Goal: Task Accomplishment & Management: Use online tool/utility

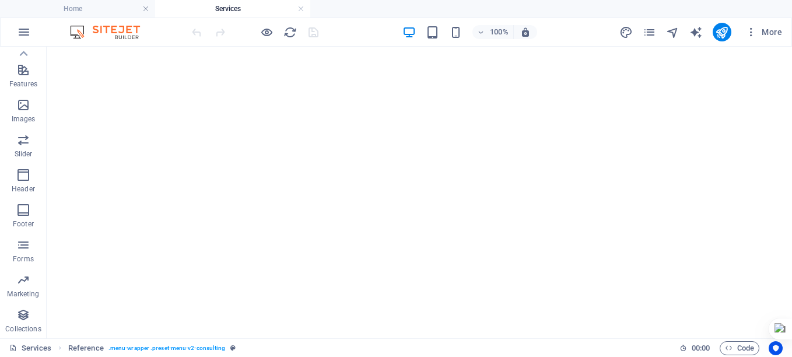
scroll to position [4629, 0]
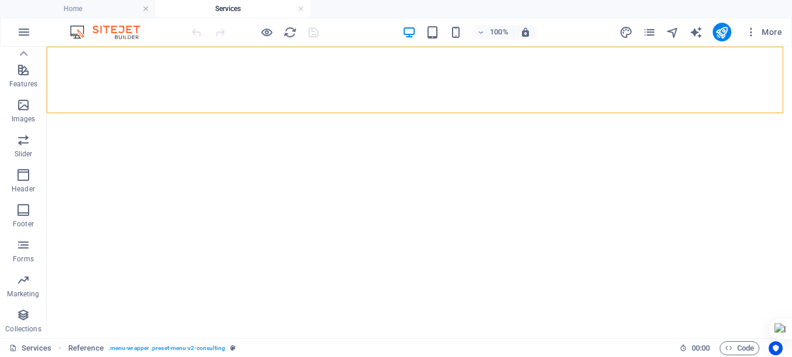
select select "rem"
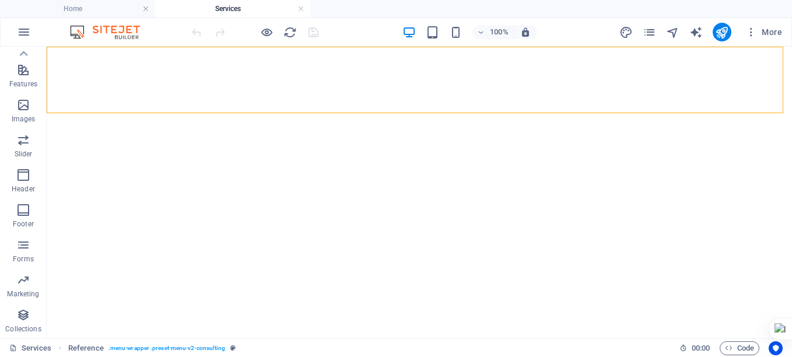
select select "rem"
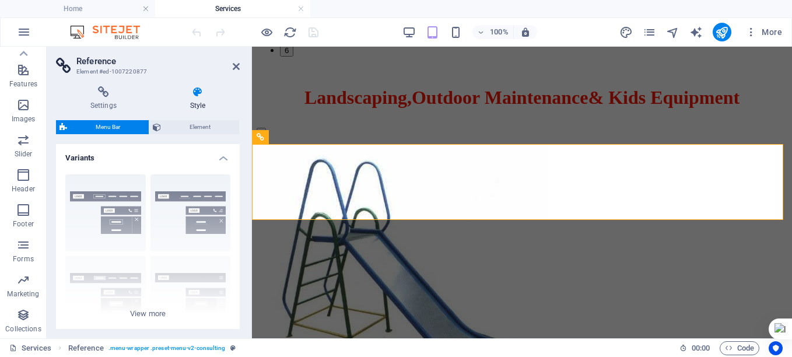
scroll to position [3335, 0]
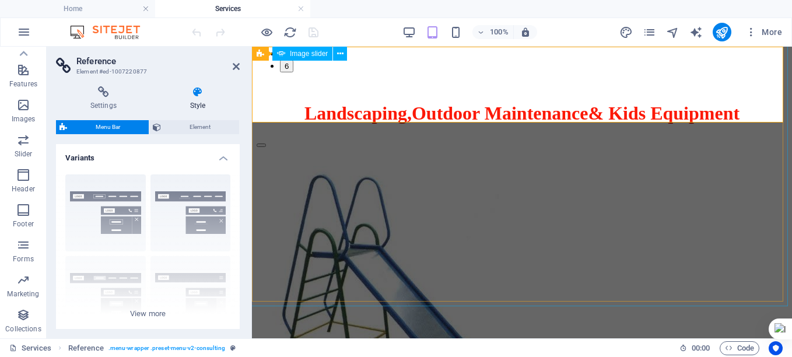
select select "fade"
select select "ms"
select select "s"
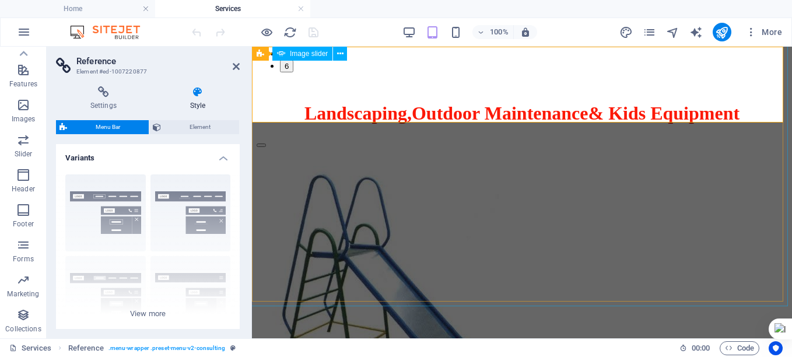
select select "progressive"
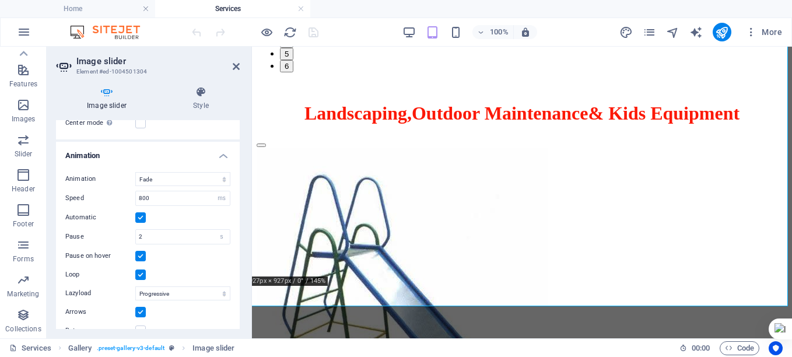
scroll to position [785, 0]
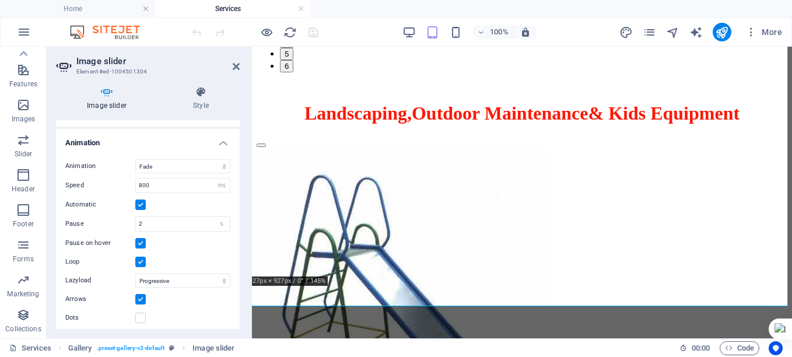
drag, startPoint x: 237, startPoint y: 160, endPoint x: 8, endPoint y: 279, distance: 258.6
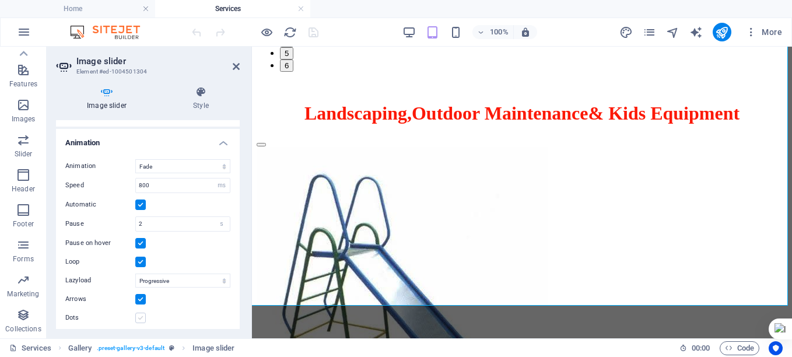
click at [141, 313] on label at bounding box center [140, 318] width 11 height 11
click at [0, 0] on input "Dots" at bounding box center [0, 0] width 0 height 0
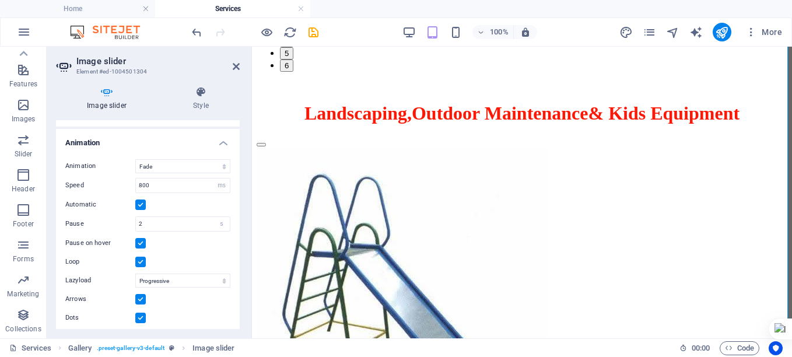
scroll to position [3358, 0]
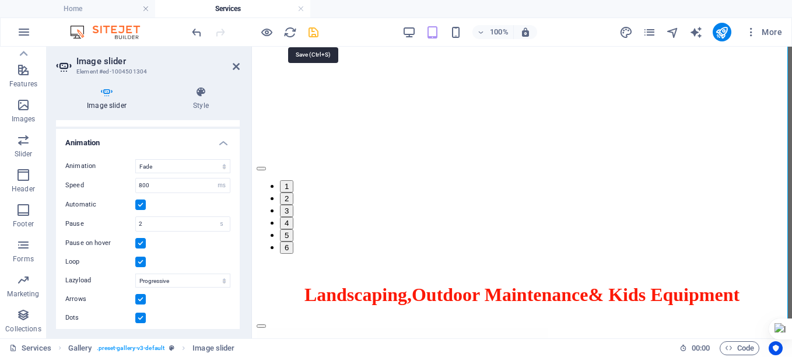
click at [312, 29] on icon "save" at bounding box center [313, 32] width 13 height 13
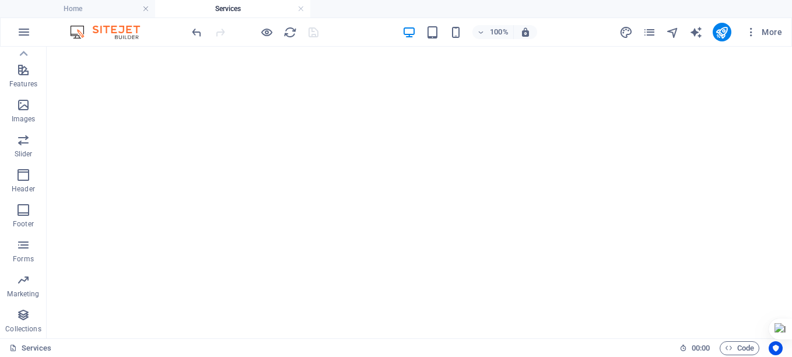
scroll to position [4708, 0]
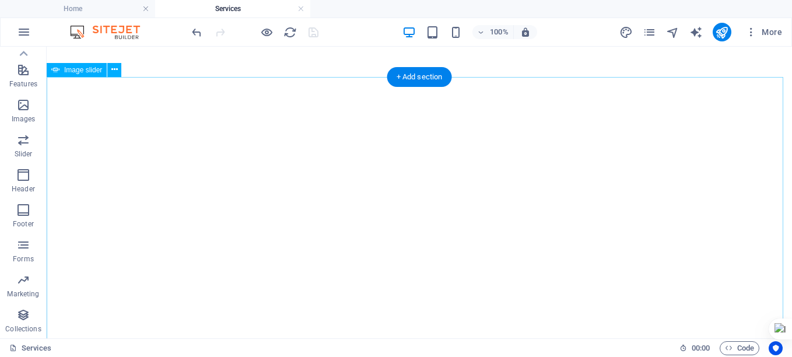
select select "fade"
select select "ms"
select select "s"
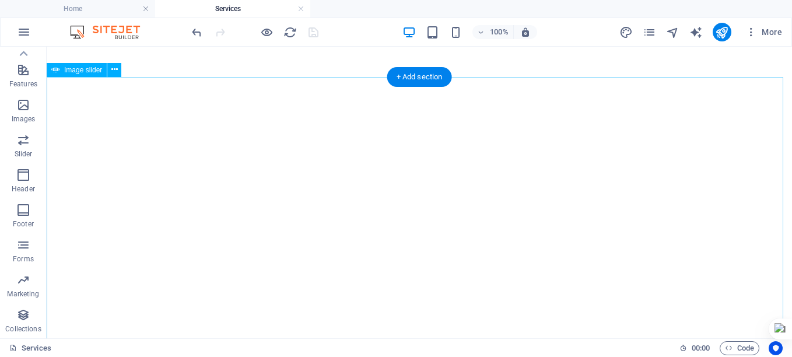
select select "progressive"
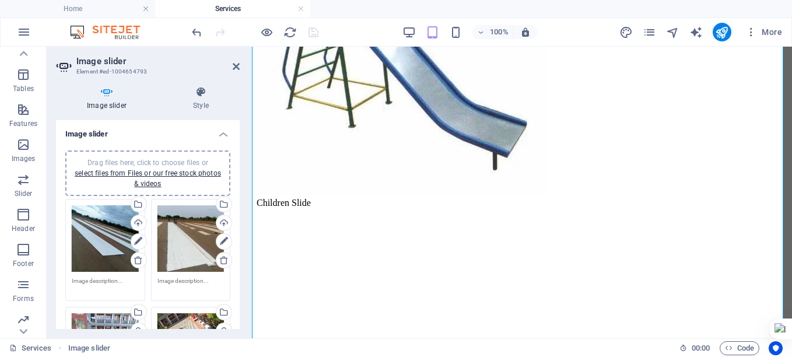
scroll to position [3823, 0]
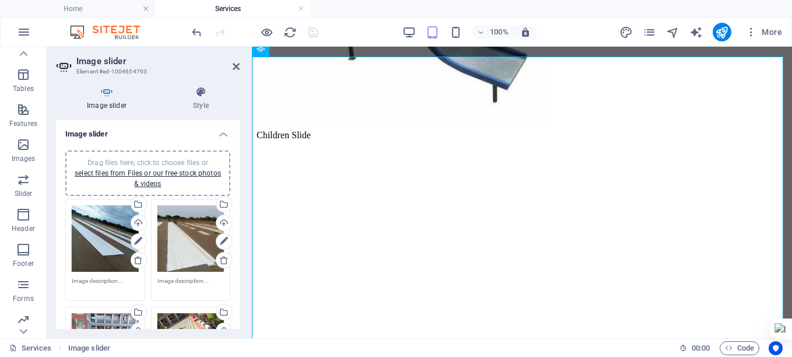
drag, startPoint x: 237, startPoint y: 138, endPoint x: 239, endPoint y: 149, distance: 11.2
click at [239, 149] on div "Image slider Drag files here, click to choose files or select files from Files …" at bounding box center [148, 224] width 184 height 209
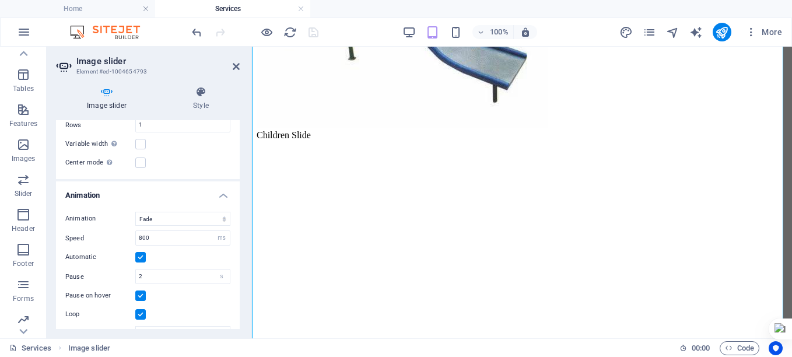
drag, startPoint x: 239, startPoint y: 149, endPoint x: 1, endPoint y: 262, distance: 263.1
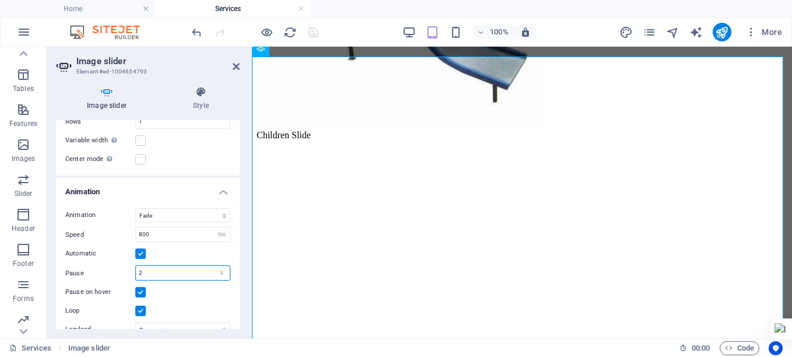
click at [168, 267] on input "2" at bounding box center [183, 273] width 94 height 14
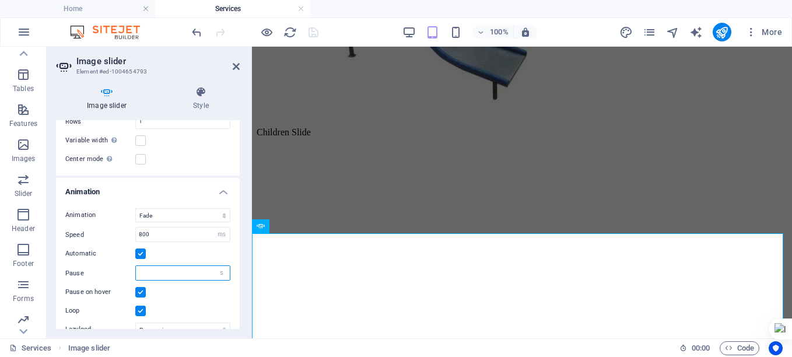
scroll to position [3646, 0]
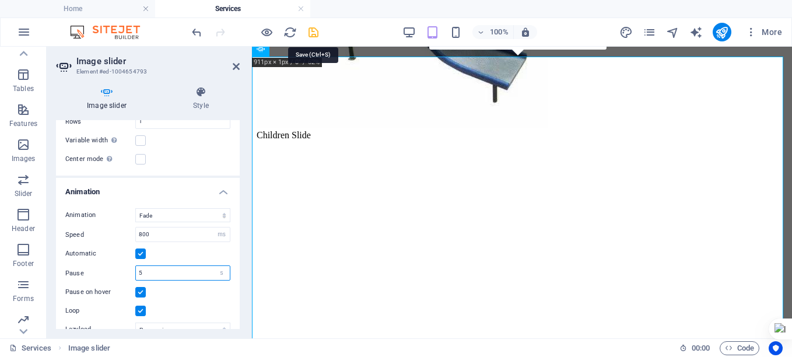
type input "5"
click at [311, 33] on icon "save" at bounding box center [313, 32] width 13 height 13
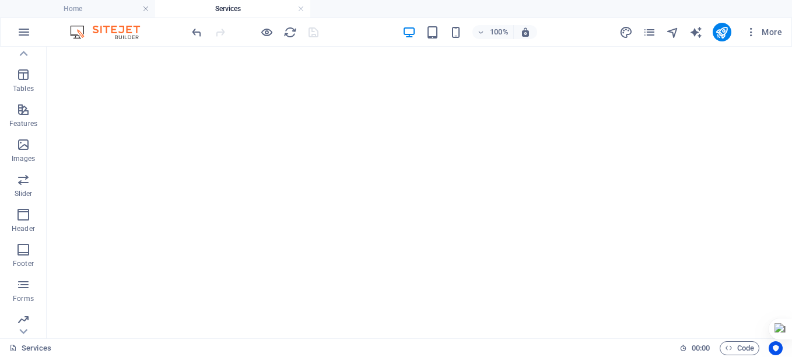
scroll to position [4723, 0]
click at [261, 8] on h4 "Services" at bounding box center [232, 8] width 155 height 13
click at [243, 7] on h4 "Services" at bounding box center [232, 8] width 155 height 13
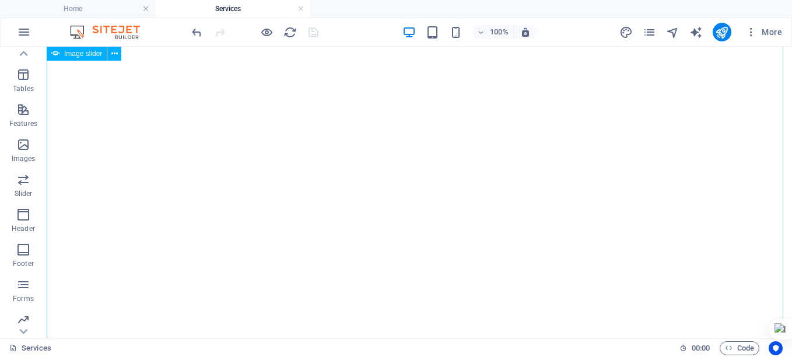
select select "fade"
select select "ms"
select select "s"
select select "progressive"
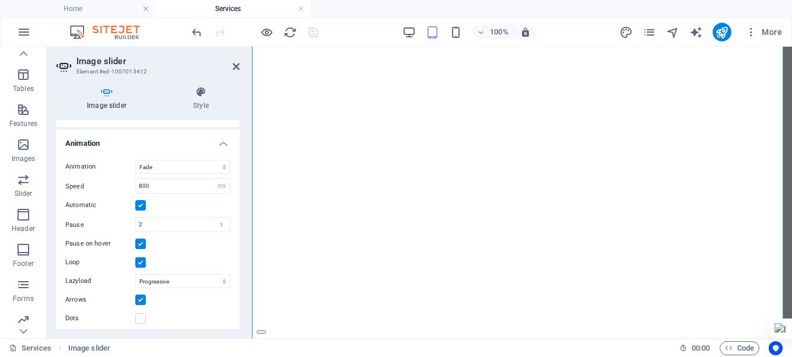
scroll to position [734, 0]
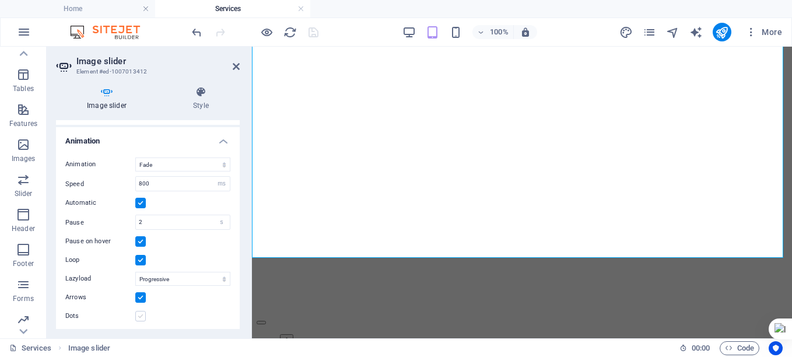
click at [141, 311] on label at bounding box center [140, 316] width 11 height 11
click at [0, 0] on input "Dots" at bounding box center [0, 0] width 0 height 0
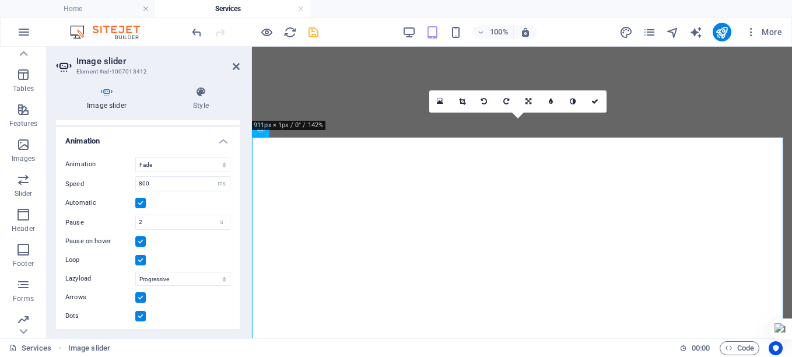
scroll to position [5639, 0]
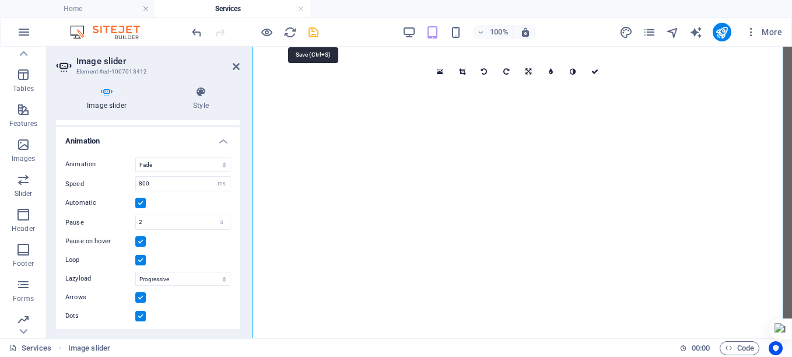
click at [313, 32] on icon "save" at bounding box center [313, 32] width 13 height 13
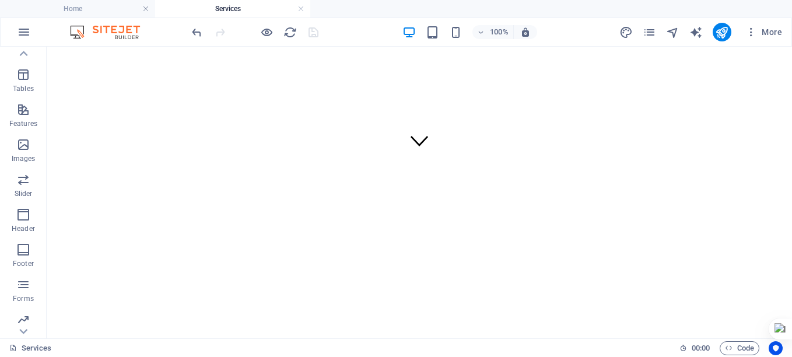
scroll to position [0, 0]
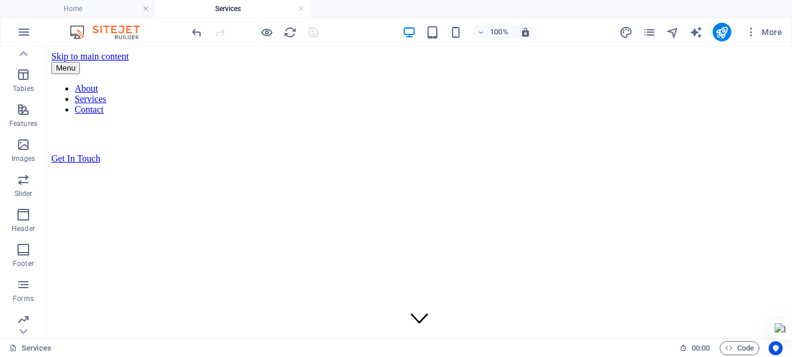
drag, startPoint x: 788, startPoint y: 267, endPoint x: 838, endPoint y: 106, distance: 168.1
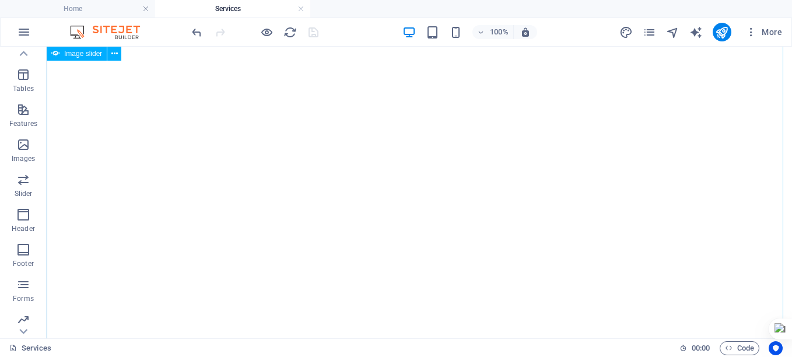
select select "fade"
select select "ms"
select select "s"
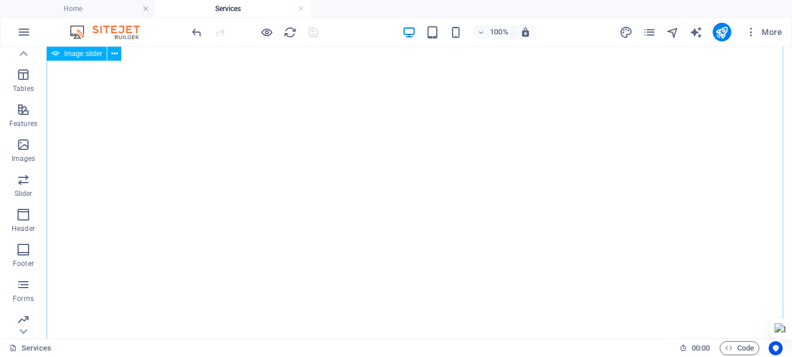
select select "progressive"
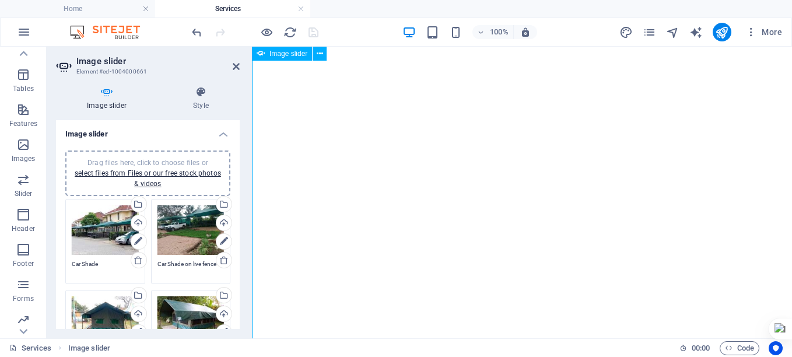
scroll to position [490, 0]
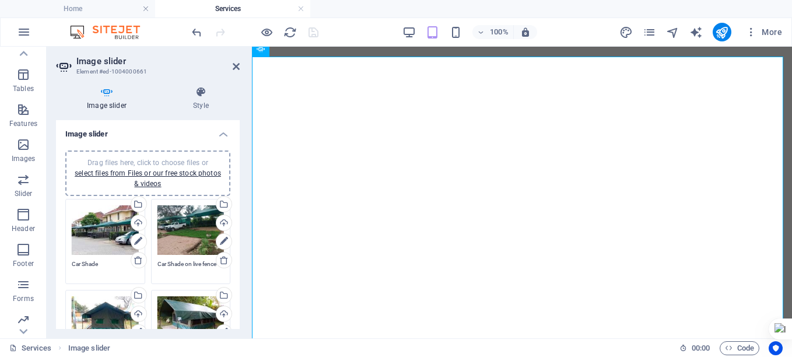
click at [184, 263] on textarea "Car Shade on live fence" at bounding box center [191, 269] width 67 height 18
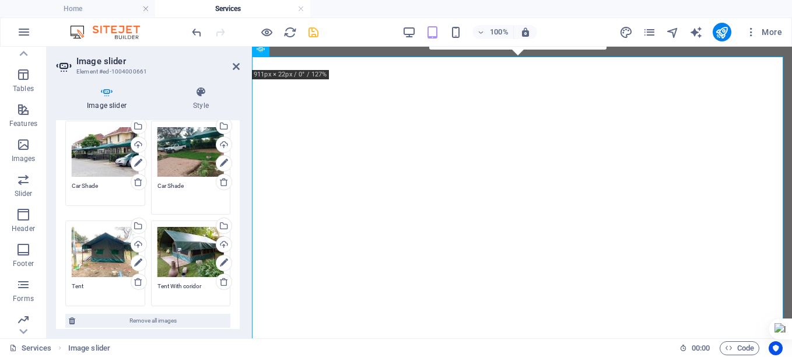
scroll to position [111, 0]
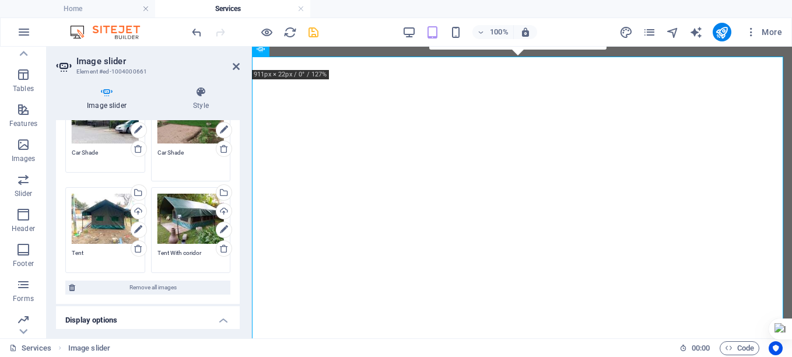
type textarea "Car Shade"
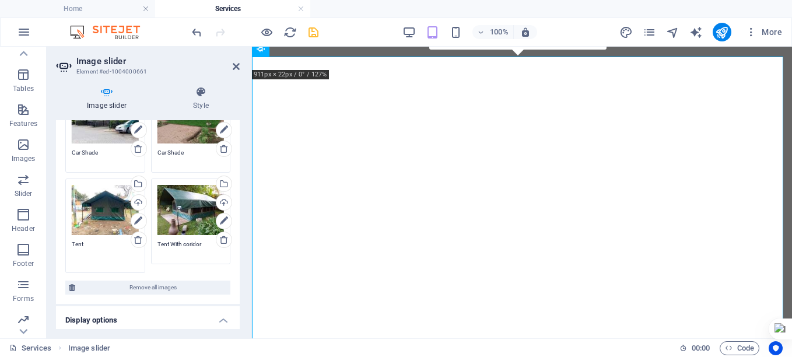
click at [88, 251] on textarea "Tent" at bounding box center [105, 253] width 67 height 26
type textarea "T"
type textarea "Camping Tent"
click at [201, 244] on textarea "Tent With coridor" at bounding box center [191, 253] width 67 height 26
type textarea "T"
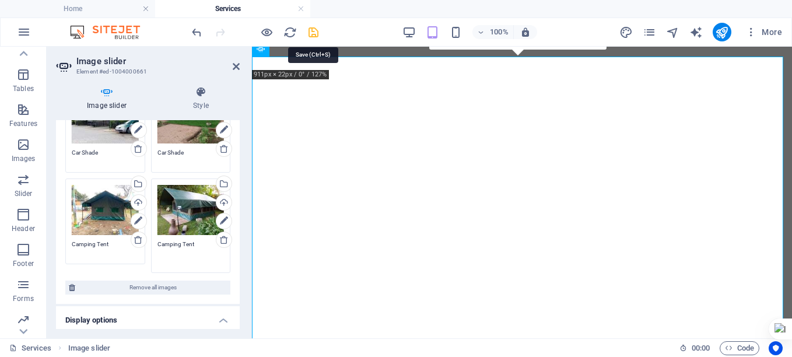
type textarea "Camping Tent"
click at [310, 34] on icon "save" at bounding box center [313, 32] width 13 height 13
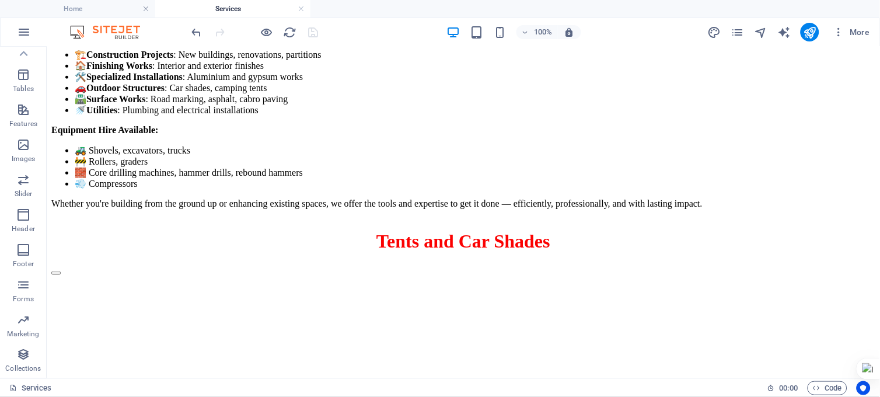
scroll to position [1182, 0]
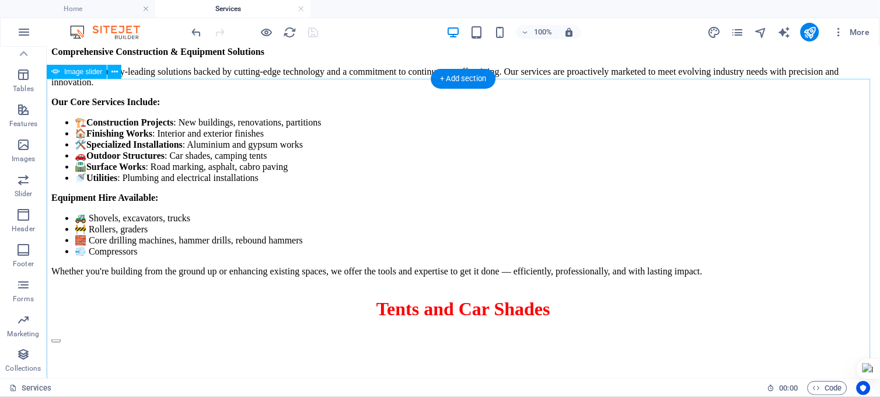
select select "fade"
select select "ms"
select select "s"
select select "progressive"
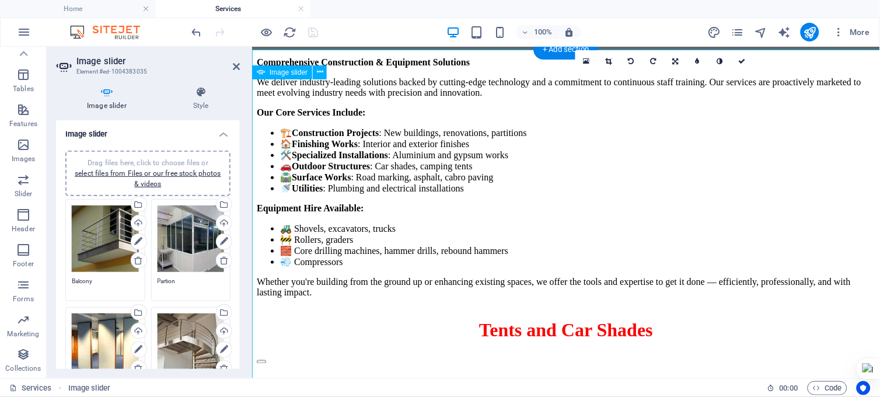
scroll to position [1057, 0]
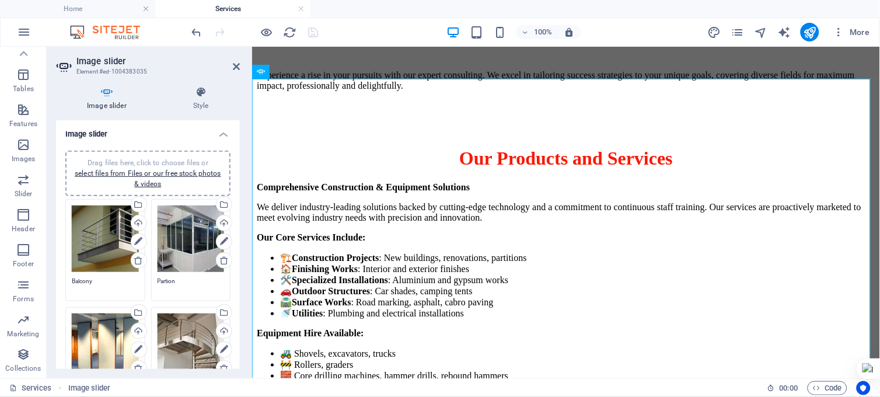
click at [95, 281] on textarea "Balcony" at bounding box center [105, 286] width 67 height 18
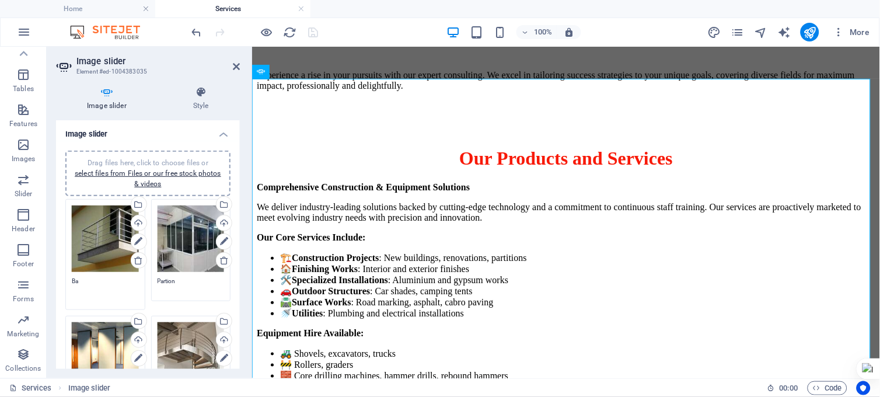
type textarea "B"
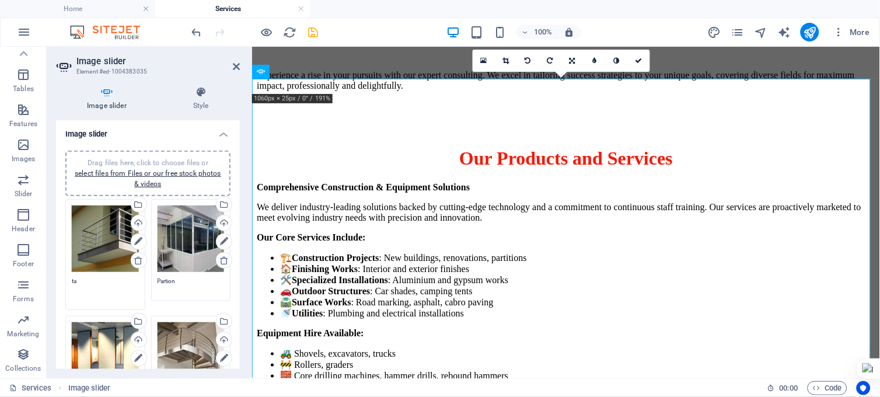
type textarea "t"
type textarea "Stainless Steel Balcony"
click at [176, 278] on textarea "Partion" at bounding box center [191, 290] width 67 height 26
type textarea "P"
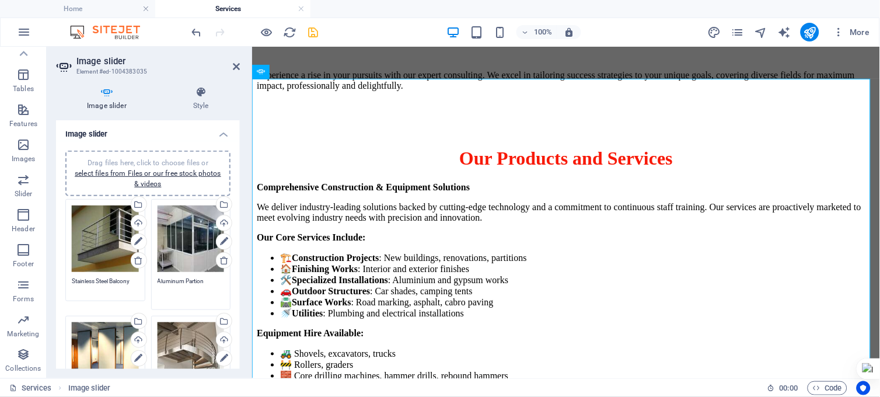
click at [206, 278] on textarea "Aluminum Partion" at bounding box center [191, 290] width 67 height 26
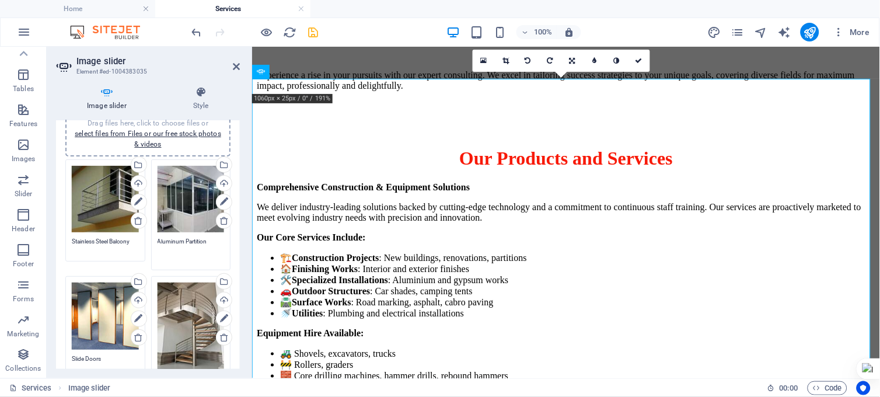
scroll to position [43, 0]
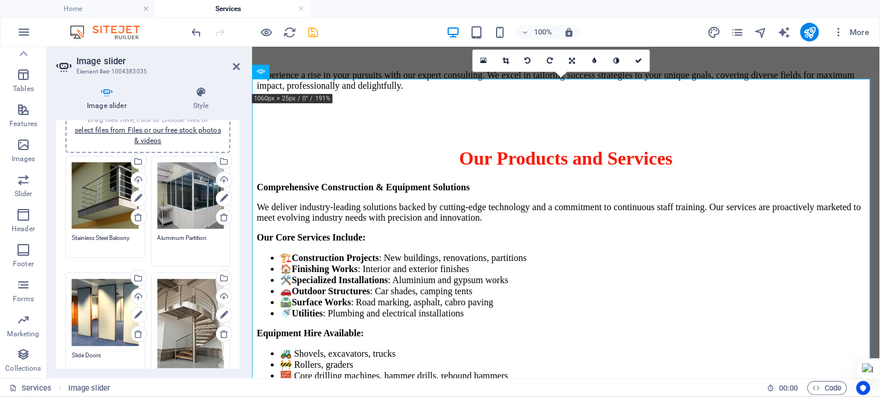
type textarea "Aluminum Partition"
click at [97, 351] on textarea "Slide Doors" at bounding box center [105, 360] width 67 height 18
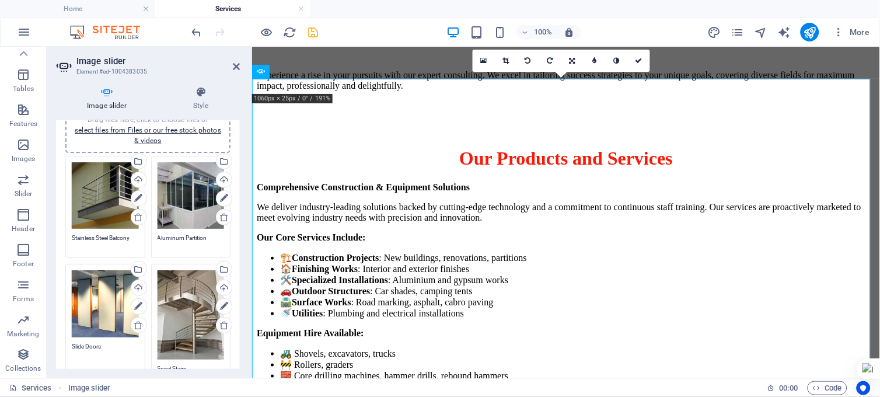
click at [103, 342] on textarea "Slide Doors" at bounding box center [105, 355] width 67 height 26
type textarea "S"
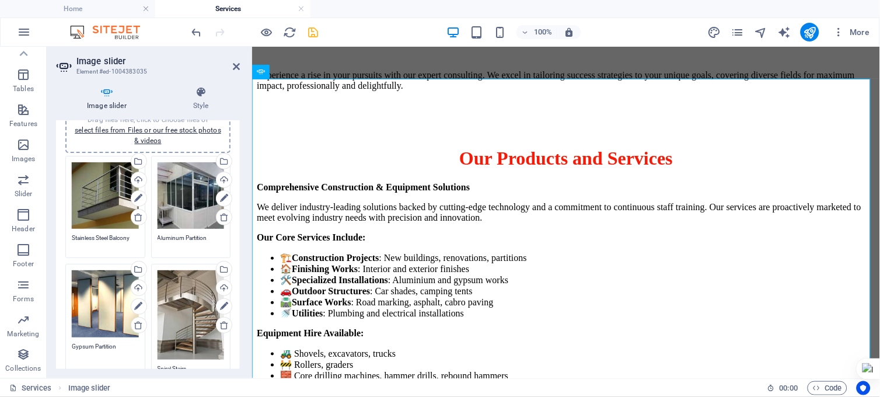
type textarea "Gypsum Partition"
click at [201, 357] on textarea "Spiral Stairs" at bounding box center [191, 373] width 67 height 18
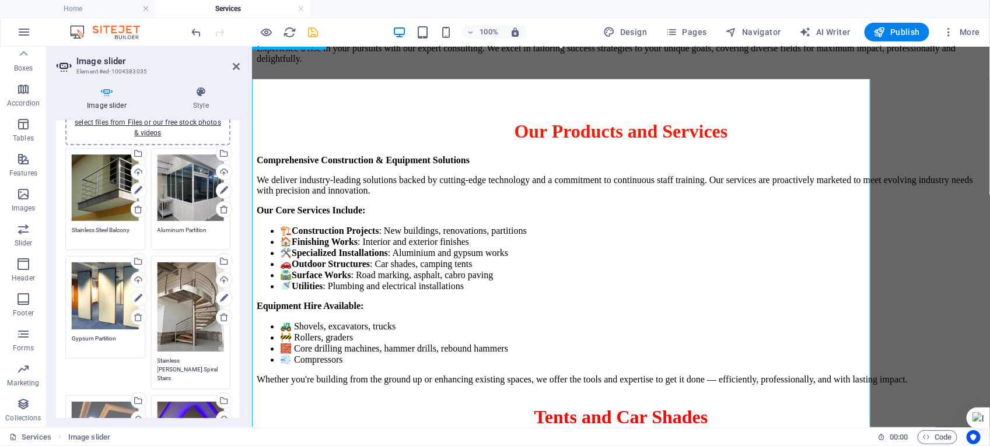
scroll to position [1140, 0]
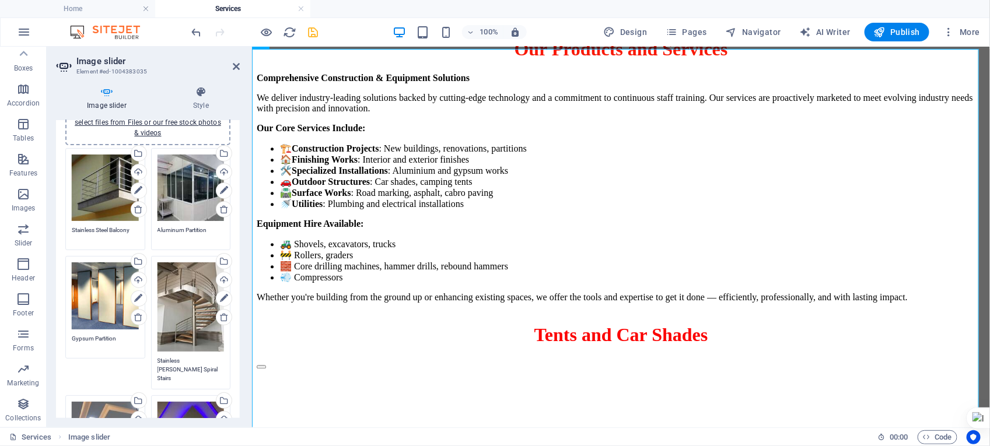
type textarea "Stainless [PERSON_NAME] Spiral Stairs"
drag, startPoint x: 235, startPoint y: 221, endPoint x: 237, endPoint y: 226, distance: 6.1
click at [237, 228] on div "Drag files here, click to choose files or select files from Files or our free s…" at bounding box center [148, 316] width 184 height 452
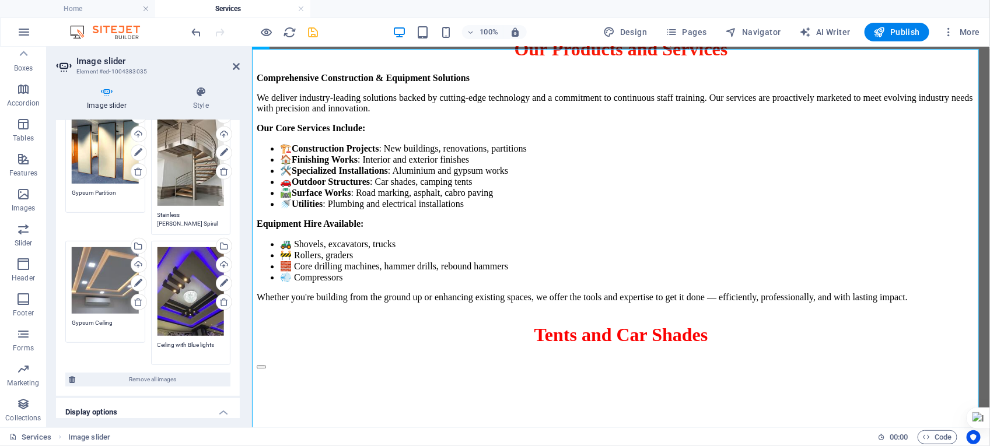
scroll to position [199, 0]
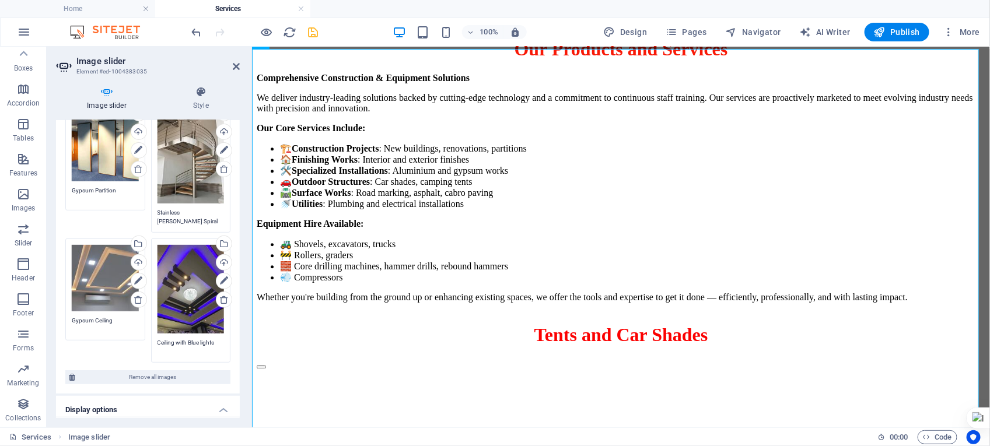
click at [214, 338] on textarea "Ceiling with Blue lights" at bounding box center [191, 347] width 67 height 18
type textarea "C"
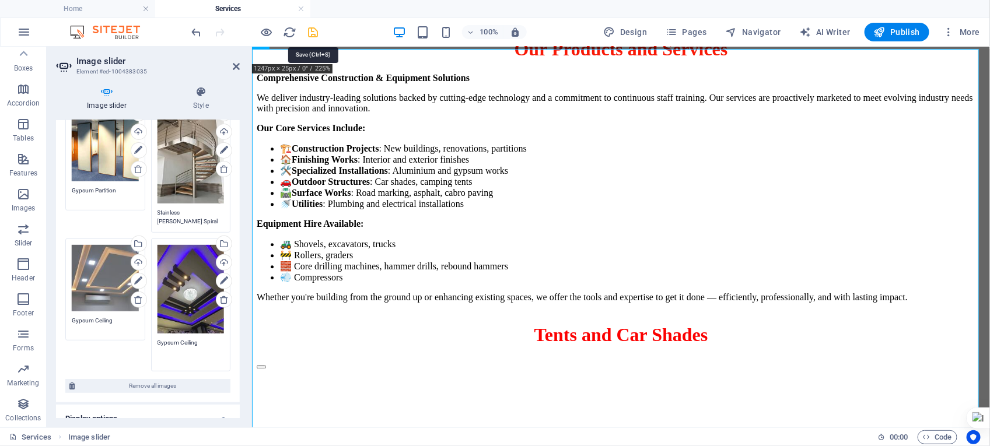
type textarea "Gypsum Ceiling"
click at [313, 29] on icon "save" at bounding box center [313, 32] width 13 height 13
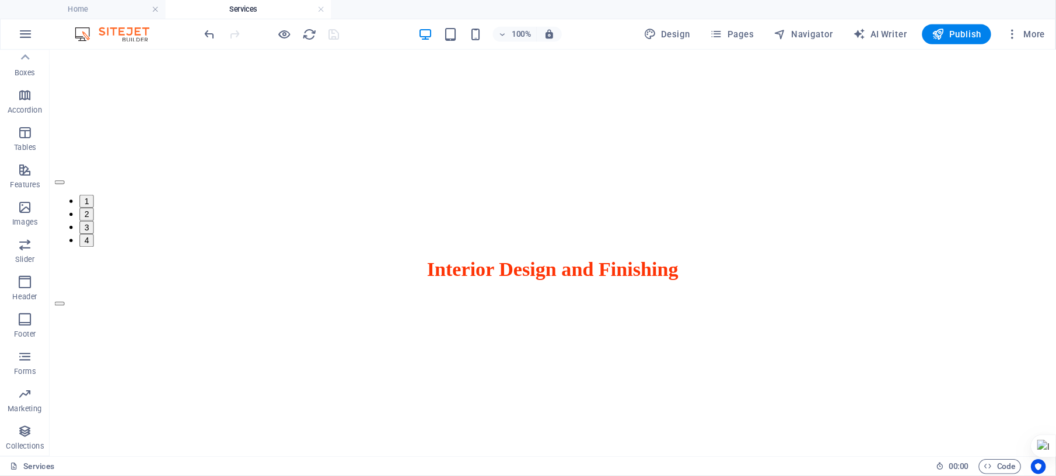
scroll to position [2516, 0]
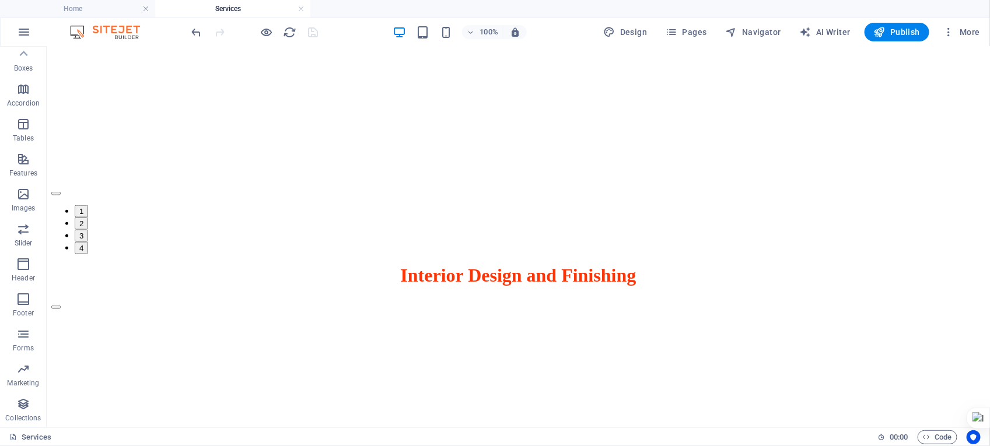
click at [792, 172] on html "WORLD STAR TRADING LTD Home Services Favorites Elements Columns Content Boxes A…" at bounding box center [495, 223] width 990 height 446
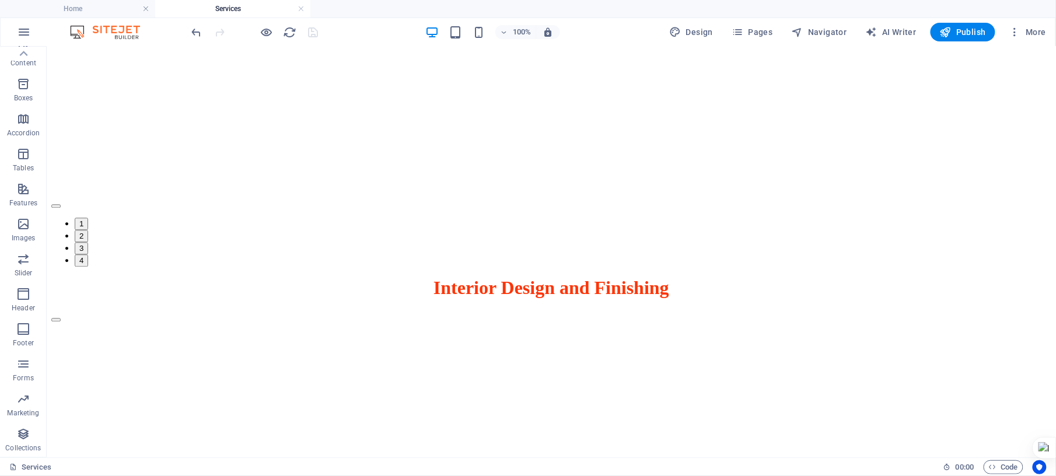
scroll to position [2479, 0]
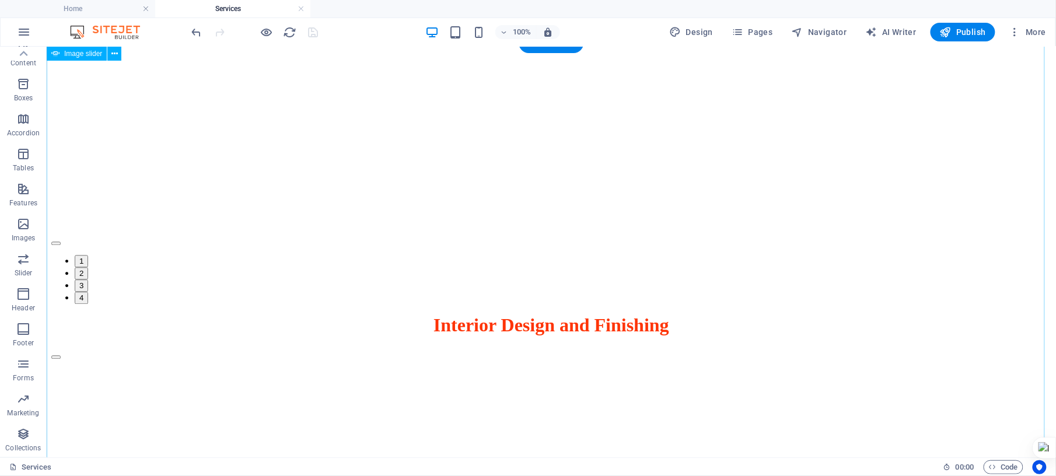
select select "fade"
select select "ms"
select select "s"
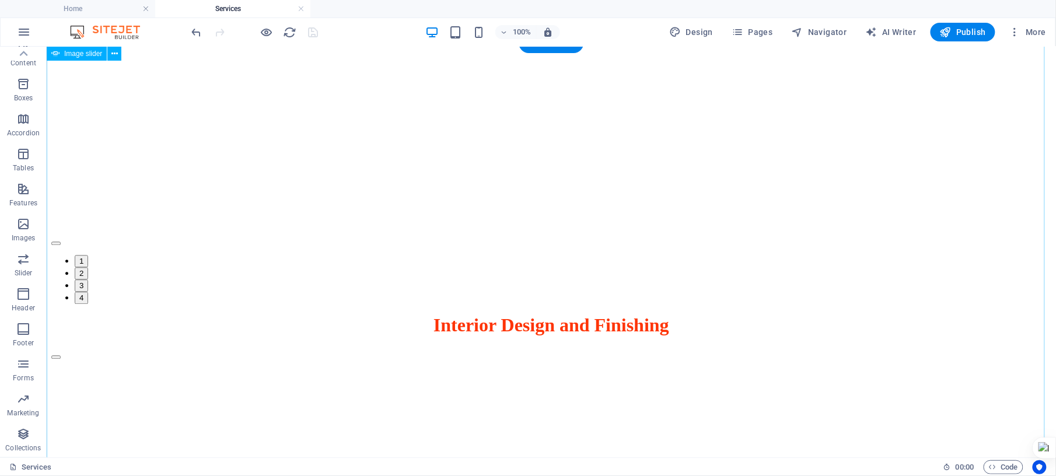
select select "progressive"
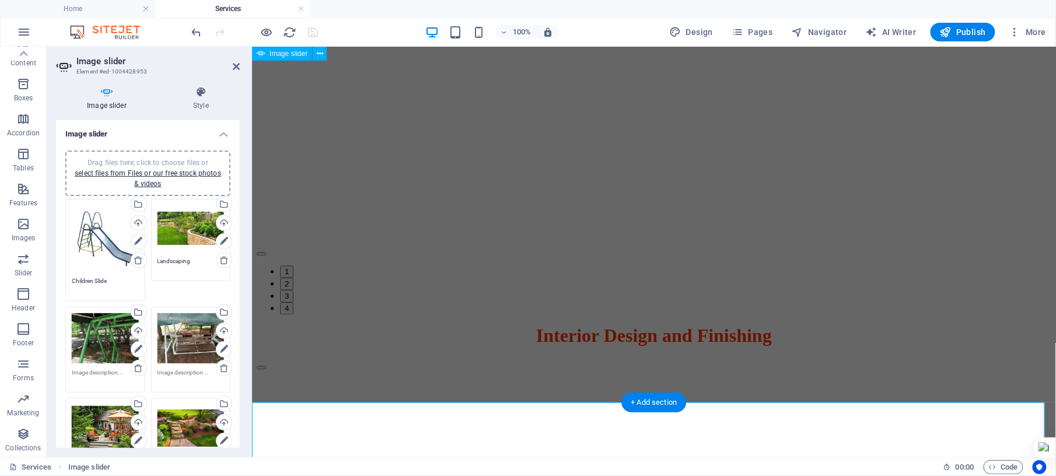
scroll to position [2119, 0]
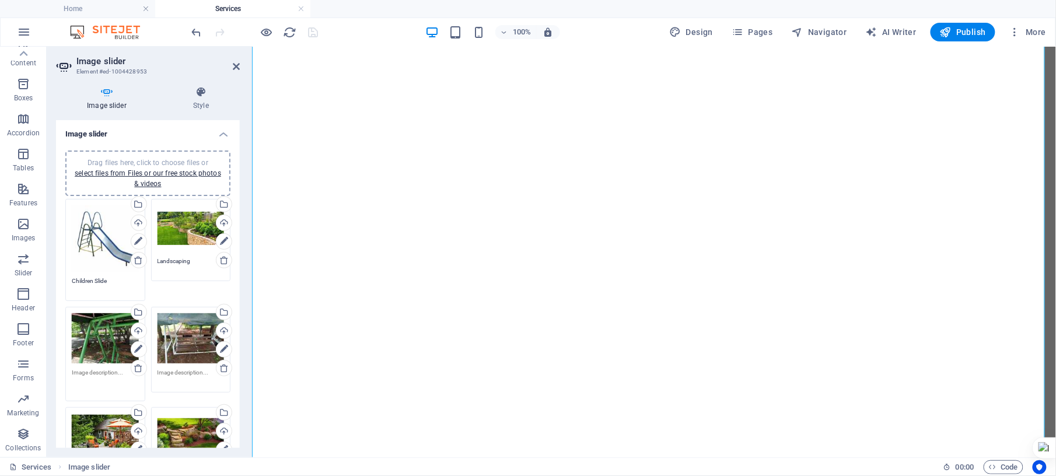
click at [115, 357] on textarea at bounding box center [105, 381] width 67 height 26
type textarea "Children Swing"
click at [206, 357] on textarea at bounding box center [191, 381] width 67 height 26
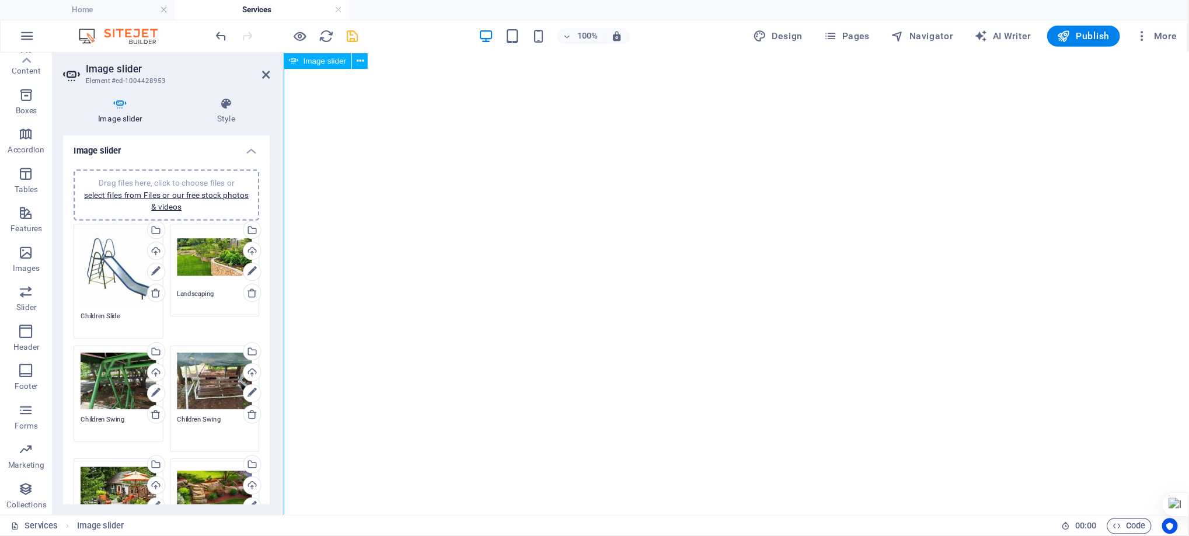
scroll to position [2413, 0]
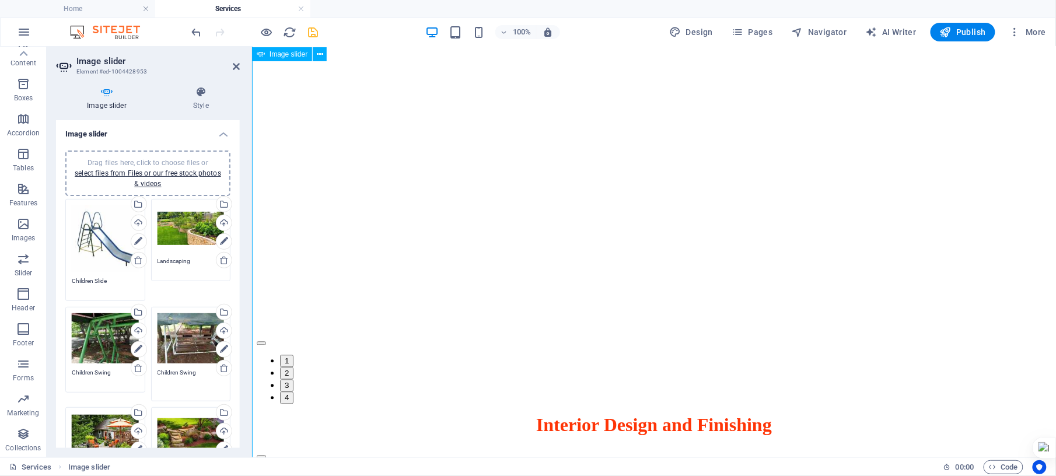
type textarea "Children Swing"
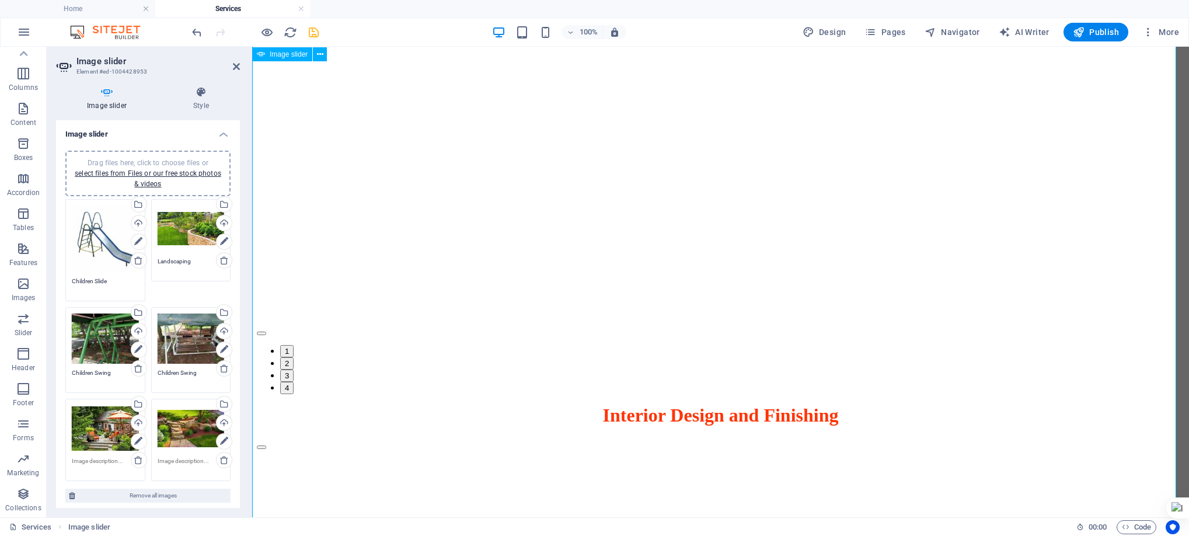
drag, startPoint x: 488, startPoint y: 265, endPoint x: 266, endPoint y: 246, distance: 223.1
click at [95, 357] on textarea at bounding box center [105, 469] width 67 height 26
type textarea "Land Scaping"
click at [193, 357] on textarea at bounding box center [191, 469] width 67 height 26
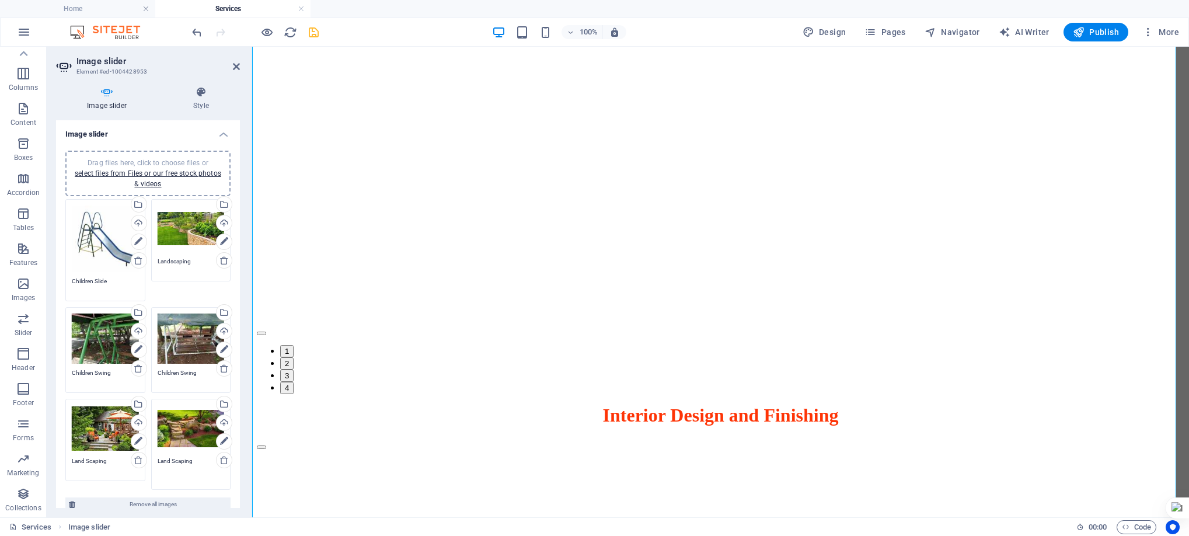
type textarea "Land Scaping"
drag, startPoint x: 236, startPoint y: 277, endPoint x: 235, endPoint y: 299, distance: 22.8
click at [235, 299] on div "Drag files here, click to choose files or select files from Files or our free s…" at bounding box center [148, 326] width 184 height 371
drag, startPoint x: 237, startPoint y: 289, endPoint x: 235, endPoint y: 303, distance: 14.1
click at [235, 303] on div "Drag files here, click to choose files or select files from Files or our free s…" at bounding box center [148, 326] width 184 height 371
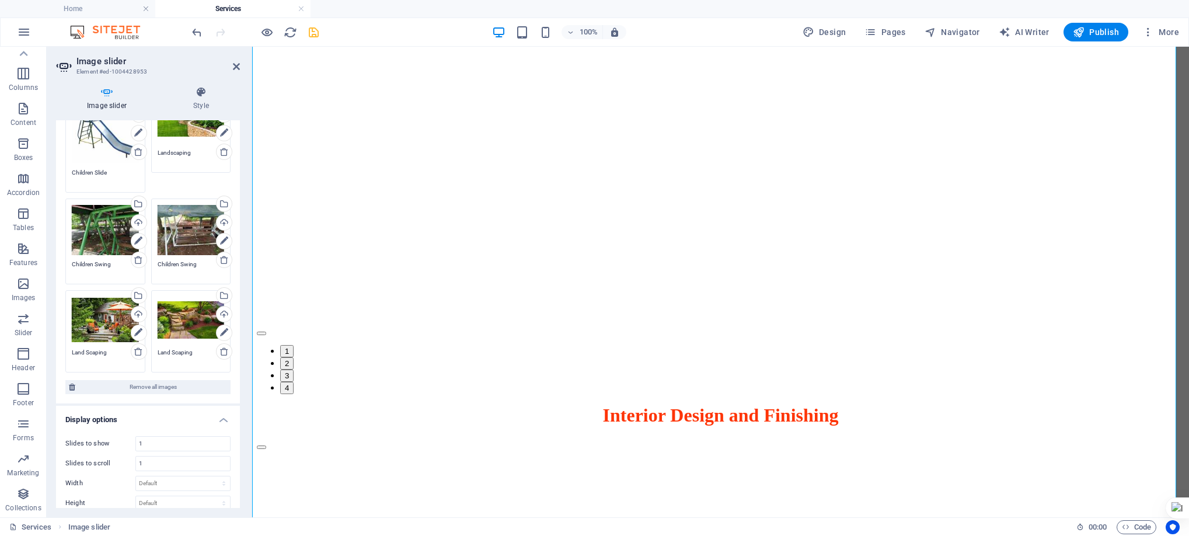
scroll to position [111, 0]
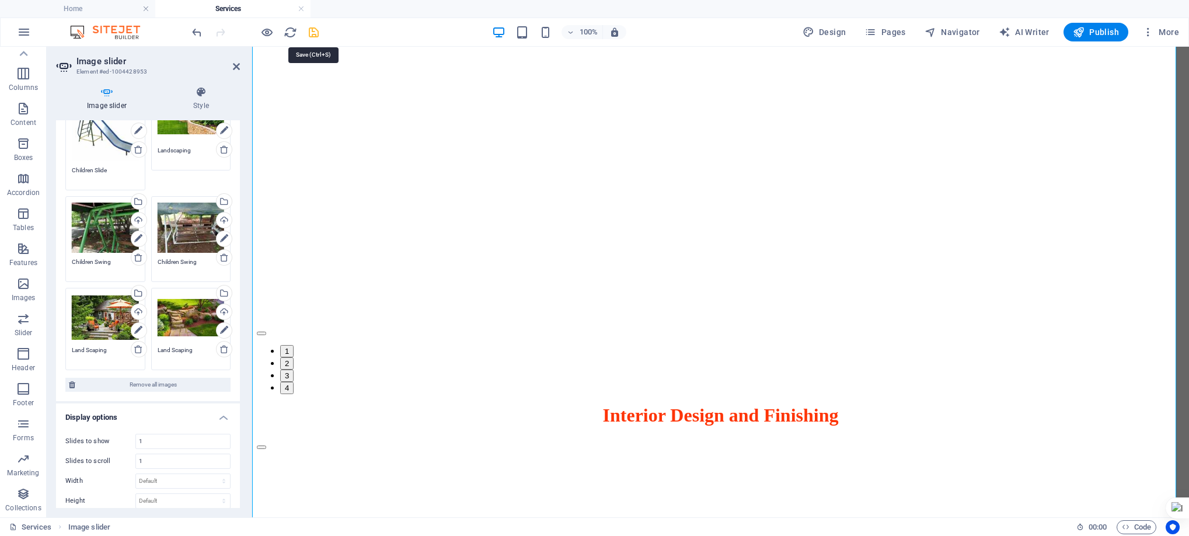
click at [310, 29] on icon "save" at bounding box center [313, 32] width 13 height 13
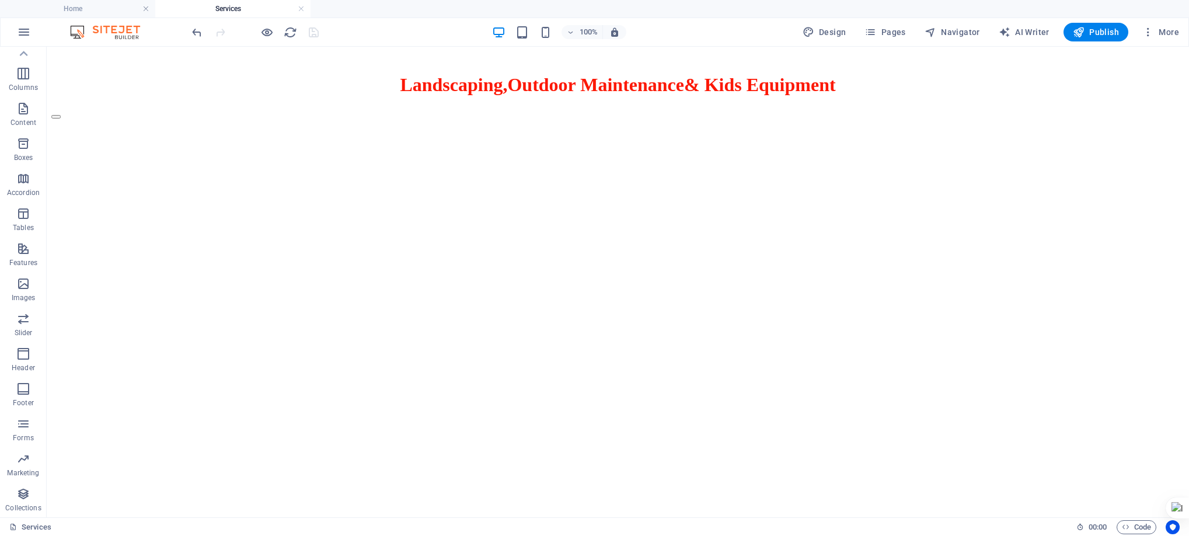
scroll to position [4067, 0]
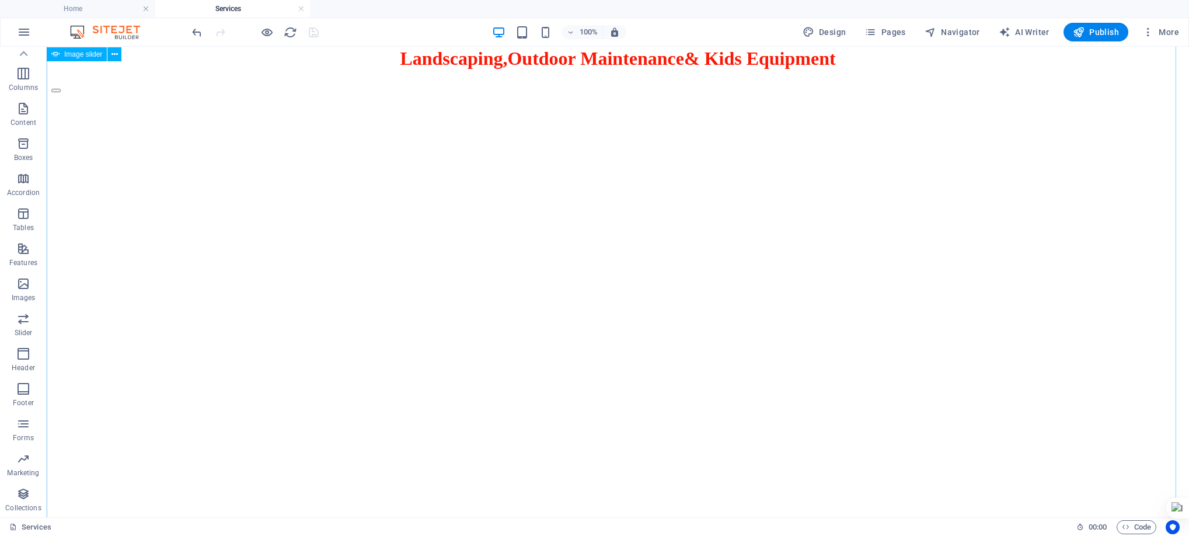
select select "fade"
select select "ms"
select select "s"
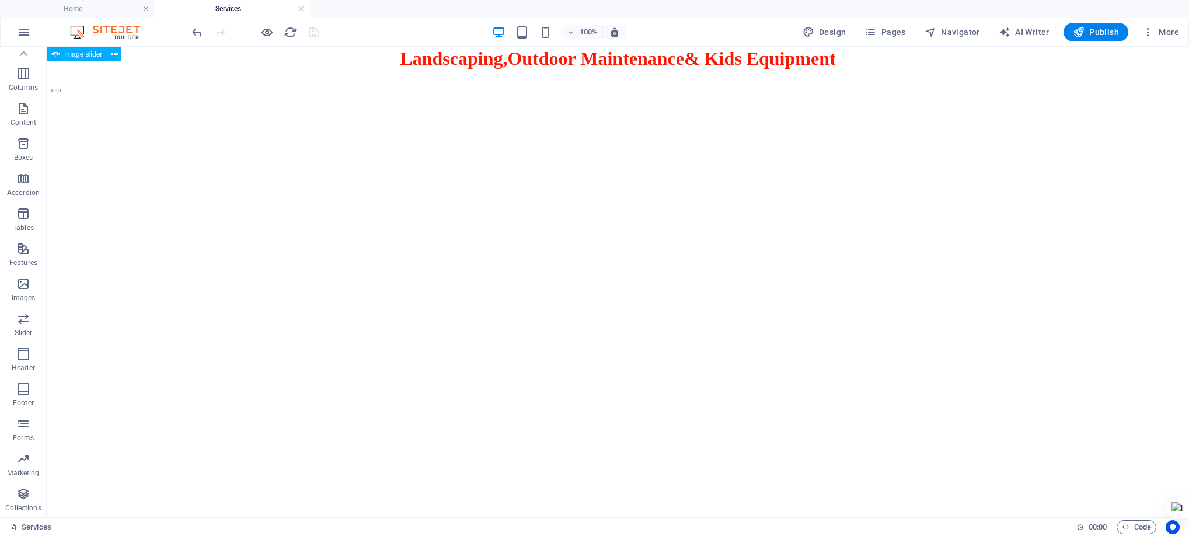
select select "progressive"
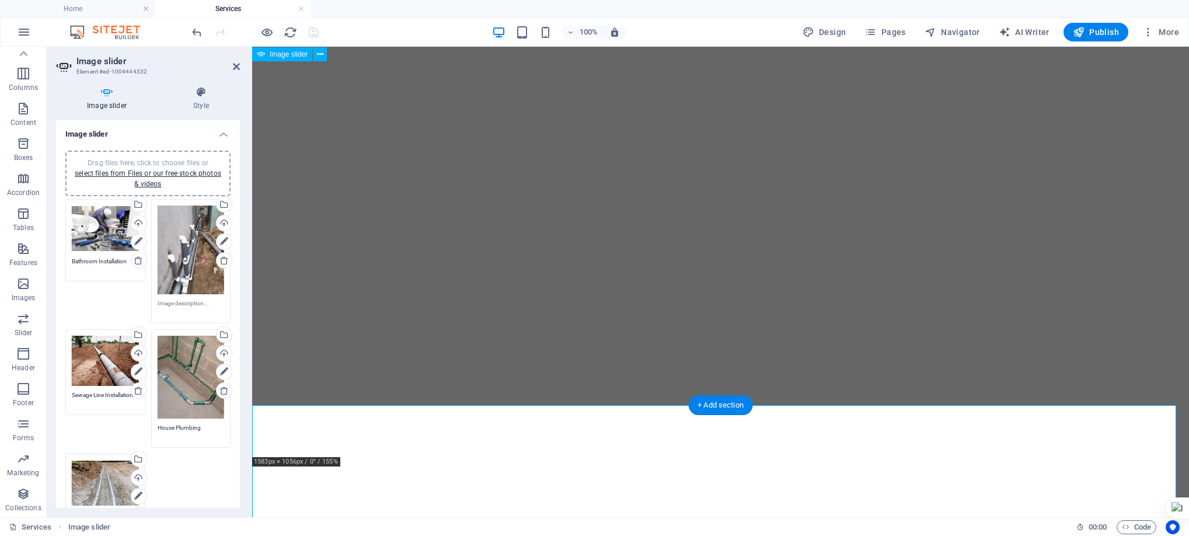
scroll to position [3547, 0]
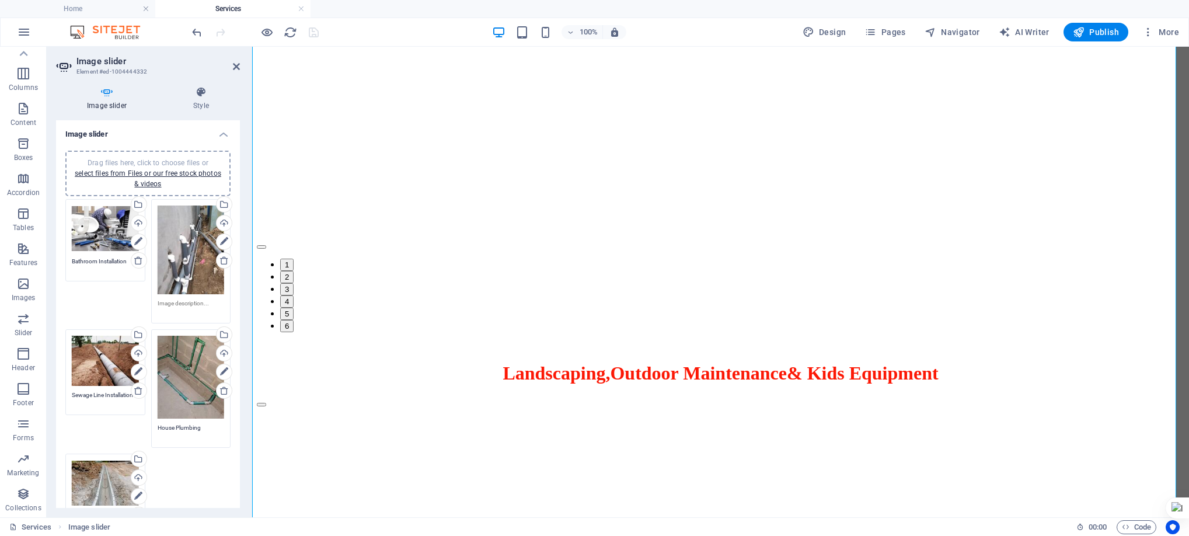
click at [160, 299] on textarea at bounding box center [191, 308] width 67 height 18
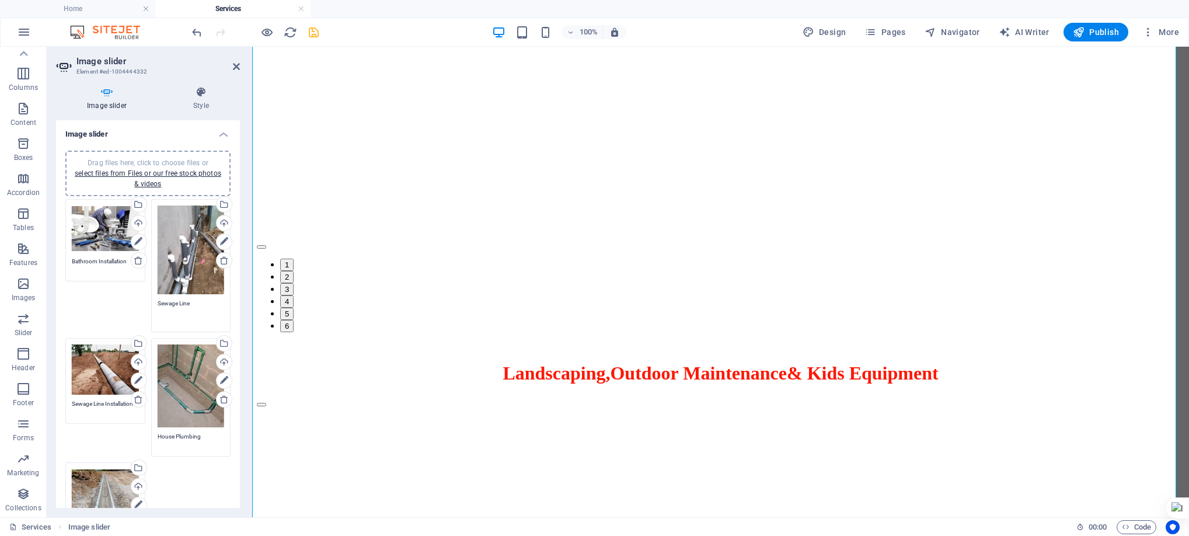
type textarea "Sewage Line"
click at [175, 357] on textarea "House Plumbing" at bounding box center [191, 441] width 67 height 18
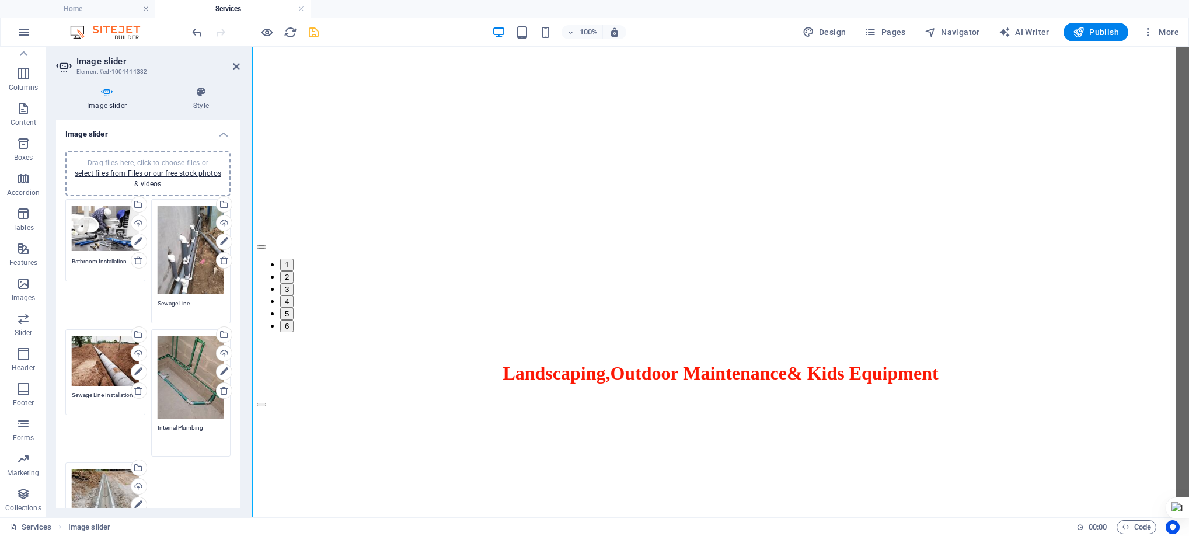
click at [107, 357] on div "Drag files here, click to choose files or select files from Files or our free s…" at bounding box center [105, 492] width 67 height 47
type textarea "Internal Plumbing"
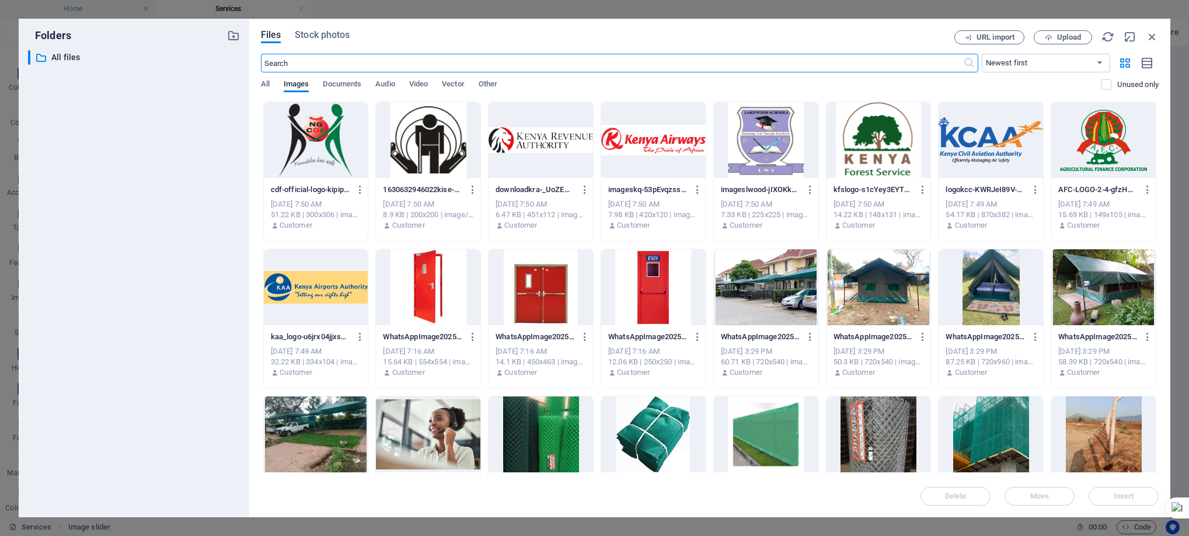
scroll to position [3106, 0]
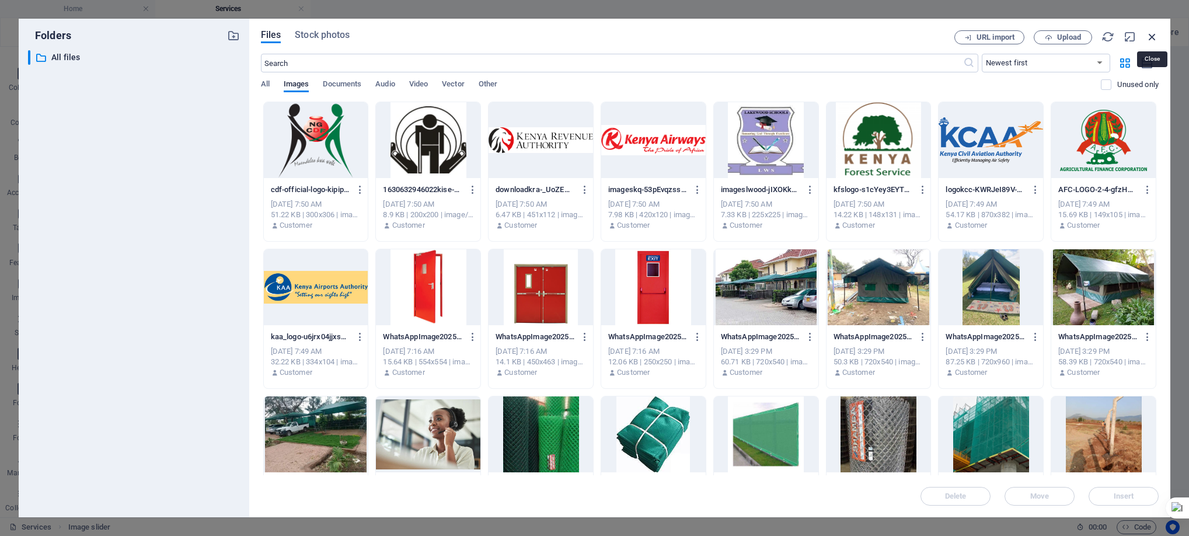
click at [792, 32] on icon "button" at bounding box center [1151, 36] width 13 height 13
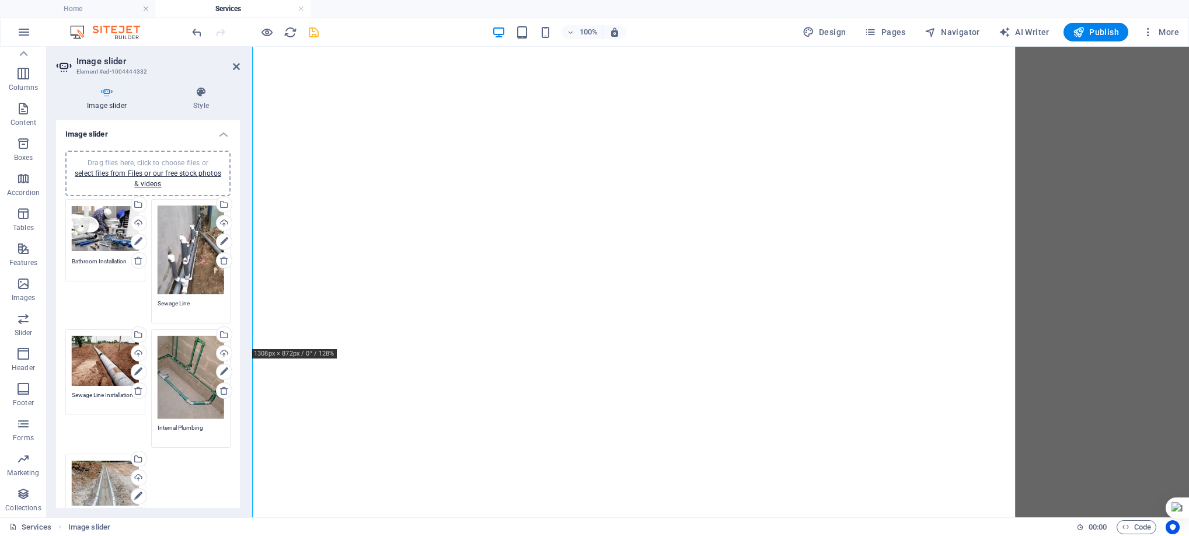
scroll to position [3547, 0]
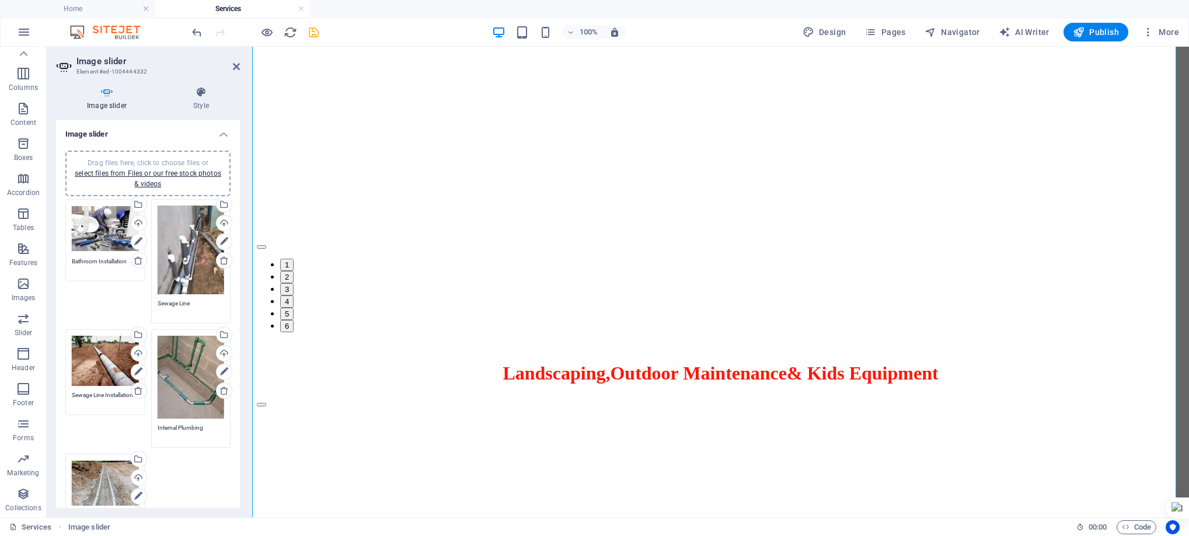
click at [235, 264] on div "Drag files here, click to choose files or select files from Files or our free s…" at bounding box center [148, 353] width 184 height 425
drag, startPoint x: 235, startPoint y: 272, endPoint x: 235, endPoint y: 296, distance: 23.9
click at [235, 296] on div "Drag files here, click to choose files or select files from Files or our free s…" at bounding box center [148, 353] width 184 height 425
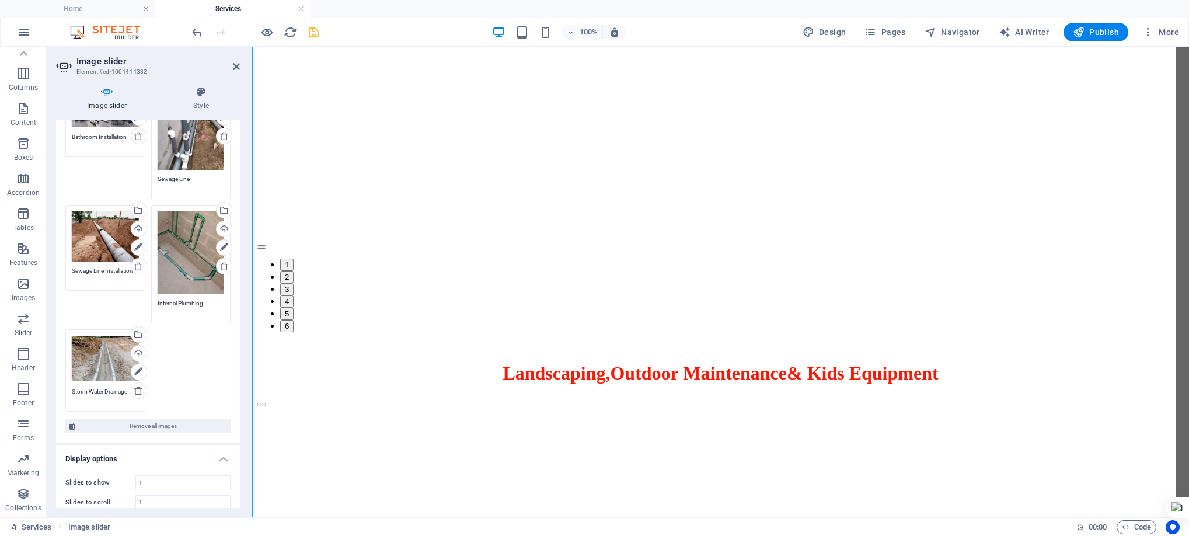
scroll to position [118, 0]
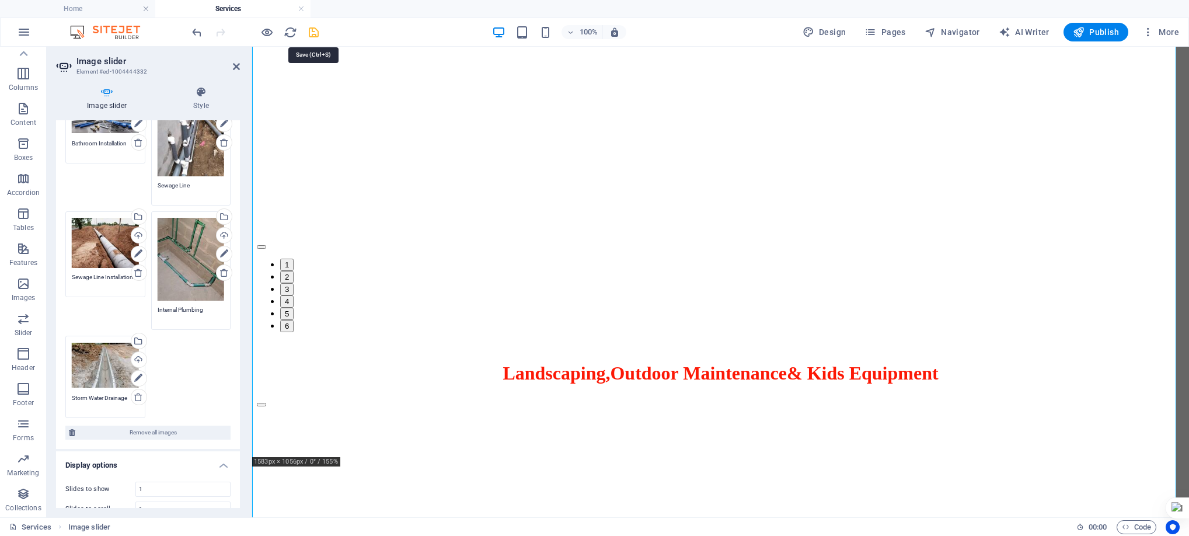
click at [310, 32] on icon "save" at bounding box center [313, 32] width 13 height 13
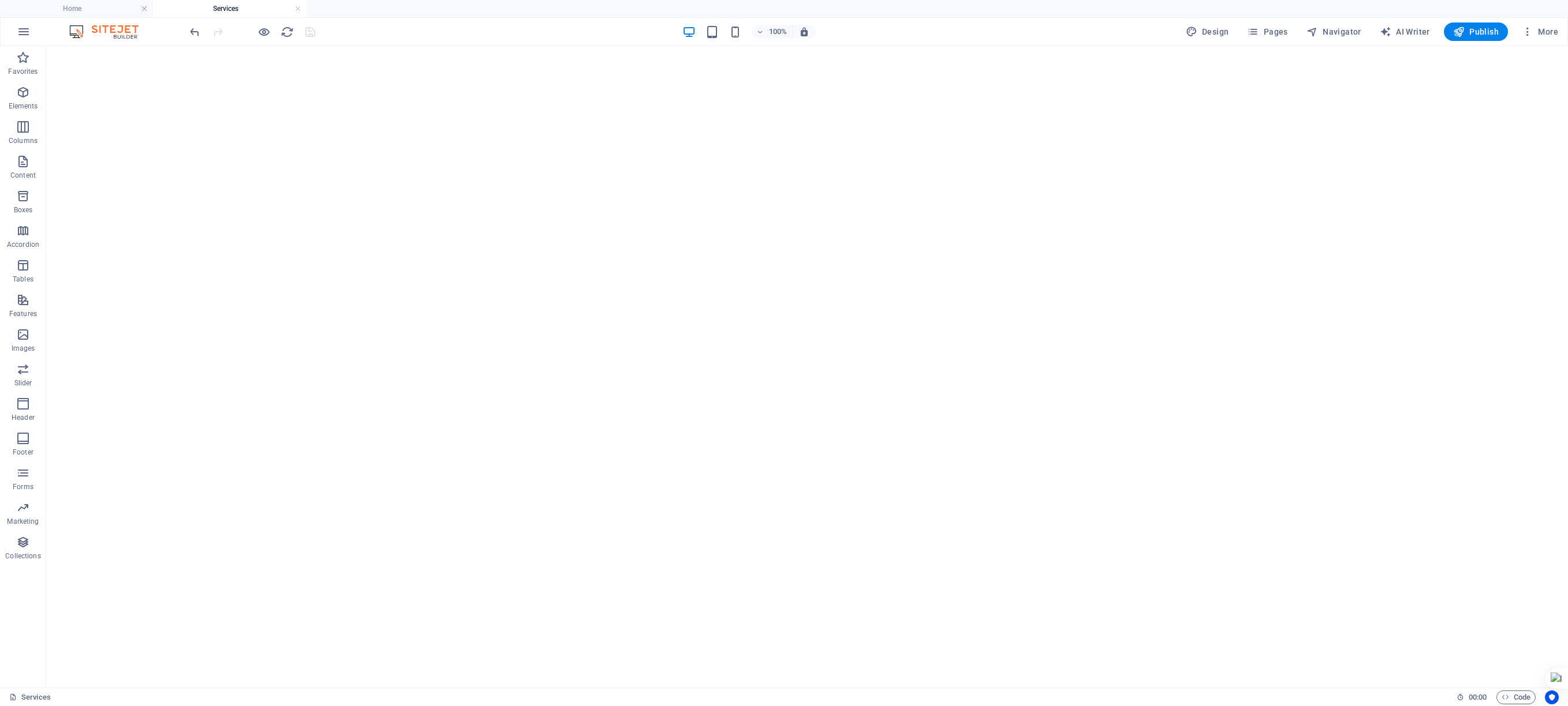
scroll to position [7934, 0]
drag, startPoint x: 1560, startPoint y: 276, endPoint x: 1613, endPoint y: 415, distance: 148.8
select select "fade"
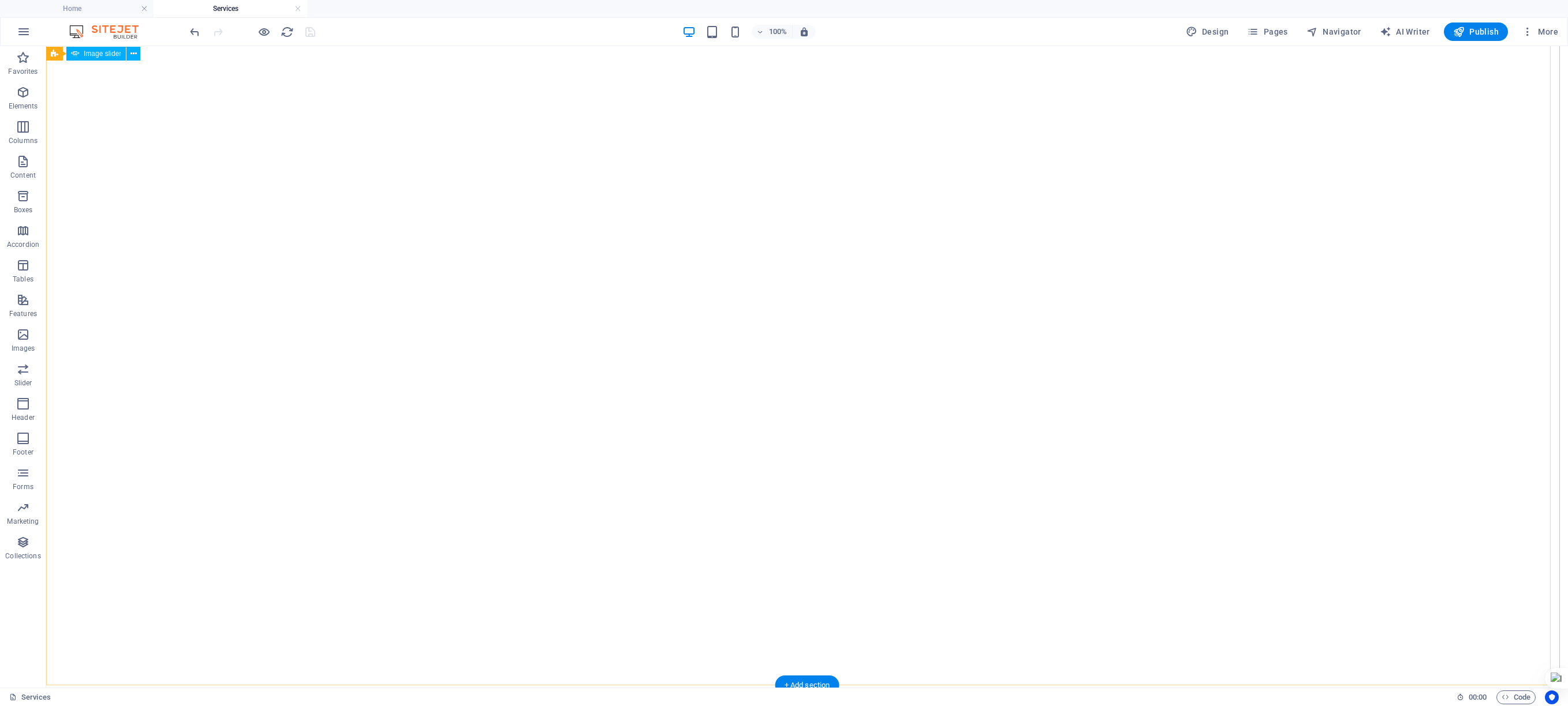
select select "ms"
select select "s"
select select "progressive"
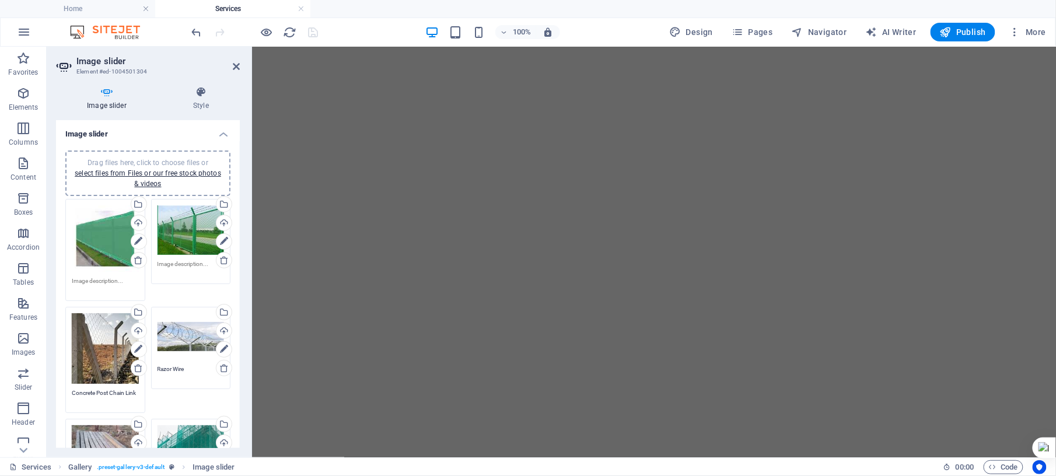
scroll to position [4338, 0]
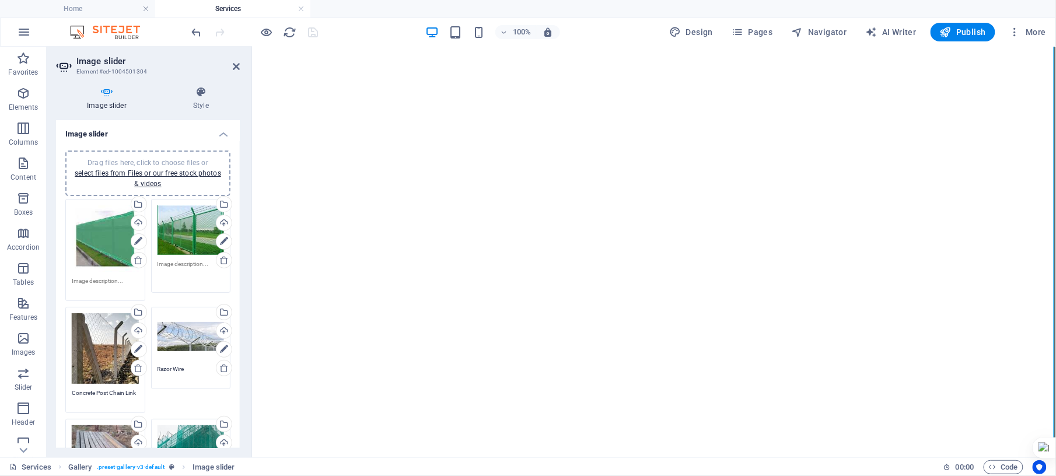
click at [182, 266] on textarea at bounding box center [191, 273] width 67 height 26
click at [110, 271] on div "Drag files here, click to choose files or select files from Files or our free s…" at bounding box center [105, 250] width 86 height 109
click at [111, 280] on textarea at bounding box center [105, 286] width 67 height 18
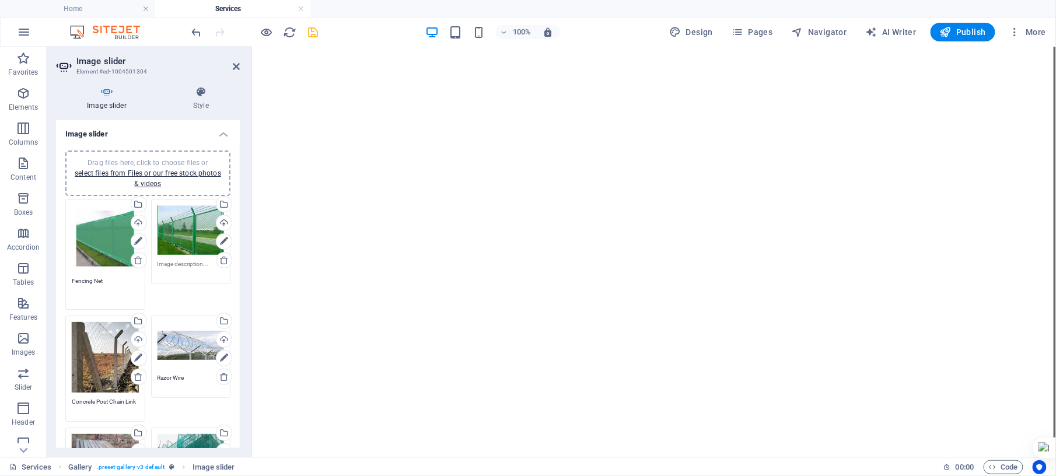
type textarea "Fencing Net"
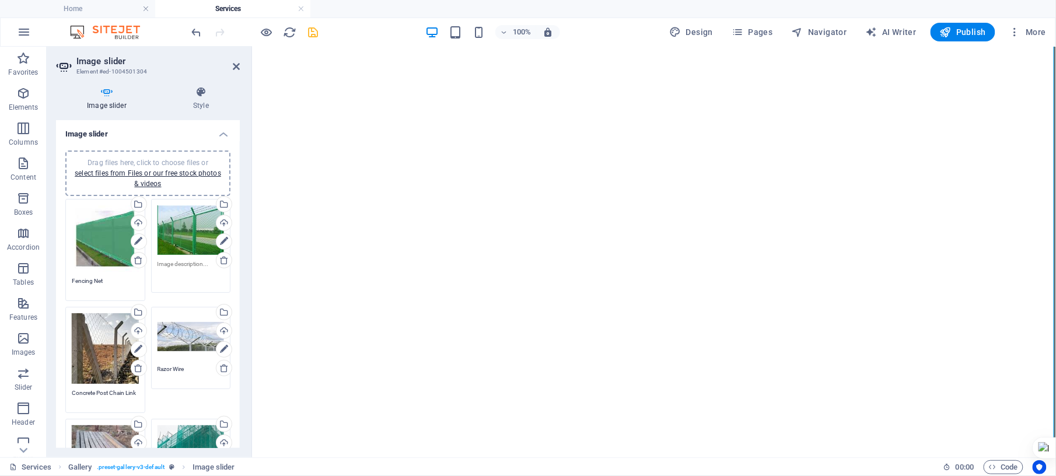
click at [172, 264] on textarea at bounding box center [191, 273] width 67 height 26
drag, startPoint x: 162, startPoint y: 260, endPoint x: 166, endPoint y: 267, distance: 8.1
click at [191, 260] on textarea "Colored" at bounding box center [191, 273] width 67 height 26
type textarea "Colored ChainLink"
click at [95, 357] on textarea "Concrete Post Chain Link" at bounding box center [105, 402] width 67 height 26
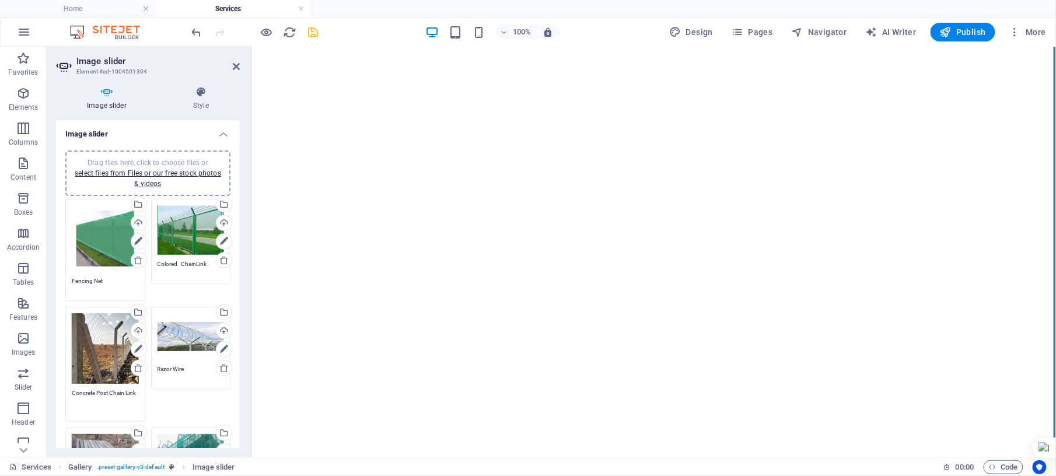
click at [135, 357] on textarea "Concrete Post Chain Link" at bounding box center [105, 402] width 67 height 26
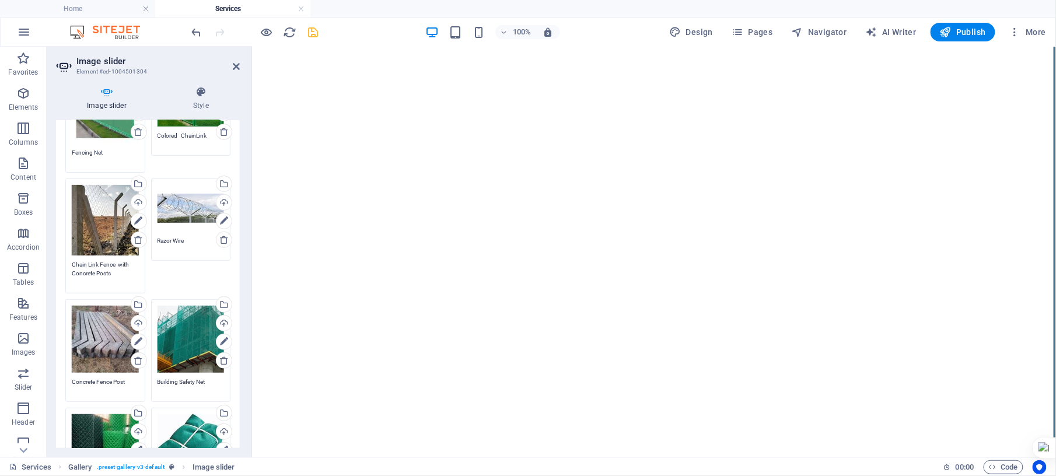
scroll to position [136, 0]
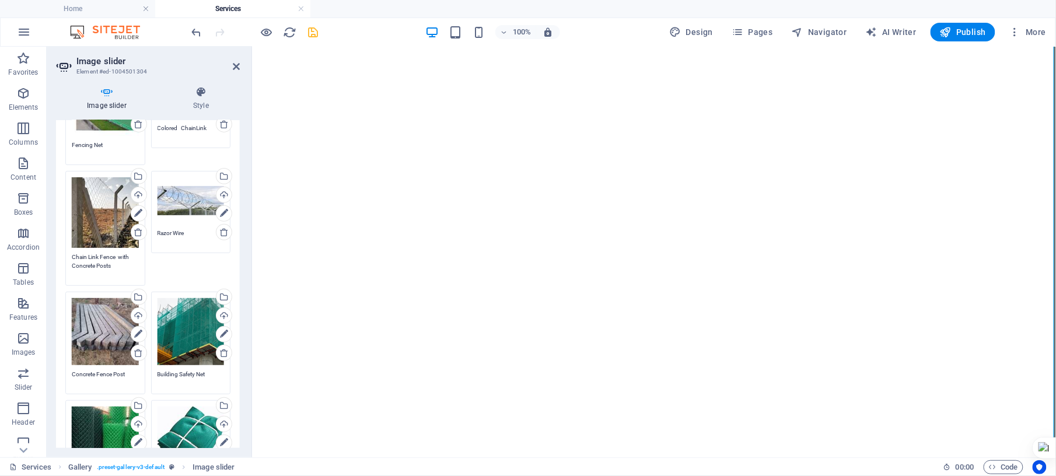
type textarea "Chain Link Fence with Concrete Posts"
click at [125, 357] on textarea "Concrete Fence Post" at bounding box center [105, 379] width 67 height 18
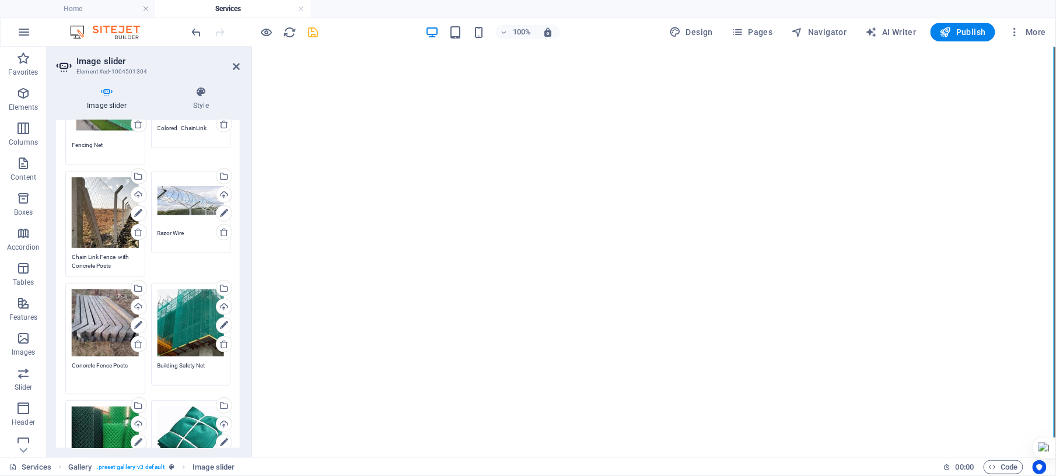
type textarea "Concrete Fence Posts"
drag, startPoint x: 236, startPoint y: 236, endPoint x: 238, endPoint y: 264, distance: 28.1
click at [238, 264] on div "Image slider Drag files here, click to choose files or select files from Files …" at bounding box center [148, 284] width 184 height 328
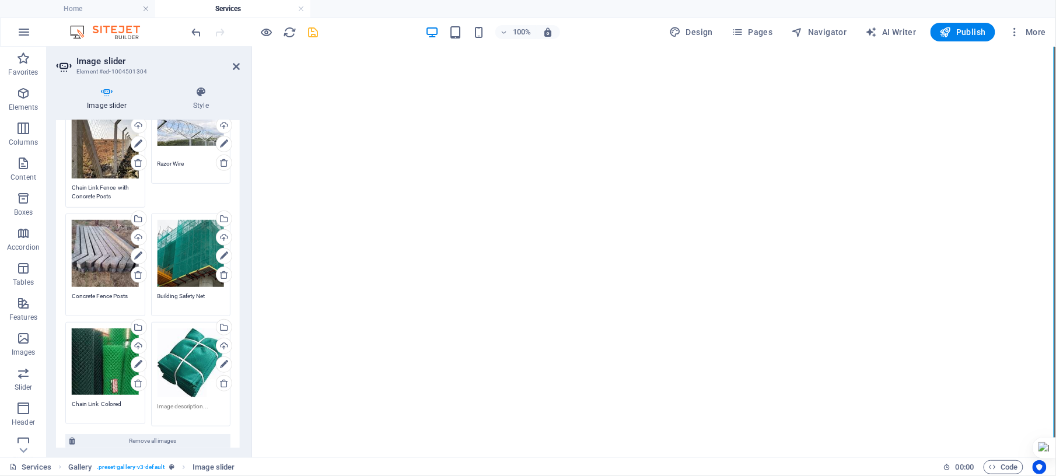
scroll to position [208, 0]
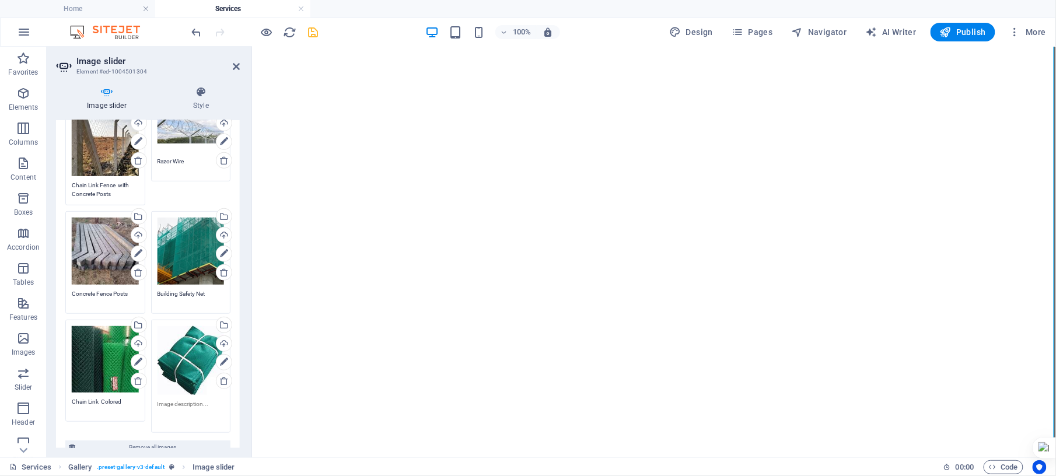
click at [180, 357] on textarea at bounding box center [191, 413] width 67 height 26
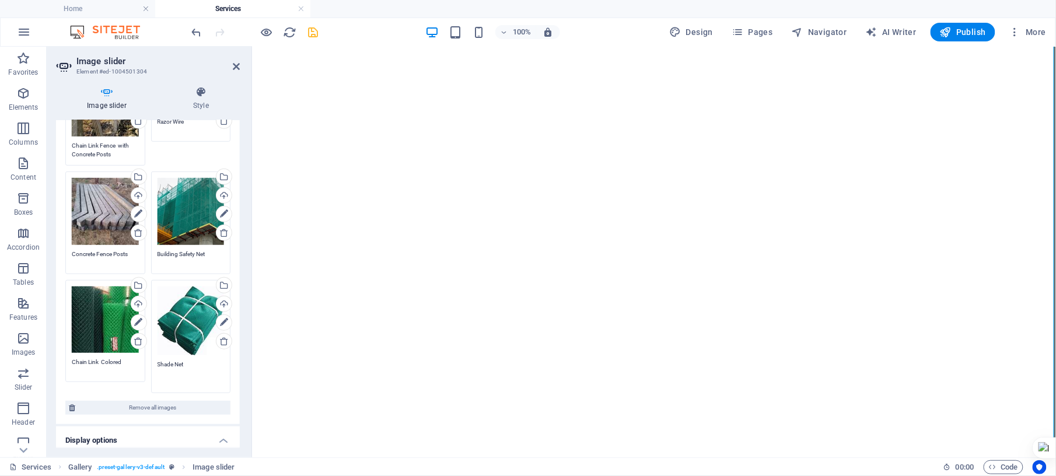
scroll to position [264, 0]
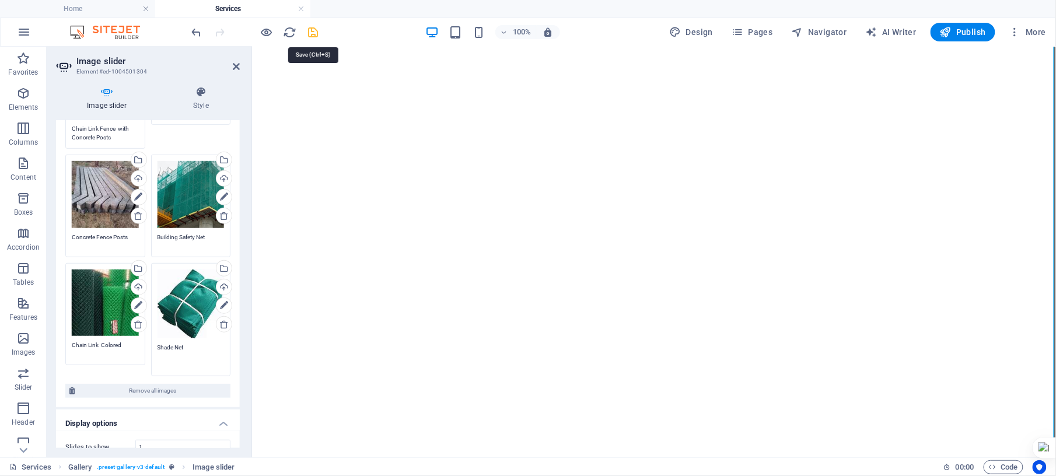
type textarea "Shade Net"
click at [312, 33] on icon "save" at bounding box center [313, 32] width 13 height 13
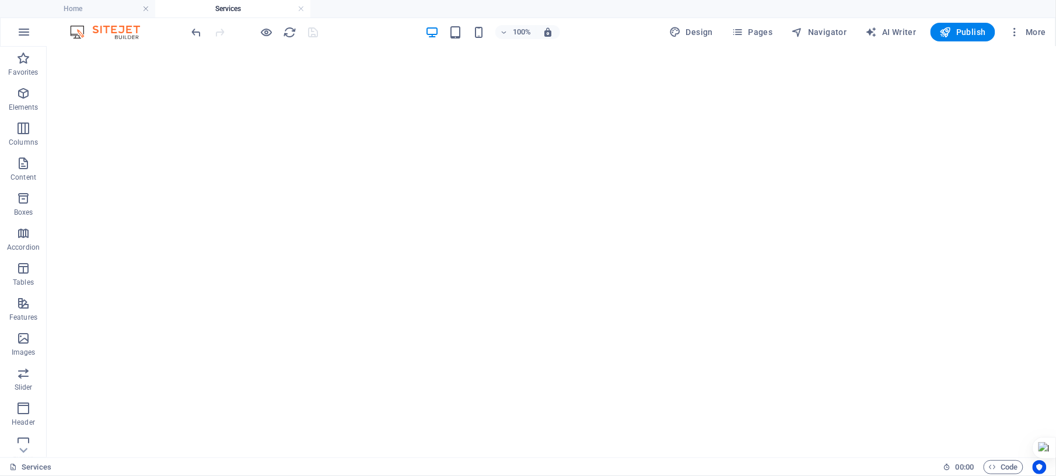
scroll to position [6555, 0]
select select "fade"
select select "ms"
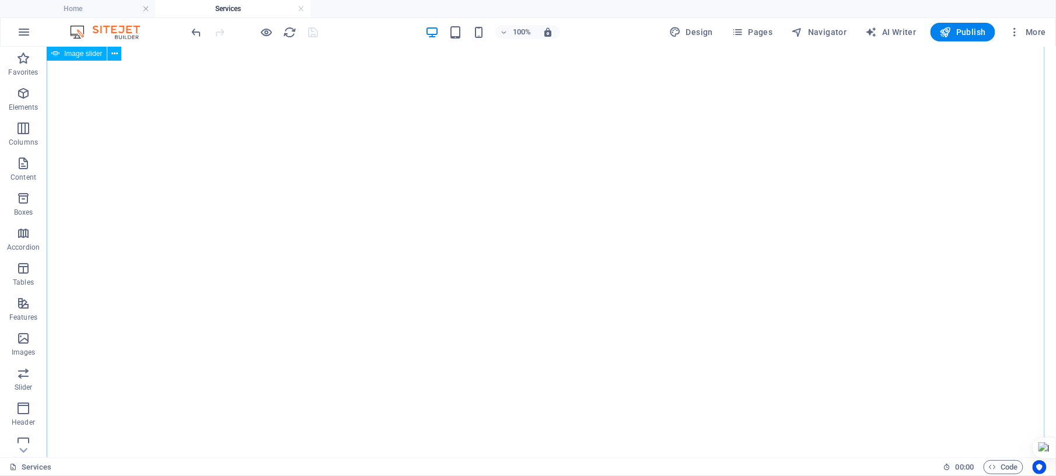
select select "s"
select select "progressive"
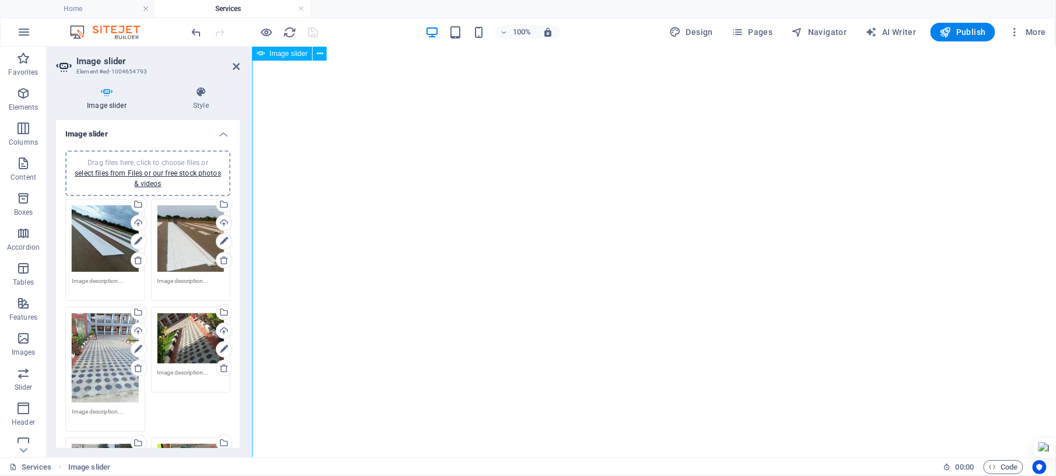
scroll to position [5362, 0]
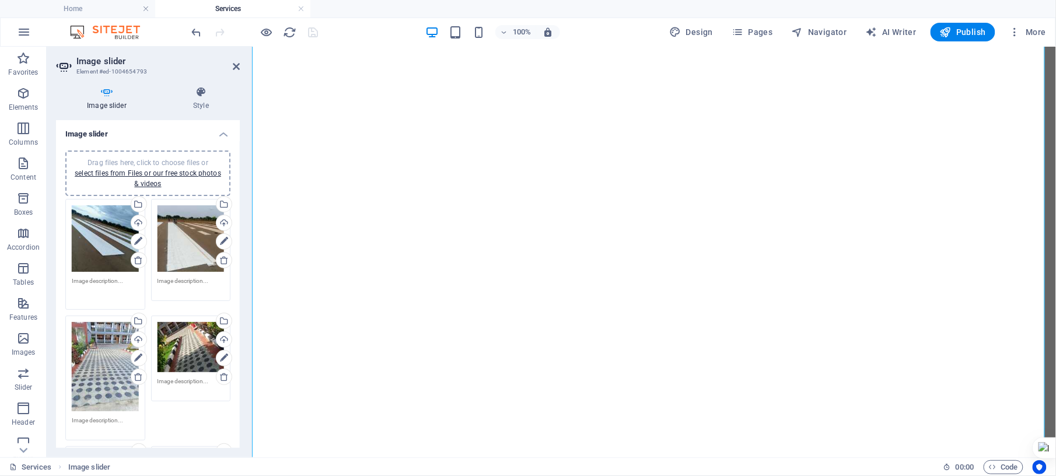
click at [83, 279] on textarea at bounding box center [105, 290] width 67 height 26
type textarea "Runway Road Markking"
click at [180, 280] on textarea at bounding box center [191, 286] width 67 height 18
click at [180, 280] on textarea "[GEOGRAPHIC_DATA]" at bounding box center [191, 290] width 67 height 26
type textarea "Airstrip Road Marking"
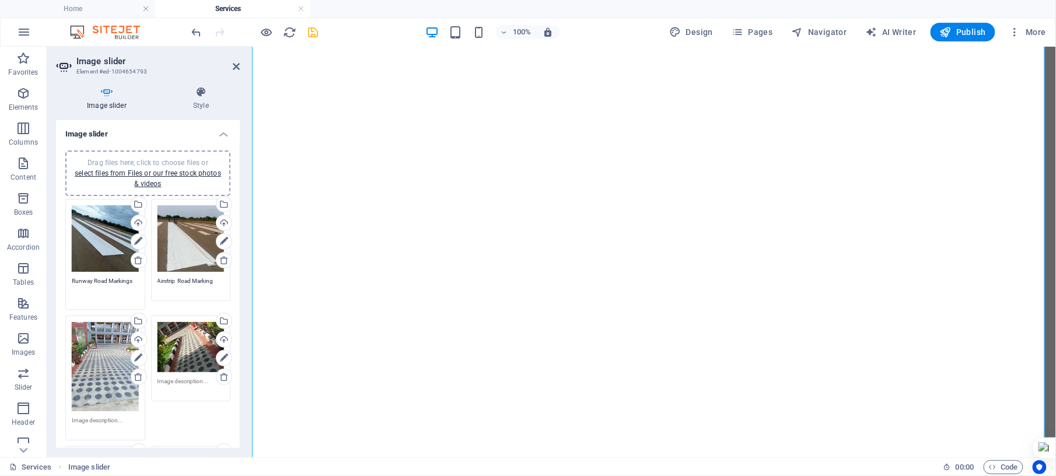
type textarea "Runway Road Markings"
click at [99, 357] on textarea at bounding box center [105, 425] width 67 height 18
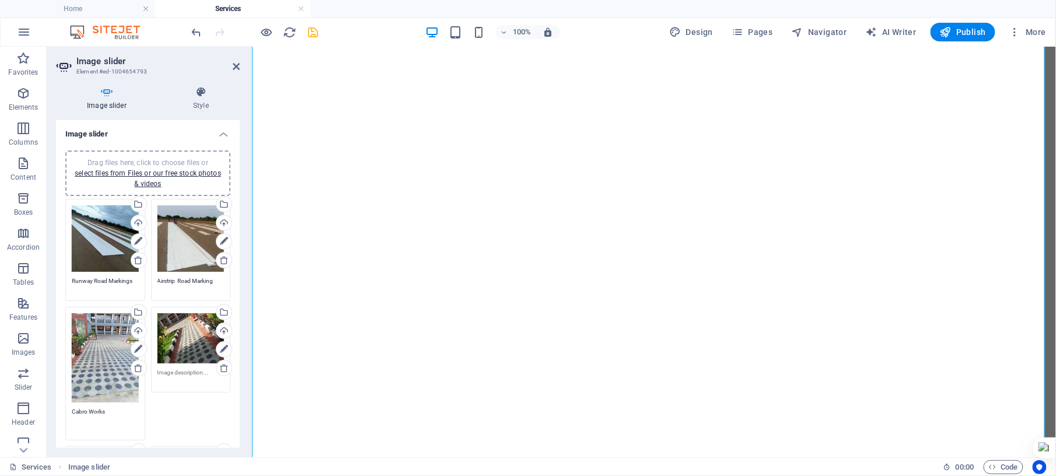
type textarea "Cabro Works"
click at [166, 357] on textarea at bounding box center [191, 377] width 67 height 18
type textarea "Cabro Works"
drag, startPoint x: 235, startPoint y: 180, endPoint x: 237, endPoint y: 201, distance: 21.1
click at [237, 201] on div "Image slider Drag files here, click to choose files or select files from Files …" at bounding box center [148, 284] width 184 height 328
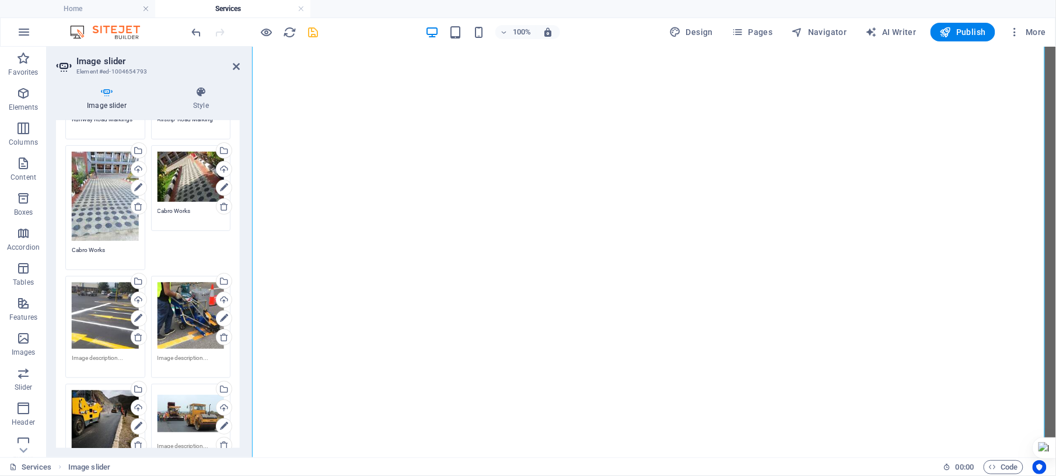
scroll to position [165, 0]
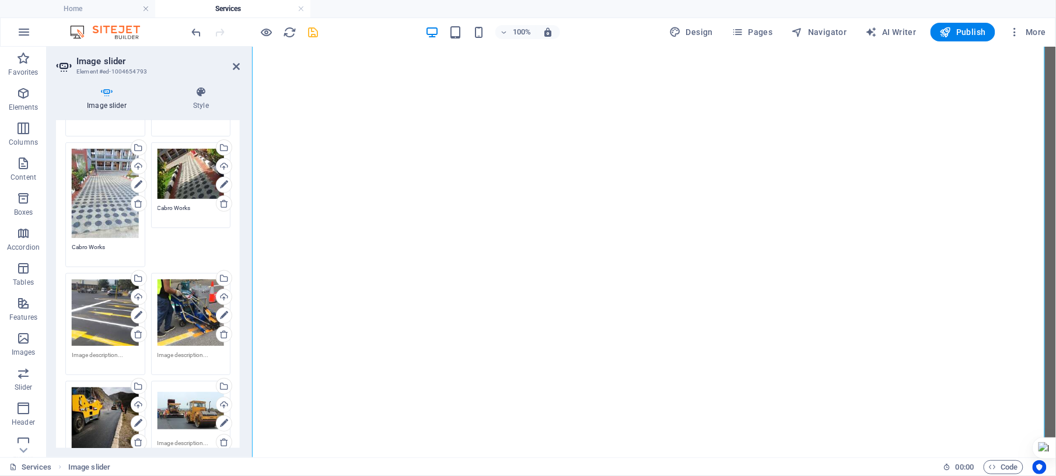
click at [101, 351] on textarea at bounding box center [105, 360] width 67 height 18
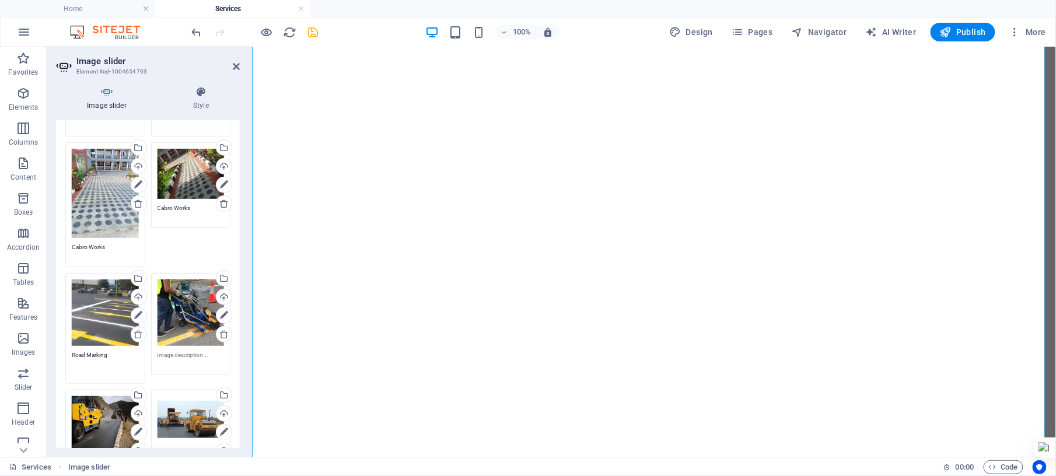
type textarea "Road Marking"
click at [167, 355] on textarea at bounding box center [191, 364] width 67 height 26
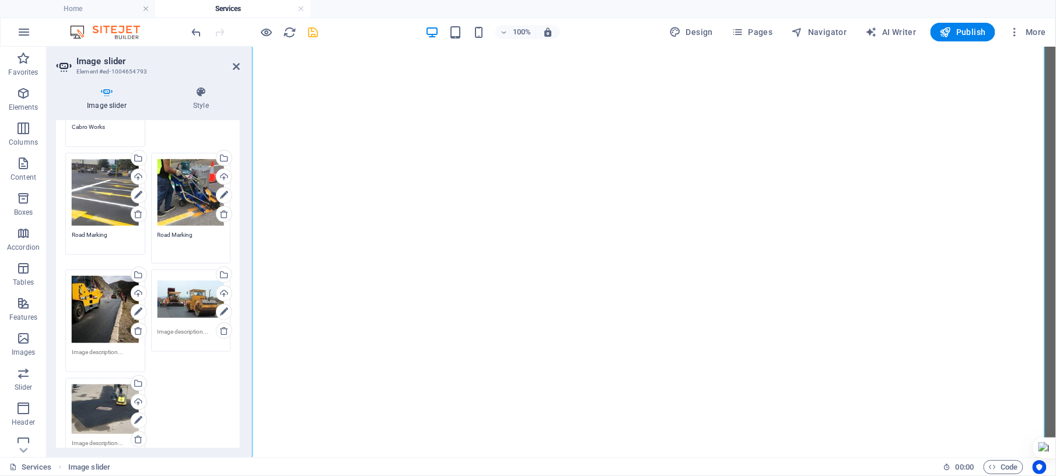
scroll to position [288, 0]
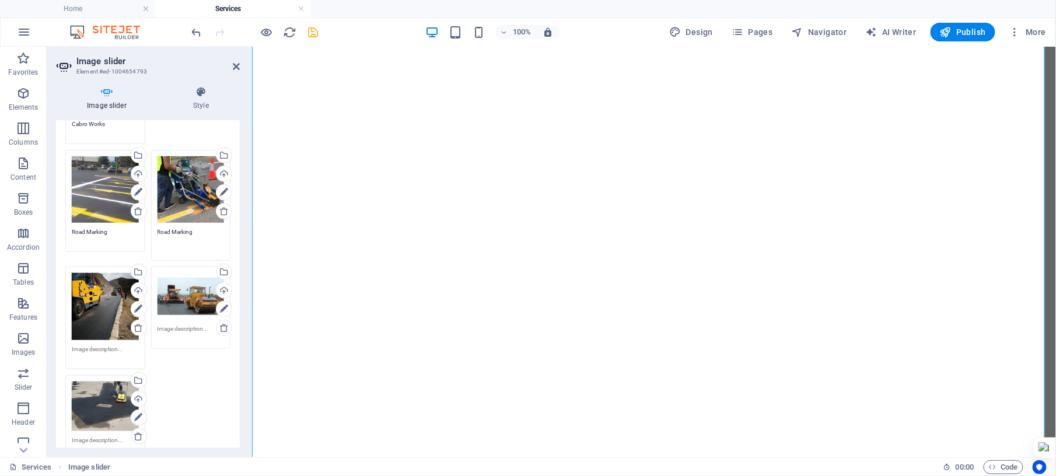
type textarea "Road Marking"
click at [242, 281] on div "Image slider Style Image slider Drag files here, click to choose files or selec…" at bounding box center [148, 267] width 202 height 380
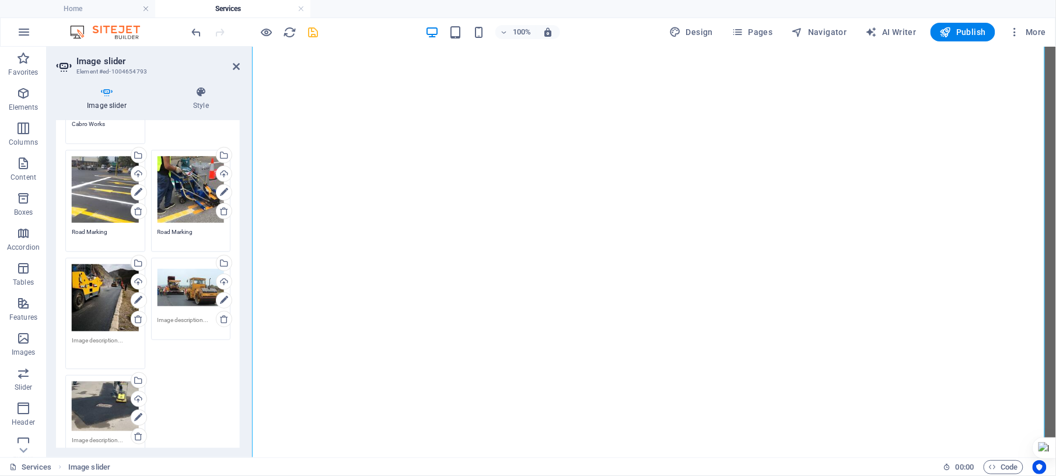
click at [88, 336] on textarea at bounding box center [105, 349] width 67 height 26
type textarea "Asphalt Laying"
click at [176, 316] on textarea at bounding box center [191, 329] width 67 height 26
type textarea "Asphalt/Tarmac Works"
click at [94, 357] on textarea at bounding box center [105, 440] width 67 height 26
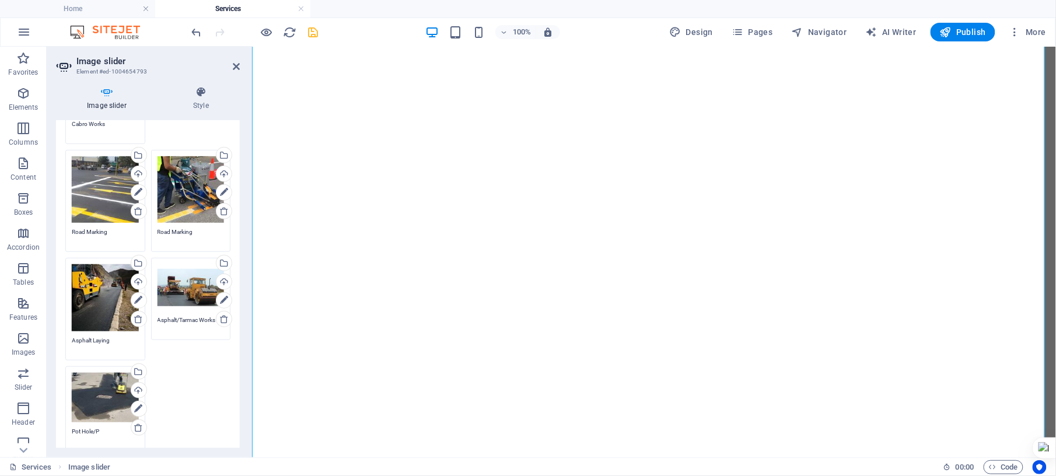
type textarea "Pot Hole/[GEOGRAPHIC_DATA]"
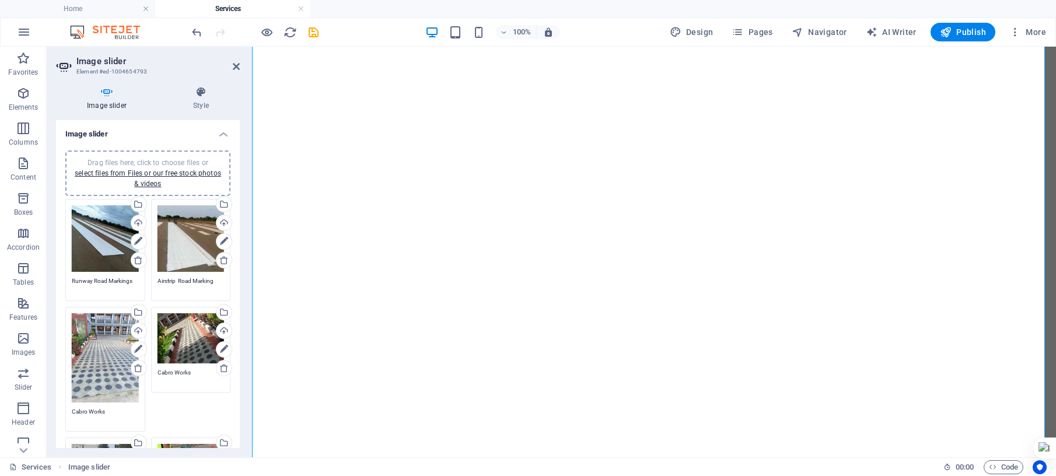
select select "fade"
select select "ms"
select select "s"
select select "progressive"
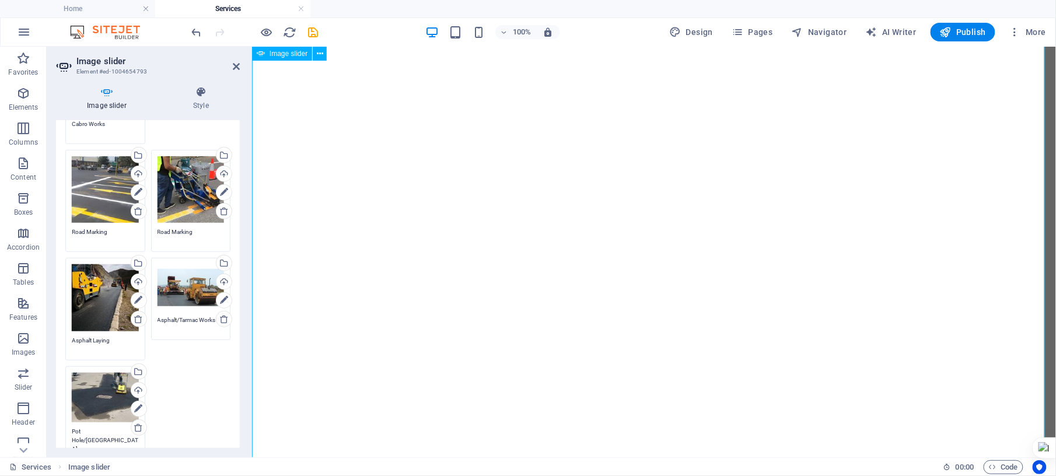
scroll to position [5362, 0]
type textarea "Pot Hole Patchwork asphalt repair"
click at [309, 33] on icon "save" at bounding box center [313, 32] width 13 height 13
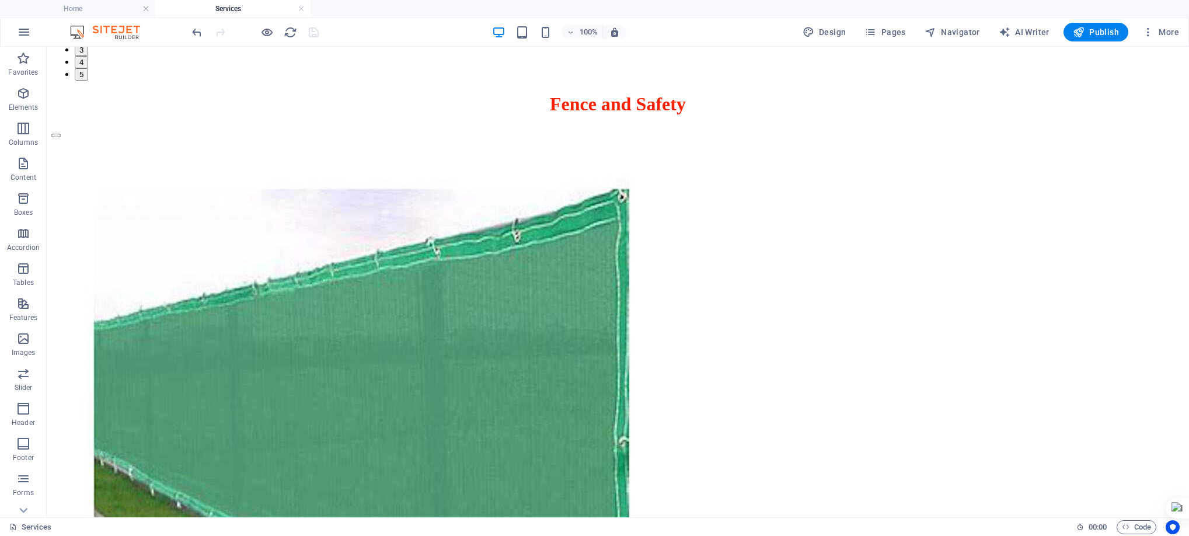
scroll to position [8651, 0]
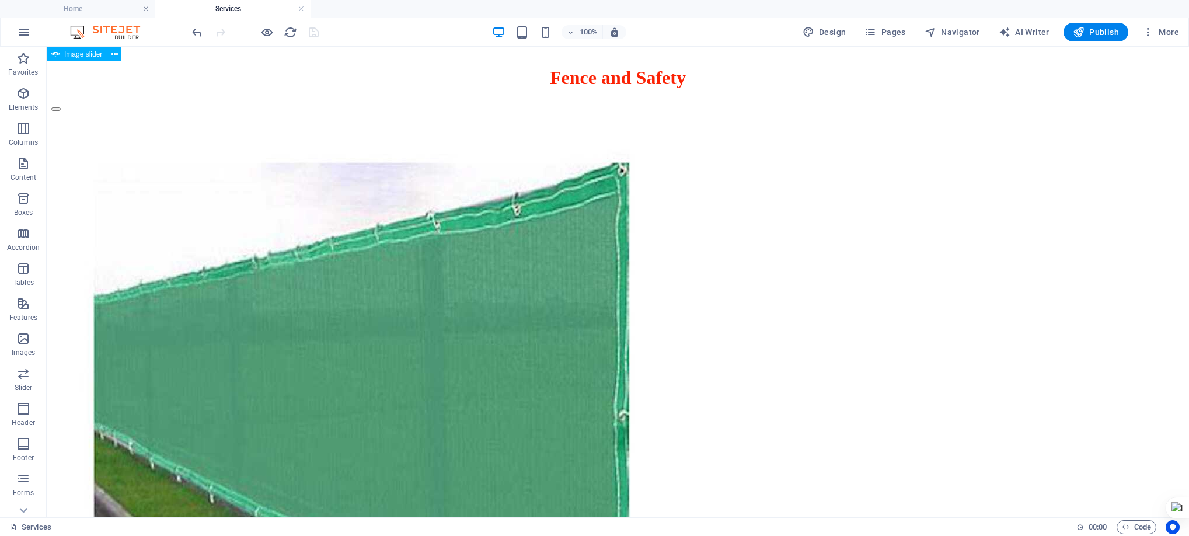
select select "fade"
select select "ms"
select select "s"
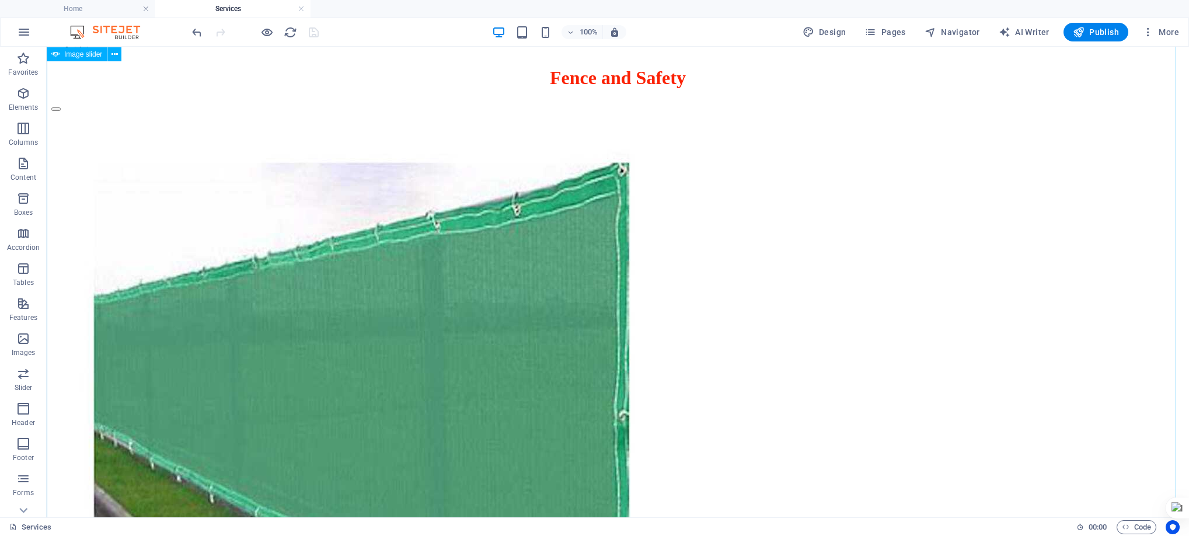
select select "progressive"
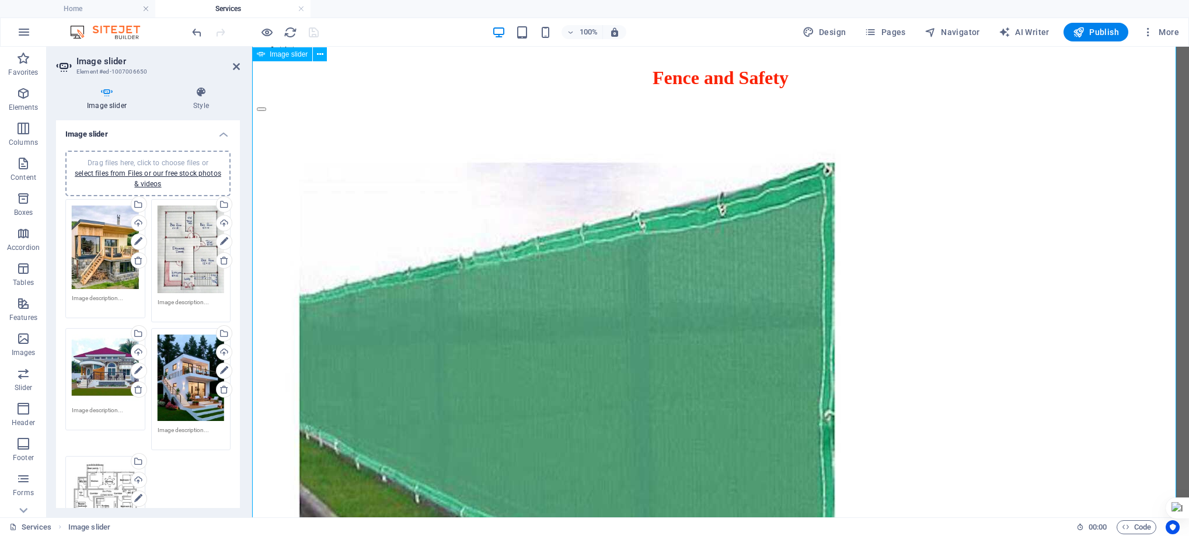
scroll to position [7232, 0]
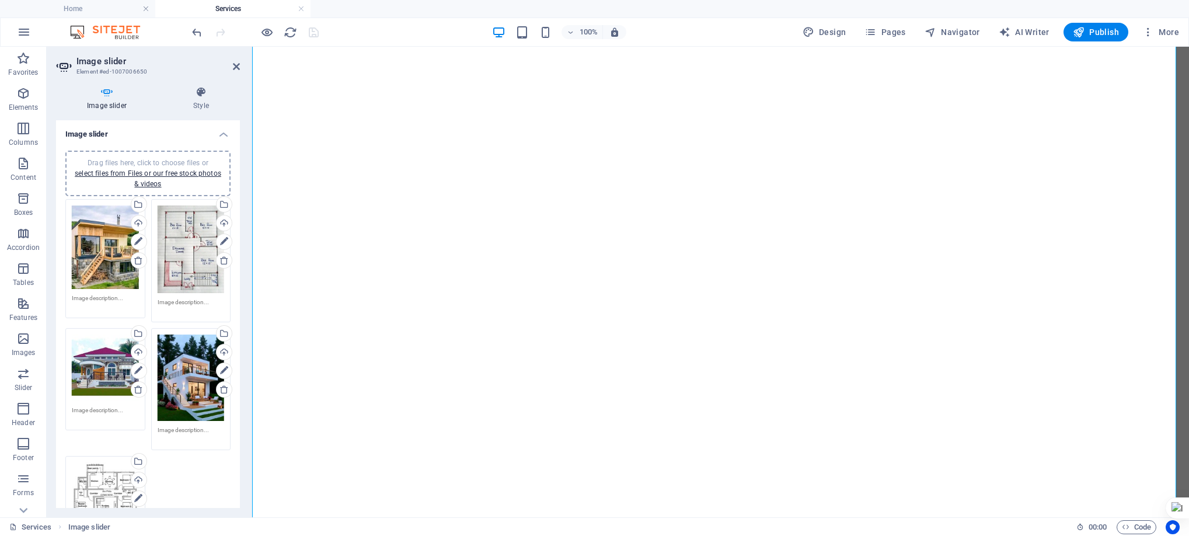
click at [95, 476] on div "Drag files here, click to choose files or select files from Files or our free s…" at bounding box center [105, 496] width 67 height 69
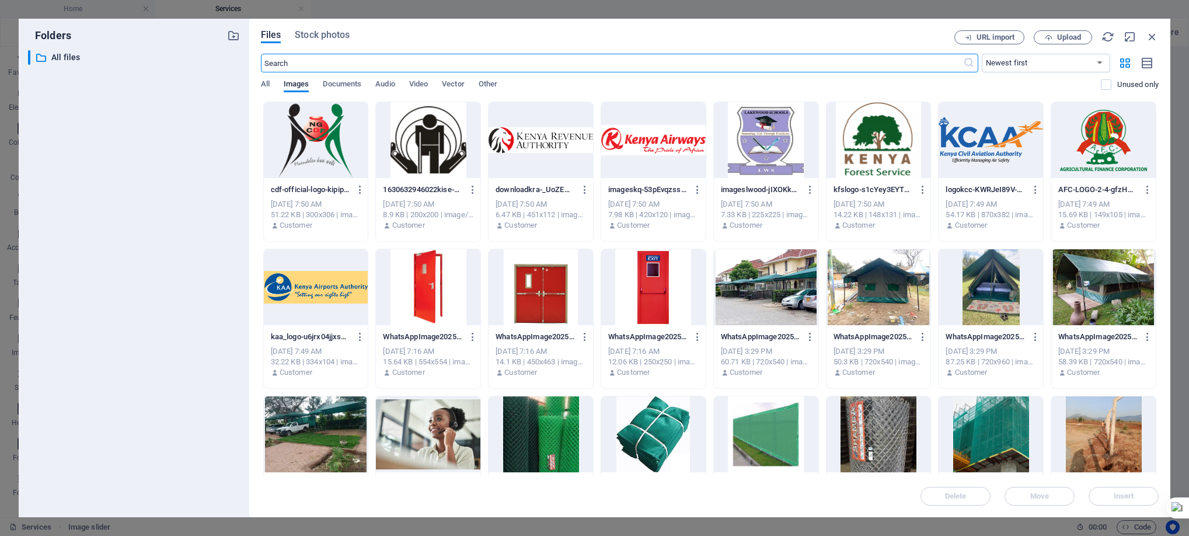
scroll to position [6133, 0]
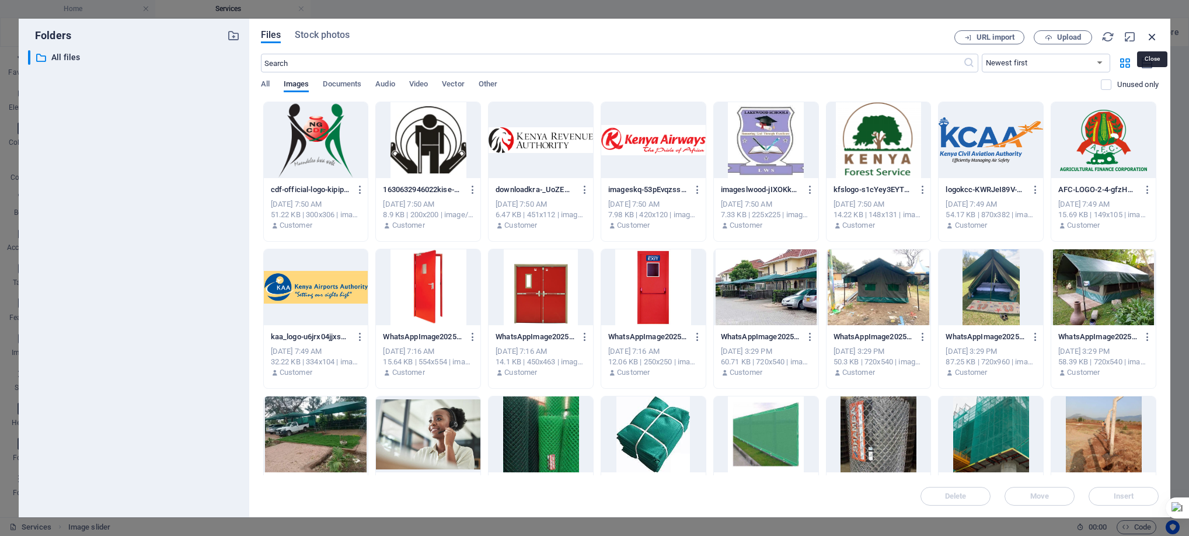
click at [1056, 37] on icon "button" at bounding box center [1151, 36] width 13 height 13
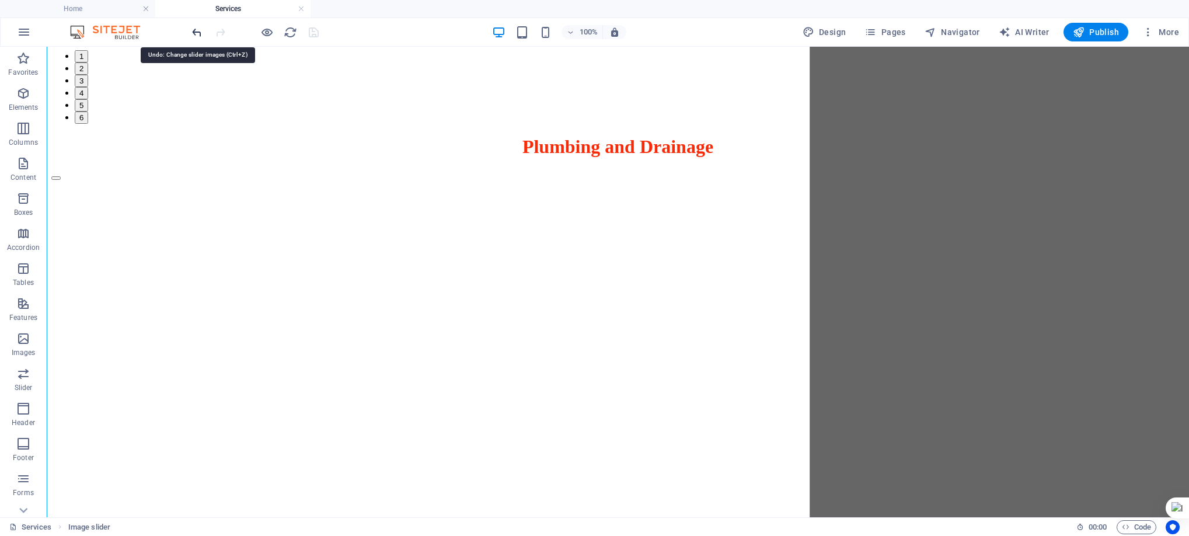
click at [195, 32] on icon "undo" at bounding box center [196, 32] width 13 height 13
click at [242, 6] on h4 "Services" at bounding box center [232, 8] width 155 height 13
click at [688, 30] on div "100% Design Pages Navigator AI Writer Publish More" at bounding box center [687, 32] width 994 height 19
click at [289, 32] on icon "reload" at bounding box center [290, 32] width 13 height 13
click at [291, 30] on icon "reload" at bounding box center [290, 32] width 13 height 13
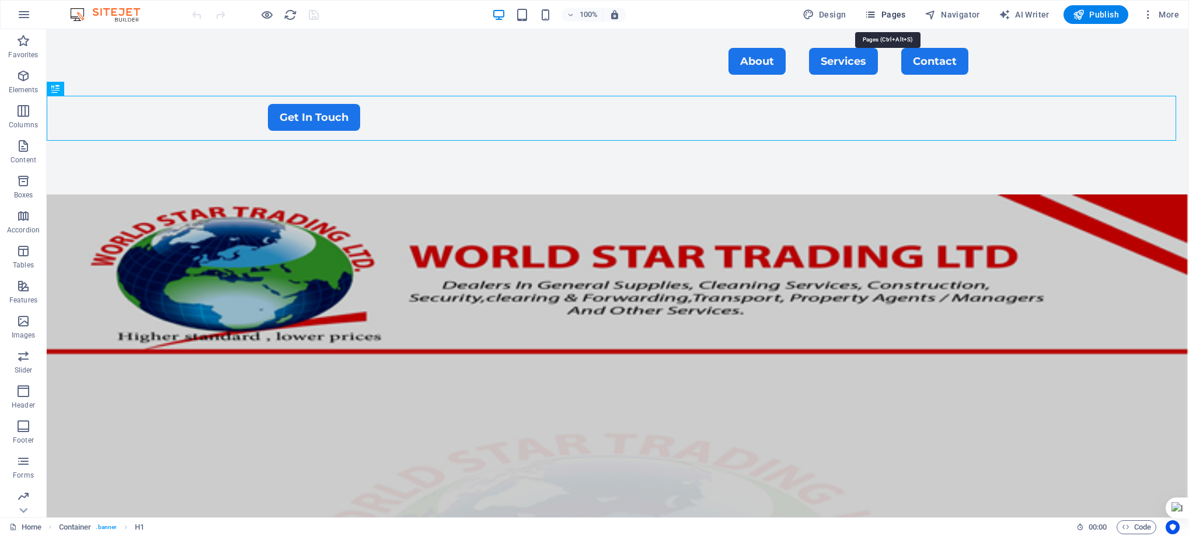
click at [902, 16] on span "Pages" at bounding box center [884, 15] width 41 height 12
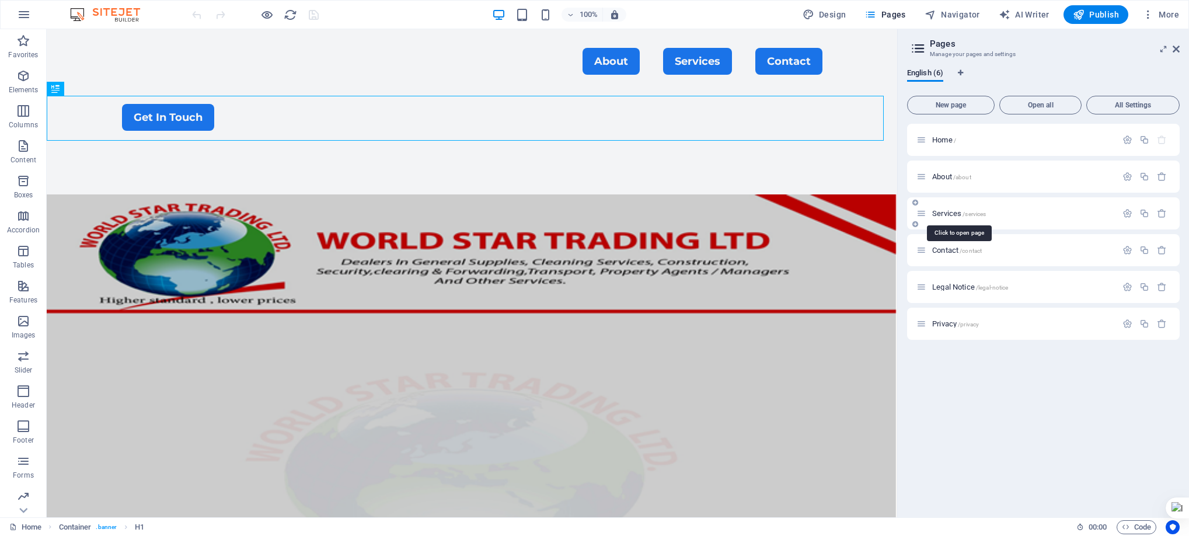
click at [961, 209] on span "Services /services" at bounding box center [959, 213] width 54 height 9
click at [961, 209] on div "Services /services" at bounding box center [1043, 213] width 272 height 32
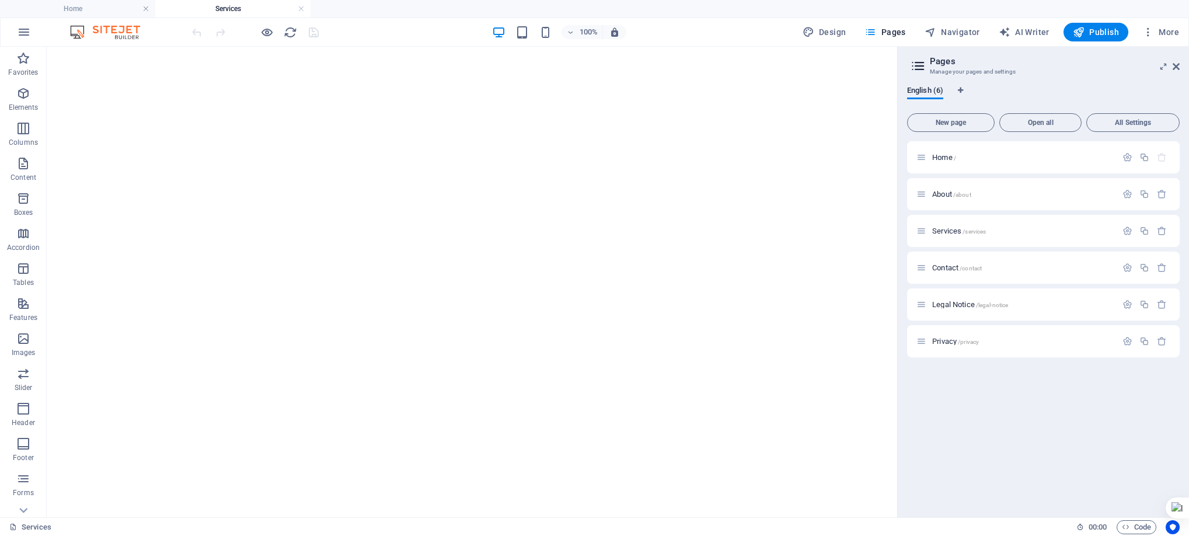
scroll to position [6978, 0]
select select "fade"
select select "ms"
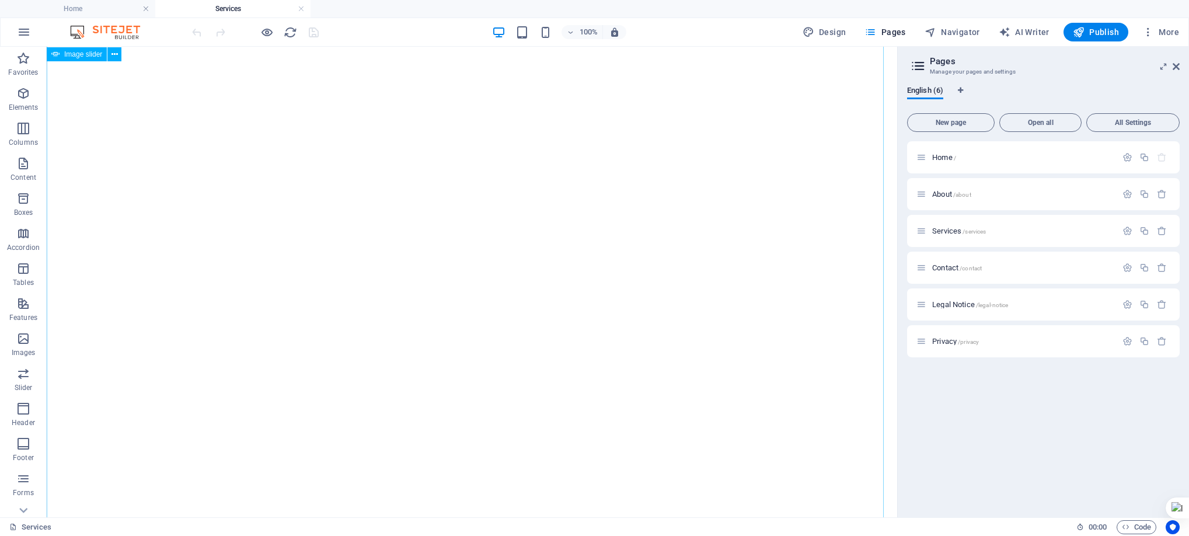
select select "s"
select select "progressive"
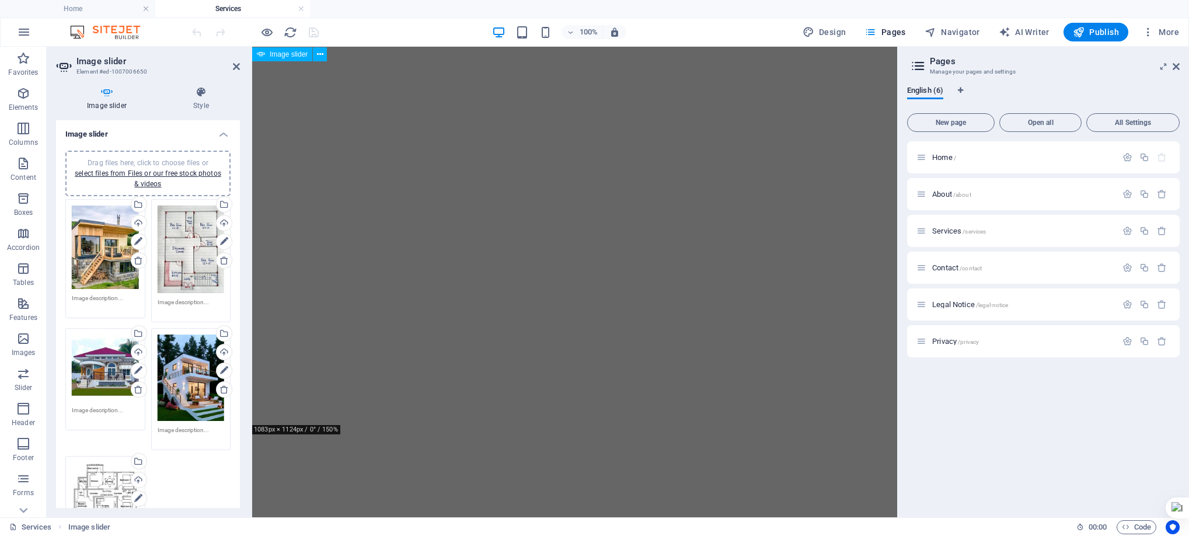
scroll to position [5532, 0]
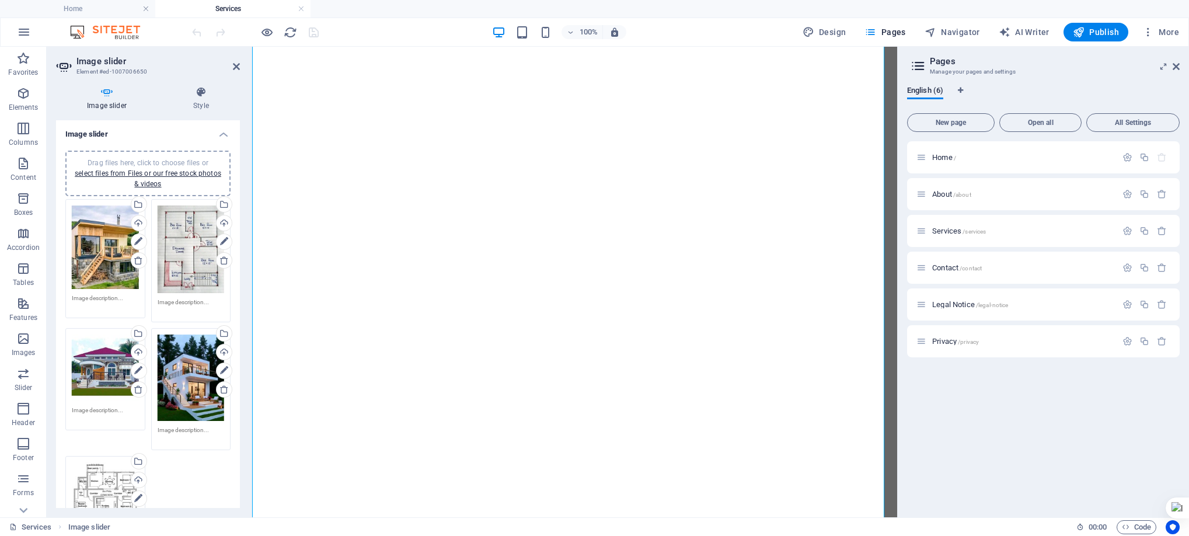
click at [93, 480] on div "Drag files here, click to choose files or select files from Files or our free s…" at bounding box center [105, 496] width 67 height 69
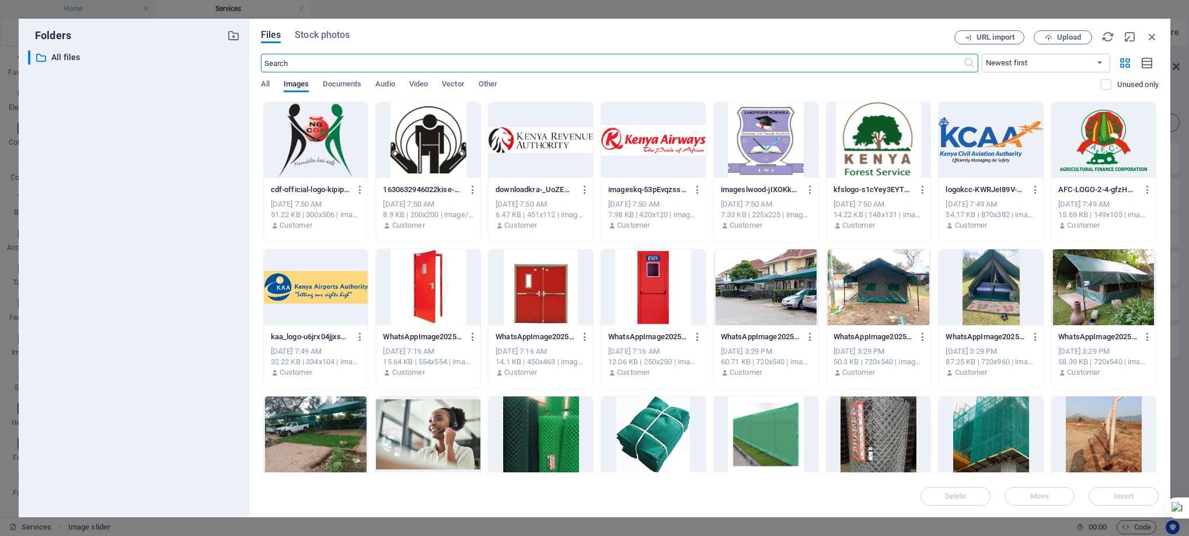
scroll to position [4427, 0]
click at [1150, 32] on icon "button" at bounding box center [1151, 36] width 13 height 13
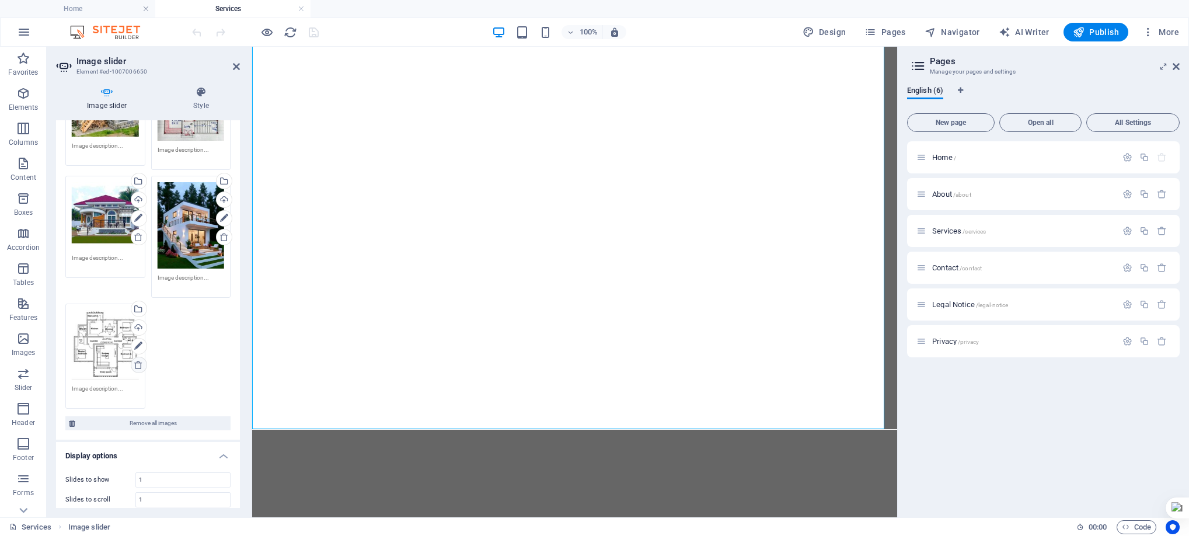
scroll to position [5743, 0]
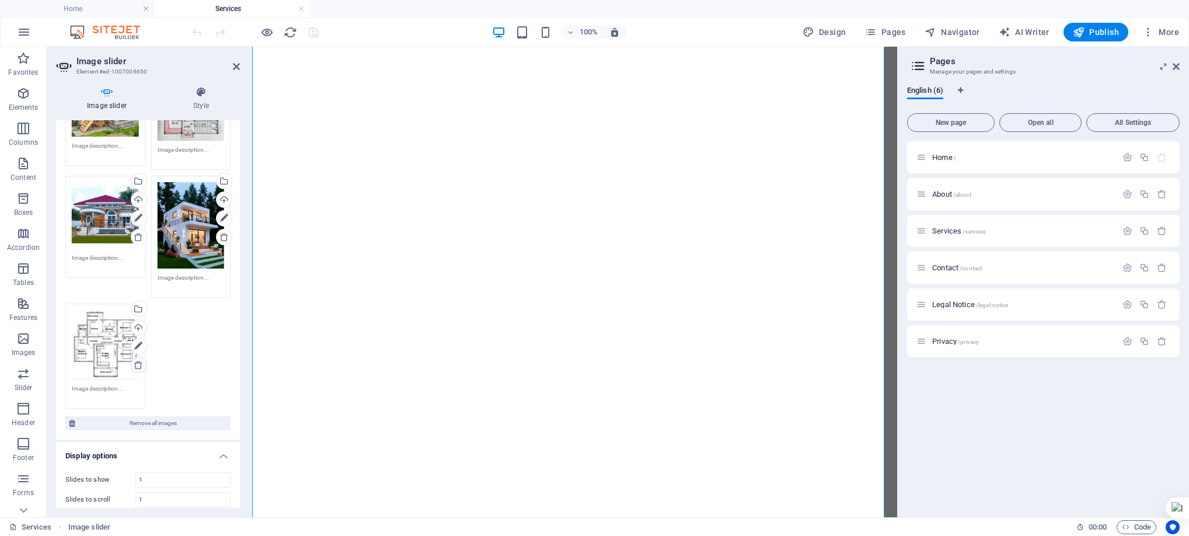
click at [135, 360] on icon at bounding box center [138, 364] width 9 height 9
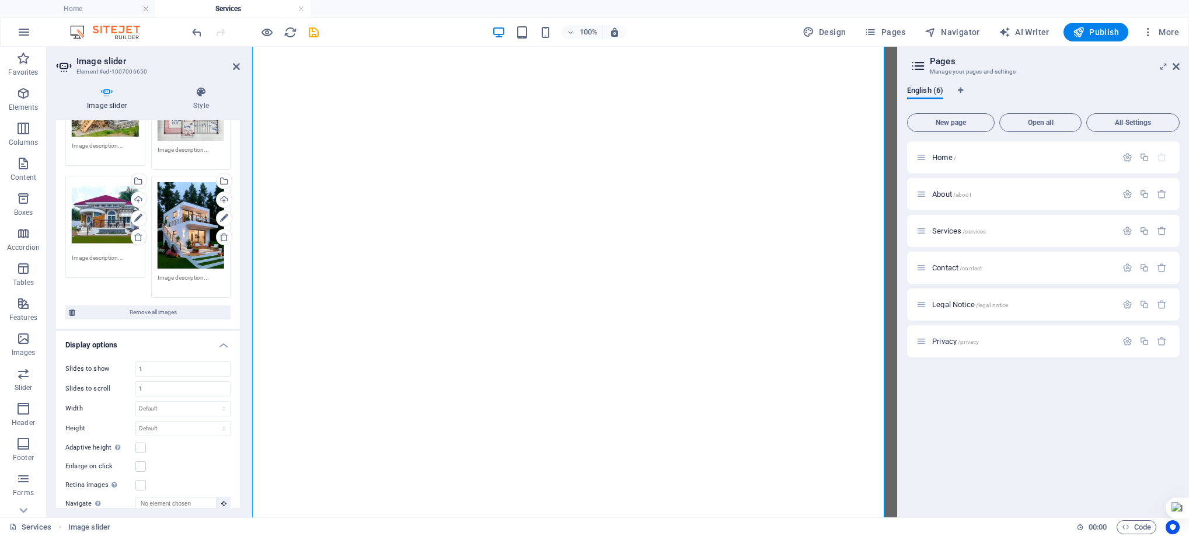
drag, startPoint x: 237, startPoint y: 338, endPoint x: 240, endPoint y: 281, distance: 57.3
click at [240, 281] on div "Image slider Style Image slider Drag files here, click to choose files or selec…" at bounding box center [148, 297] width 202 height 440
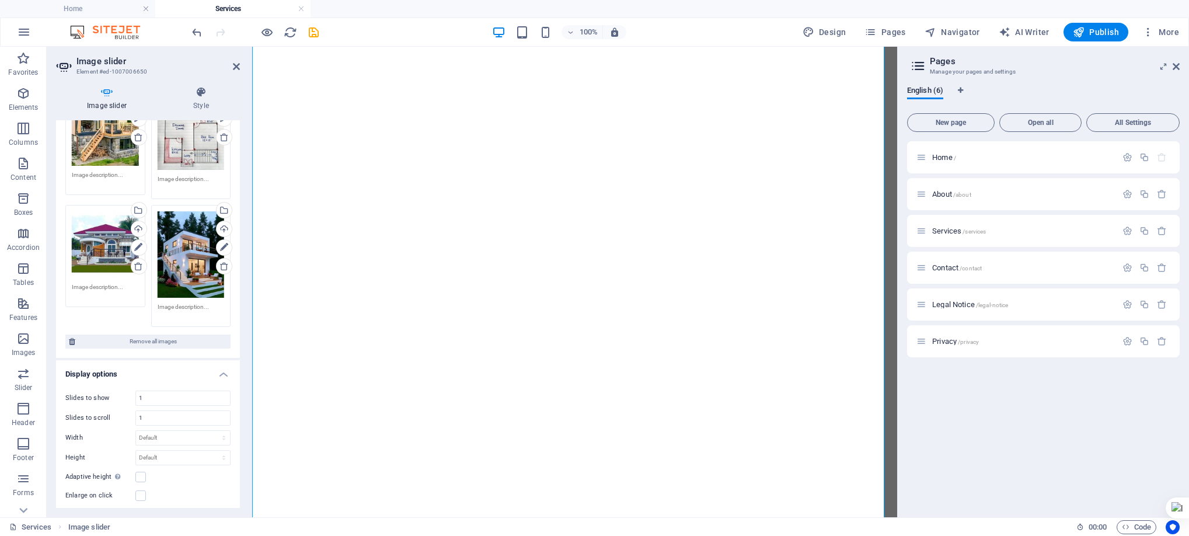
scroll to position [128, 0]
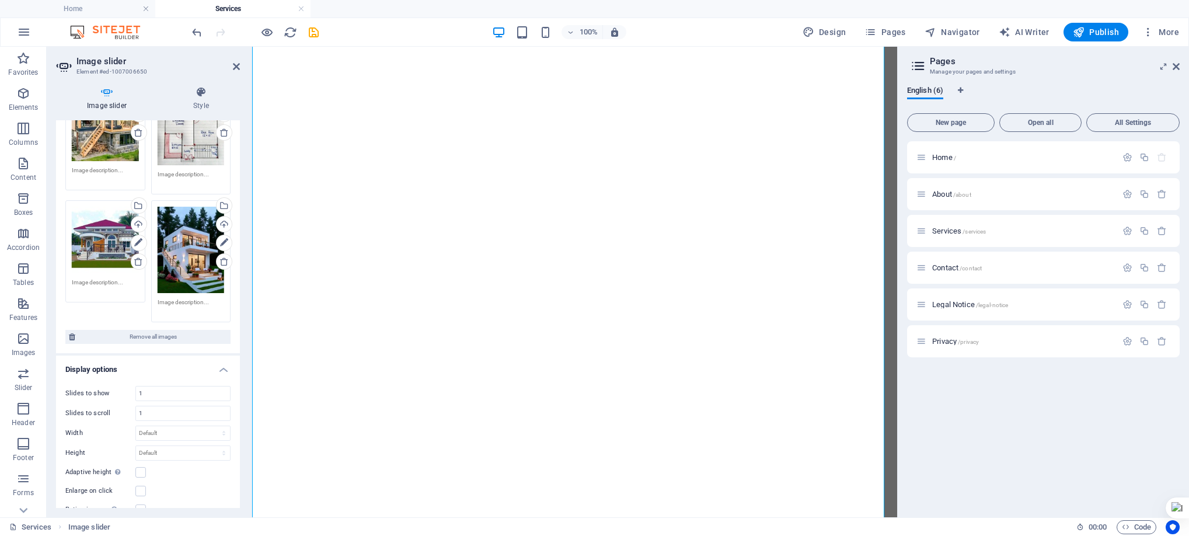
click at [109, 312] on div "Drag files here, click to choose files or select files from Files or our free s…" at bounding box center [147, 196] width 171 height 257
click at [91, 312] on div "Drag files here, click to choose files or select files from Files or our free s…" at bounding box center [147, 196] width 171 height 257
drag, startPoint x: 240, startPoint y: 254, endPoint x: 243, endPoint y: 200, distance: 53.8
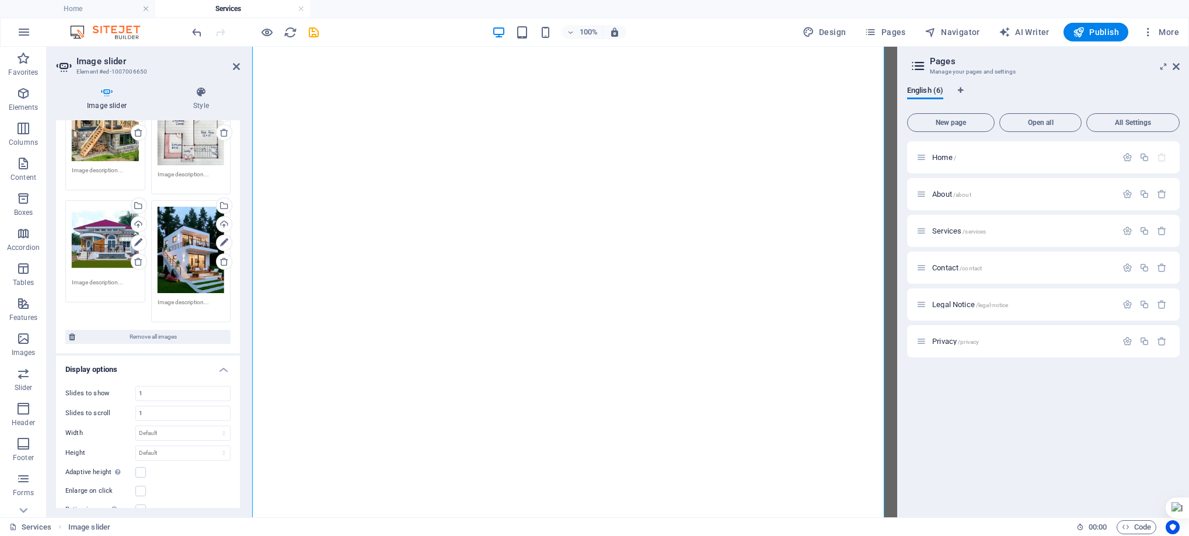
click at [243, 200] on div "Image slider Style Image slider Drag files here, click to choose files or selec…" at bounding box center [148, 297] width 202 height 440
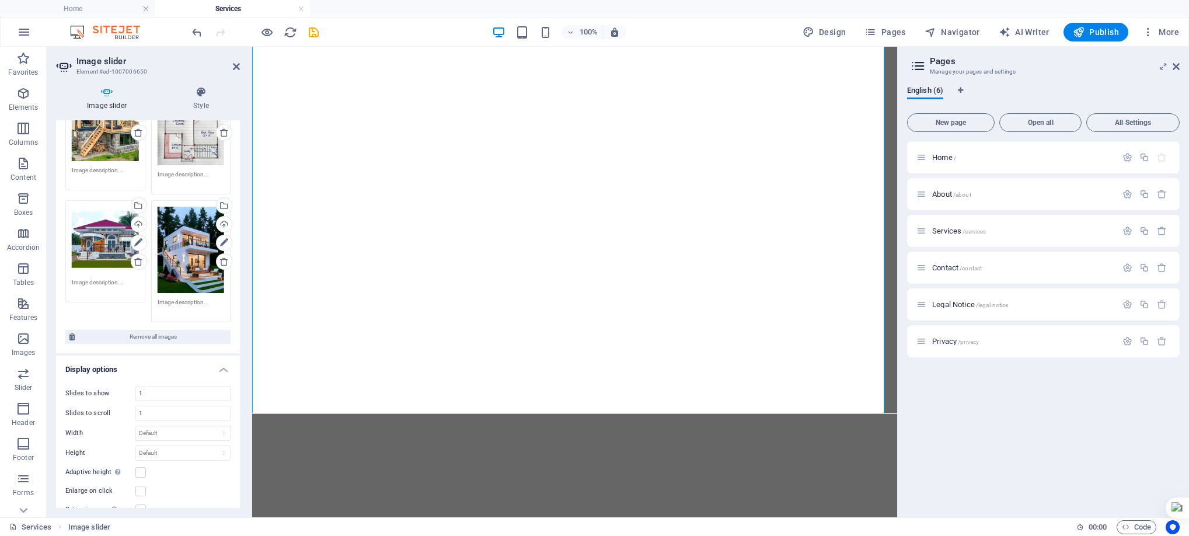
scroll to position [5743, 0]
drag, startPoint x: 238, startPoint y: 212, endPoint x: 243, endPoint y: 118, distance: 94.7
click at [246, 113] on div "Image slider Style Image slider Drag files here, click to choose files or selec…" at bounding box center [148, 297] width 202 height 440
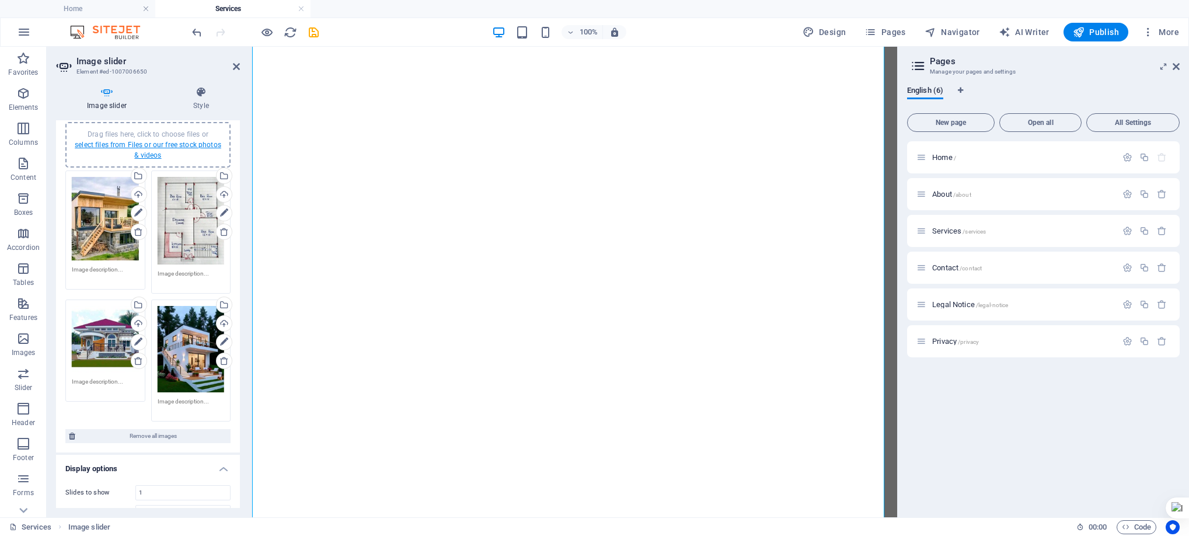
scroll to position [5589, 0]
click at [137, 145] on link "select files from Files or our free stock photos & videos" at bounding box center [148, 150] width 146 height 19
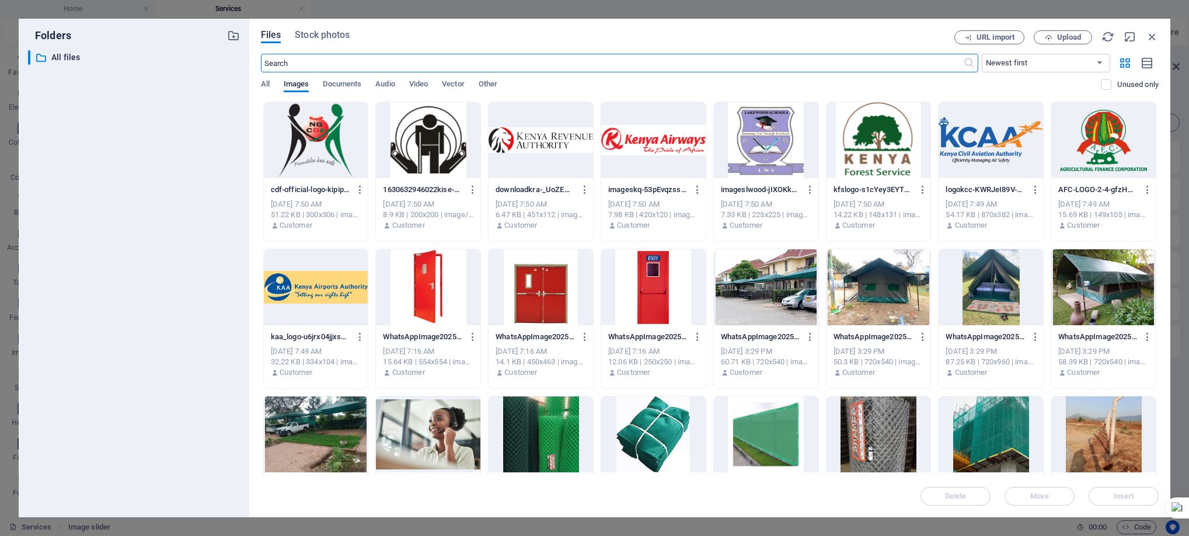
scroll to position [4532, 0]
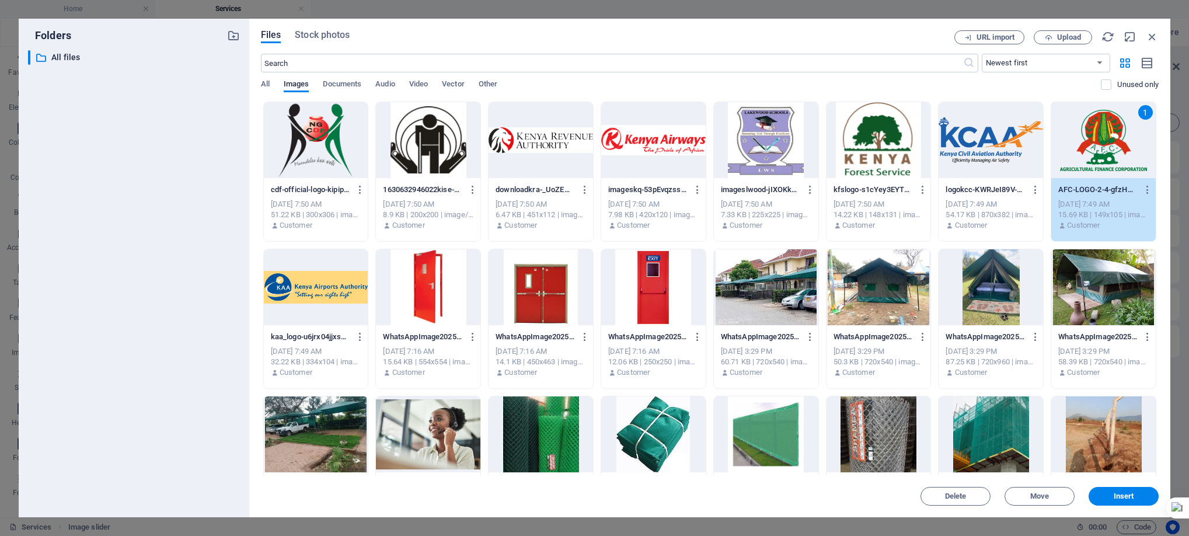
drag, startPoint x: 1158, startPoint y: 196, endPoint x: 1159, endPoint y: 252, distance: 56.0
click at [1159, 252] on div "Files Stock photos URL import Upload ​ Newest first Oldest first Name (A-Z) Nam…" at bounding box center [709, 268] width 921 height 498
drag, startPoint x: 1159, startPoint y: 242, endPoint x: 1161, endPoint y: 284, distance: 41.5
click at [1161, 284] on div "Files Stock photos URL import Upload ​ Newest first Oldest first Name (A-Z) Nam…" at bounding box center [709, 268] width 921 height 498
click at [1159, 355] on div "Files Stock photos URL import Upload ​ Newest first Oldest first Name (A-Z) Nam…" at bounding box center [709, 268] width 921 height 498
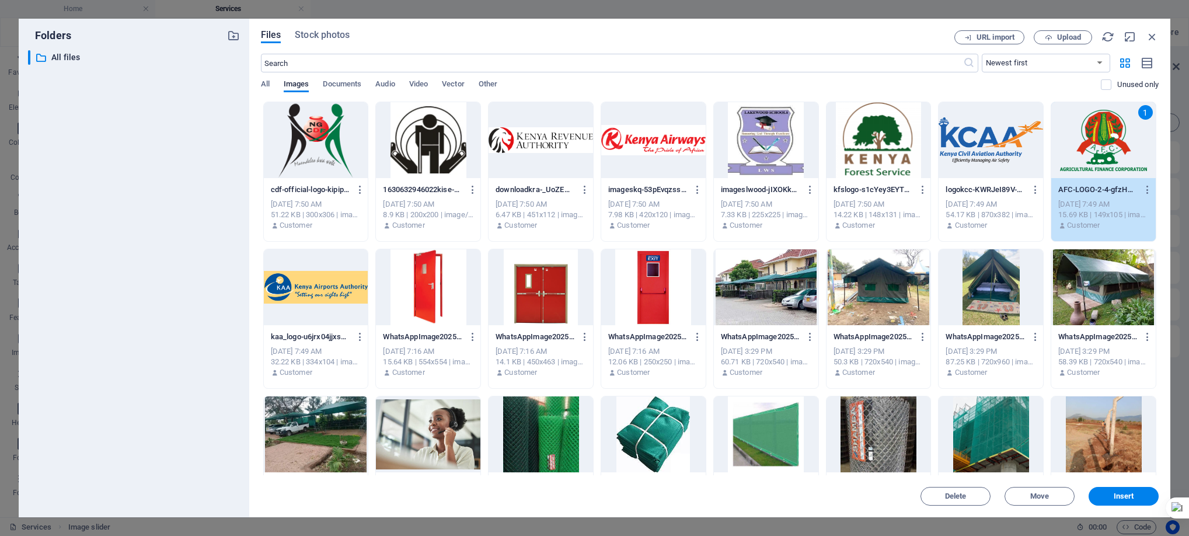
click at [1154, 368] on div "WhatsAppImage2025-09-29at20.18.212-yfpLvknZ8i4in64pzKJZ4A.jpeg WhatsAppImage202…" at bounding box center [1103, 355] width 104 height 60
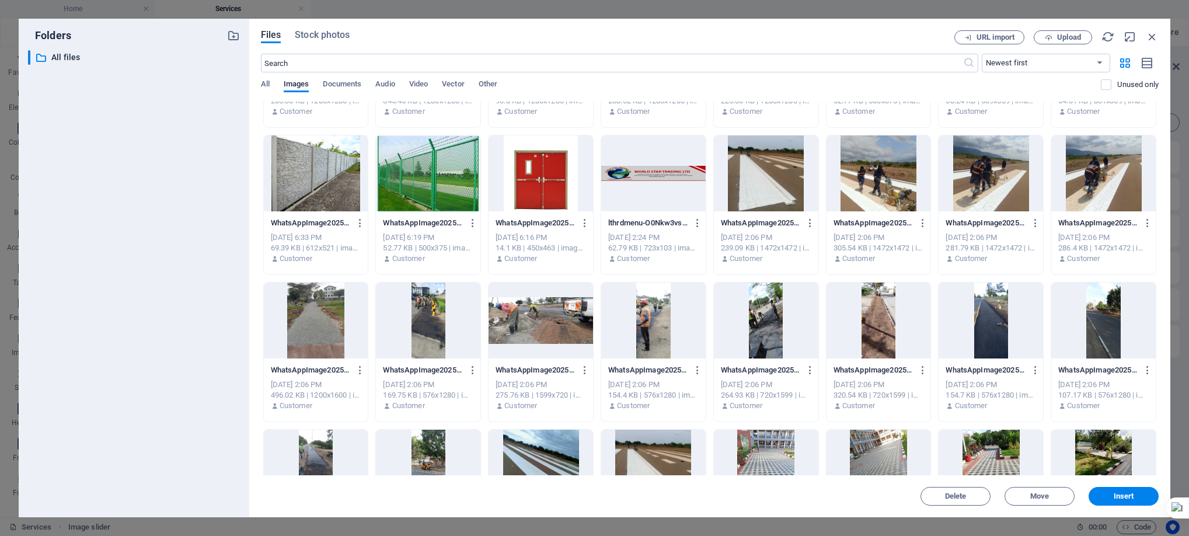
scroll to position [0, 0]
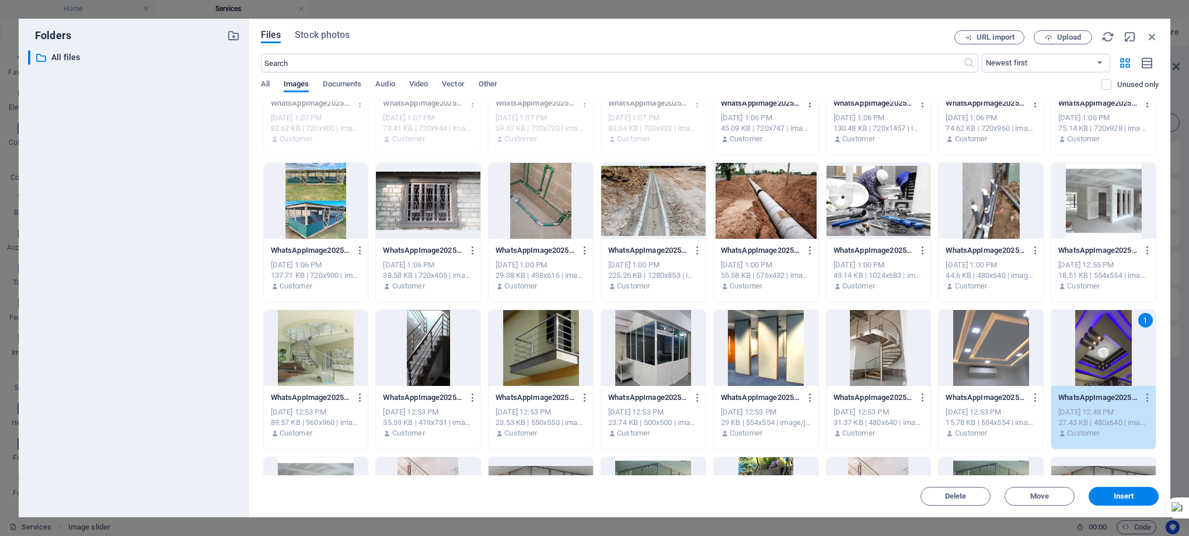
drag, startPoint x: 1159, startPoint y: 345, endPoint x: 1159, endPoint y: 387, distance: 42.6
click at [1159, 387] on div "Files Stock photos URL import Upload ​ Newest first Oldest first Name (A-Z) Nam…" at bounding box center [709, 268] width 921 height 498
click at [1141, 313] on div "1" at bounding box center [1145, 320] width 15 height 15
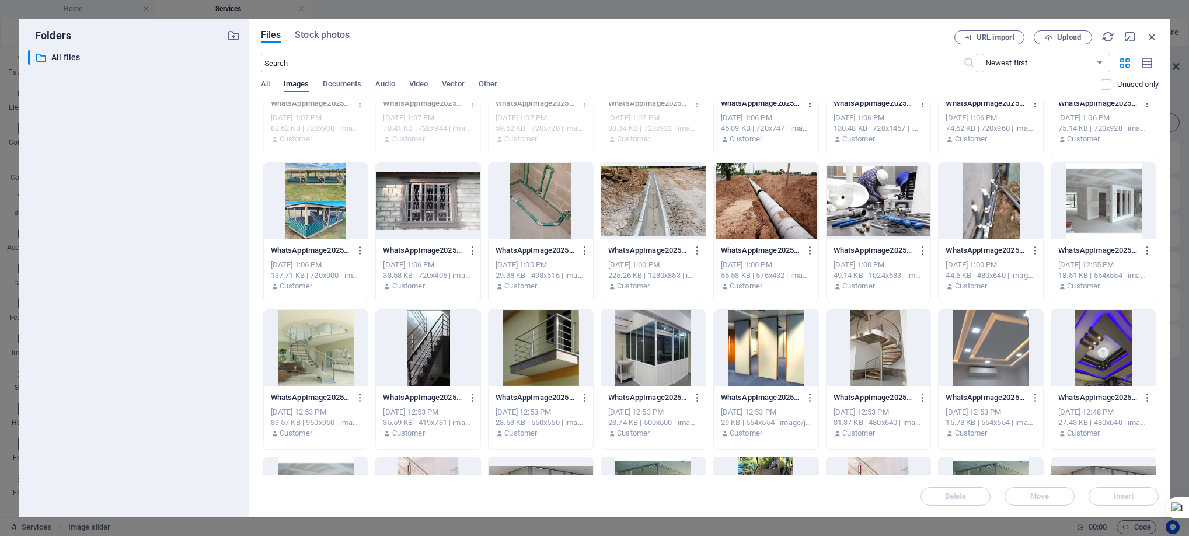
drag, startPoint x: 1159, startPoint y: 347, endPoint x: 1161, endPoint y: 393, distance: 45.5
click at [1161, 393] on div "Files Stock photos URL import Upload ​ Newest first Oldest first Name (A-Z) Nam…" at bounding box center [709, 268] width 921 height 498
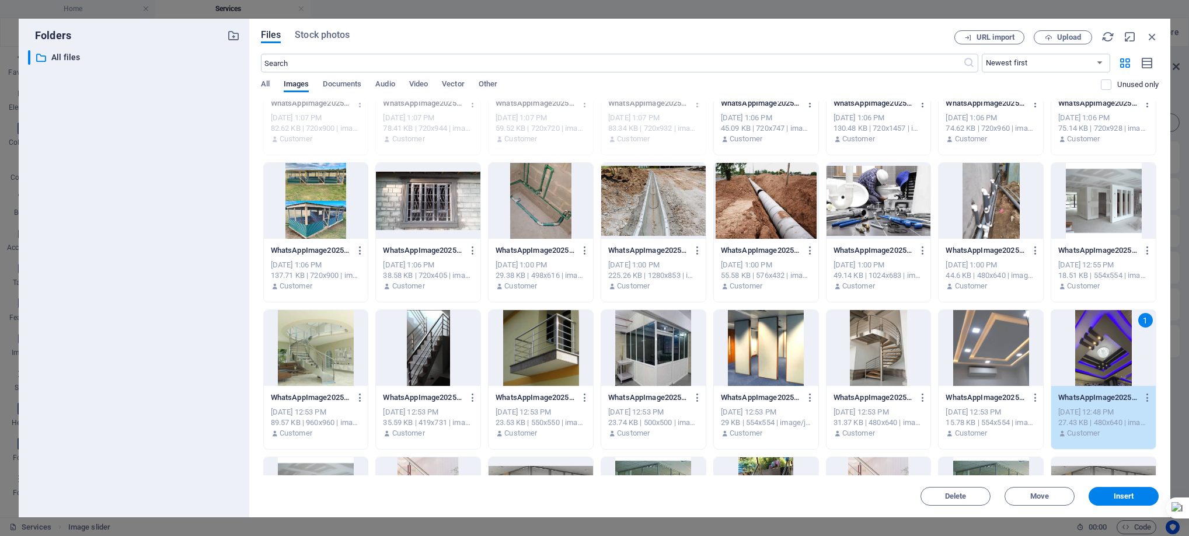
click at [1140, 323] on div "1" at bounding box center [1145, 320] width 15 height 15
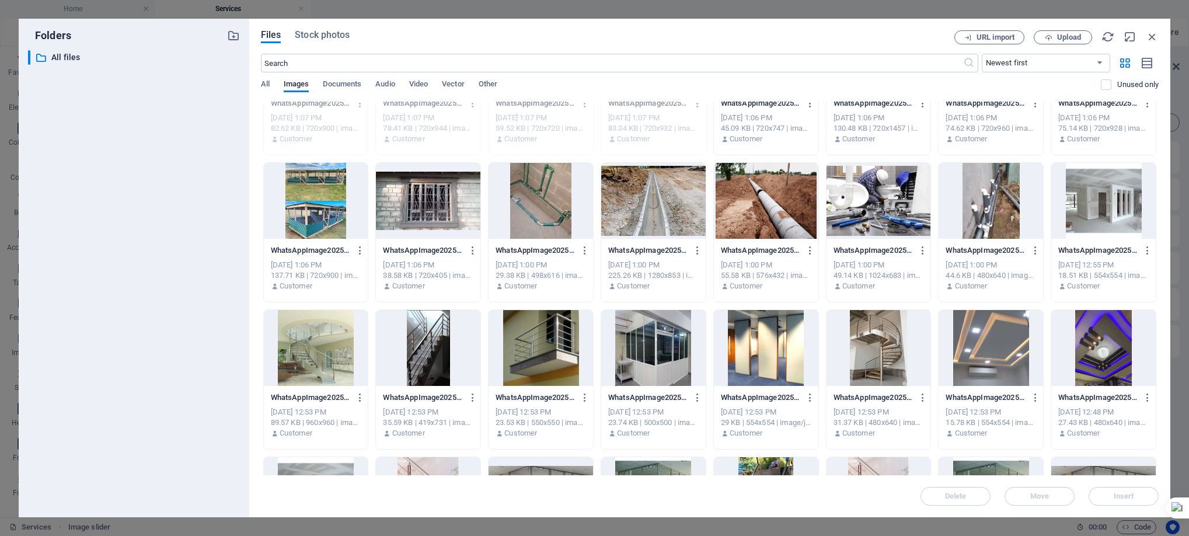
drag, startPoint x: 1159, startPoint y: 328, endPoint x: 1159, endPoint y: 349, distance: 21.0
click at [1159, 349] on div "Files Stock photos URL import Upload ​ Newest first Oldest first Name (A-Z) Nam…" at bounding box center [709, 268] width 921 height 498
drag, startPoint x: 1156, startPoint y: 349, endPoint x: 1158, endPoint y: 386, distance: 36.8
click at [1158, 386] on div "Drop files here to upload them instantly cdf-official-logo-kipip-GXYLex3lPhm5wp…" at bounding box center [709, 288] width 897 height 373
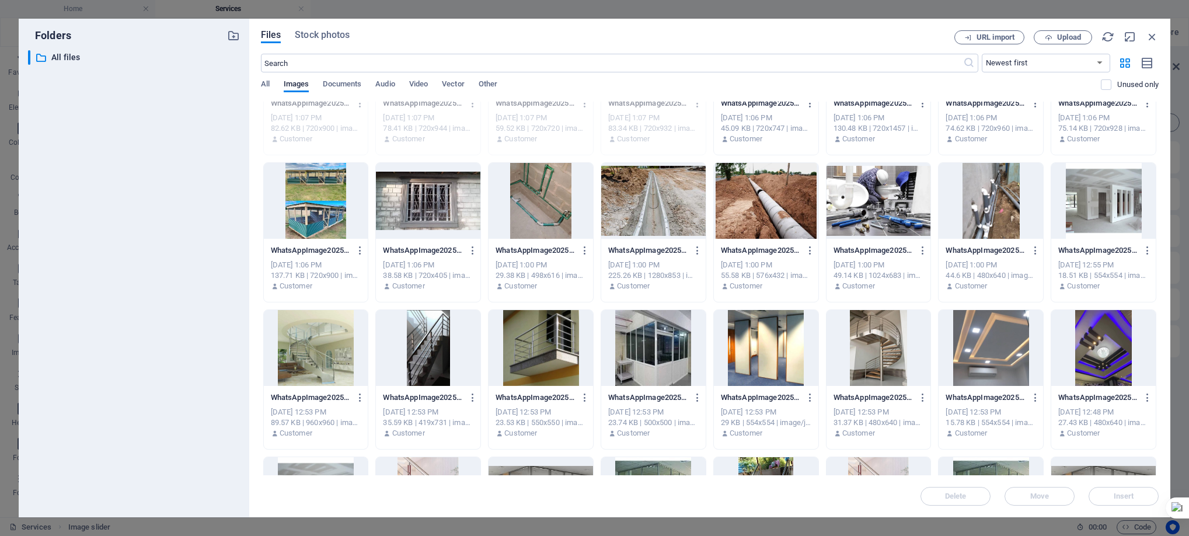
click at [1161, 193] on div "Files Stock photos URL import Upload ​ Newest first Oldest first Name (A-Z) Nam…" at bounding box center [709, 268] width 921 height 498
drag, startPoint x: 1156, startPoint y: 327, endPoint x: 1156, endPoint y: 361, distance: 33.8
click at [1159, 387] on div "Files Stock photos URL import Upload ​ Newest first Oldest first Name (A-Z) Nam…" at bounding box center [709, 268] width 921 height 498
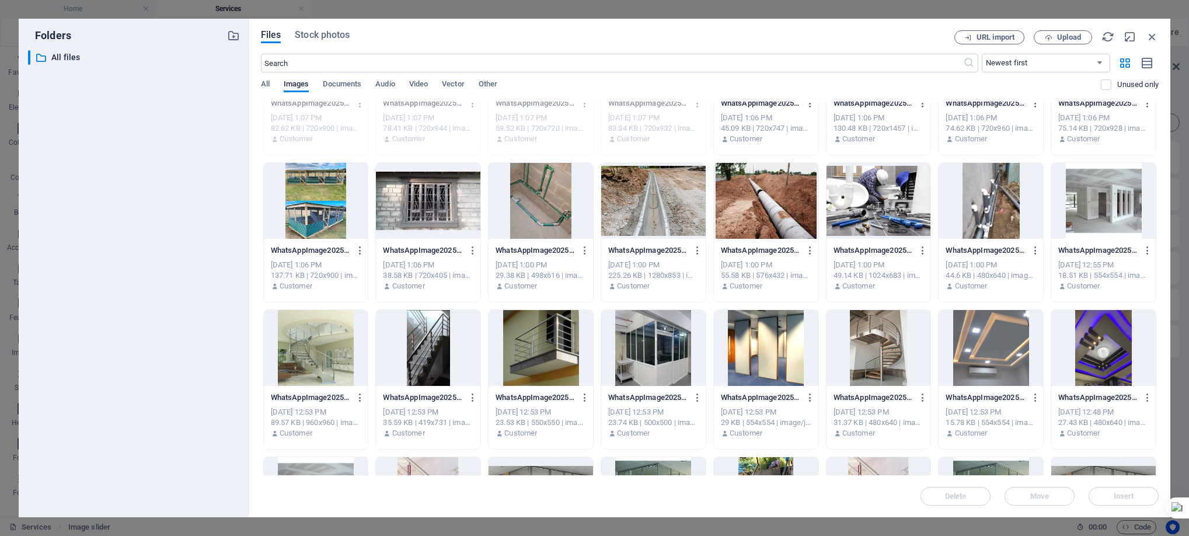
click at [127, 275] on div "​ All files All files" at bounding box center [134, 278] width 212 height 457
click at [1142, 64] on icon "button" at bounding box center [1147, 63] width 13 height 13
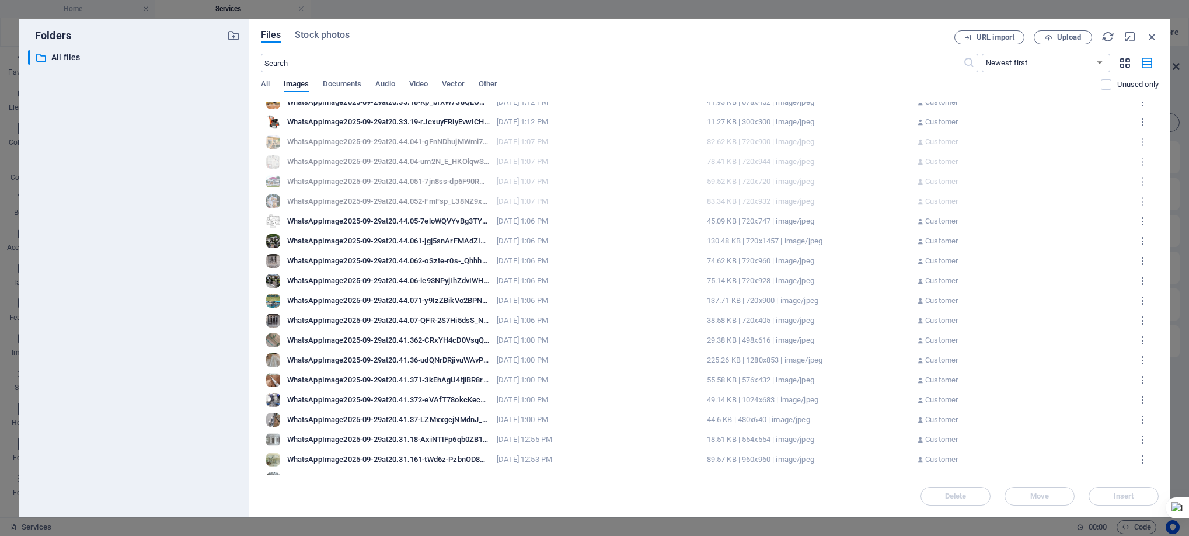
click at [1127, 60] on icon "button" at bounding box center [1124, 63] width 13 height 13
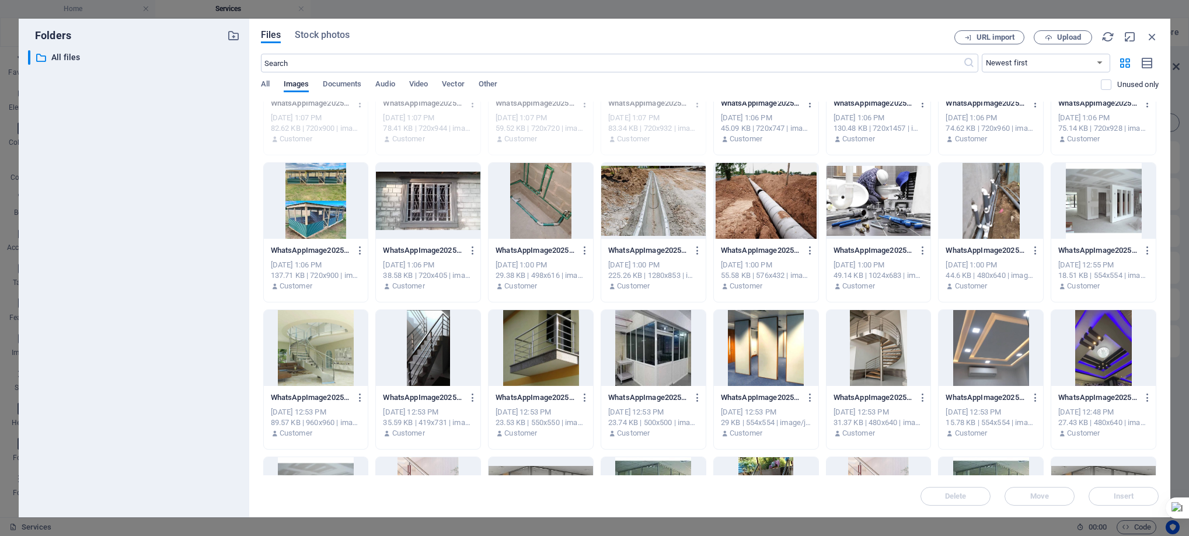
drag, startPoint x: 1155, startPoint y: 328, endPoint x: 1152, endPoint y: 362, distance: 34.6
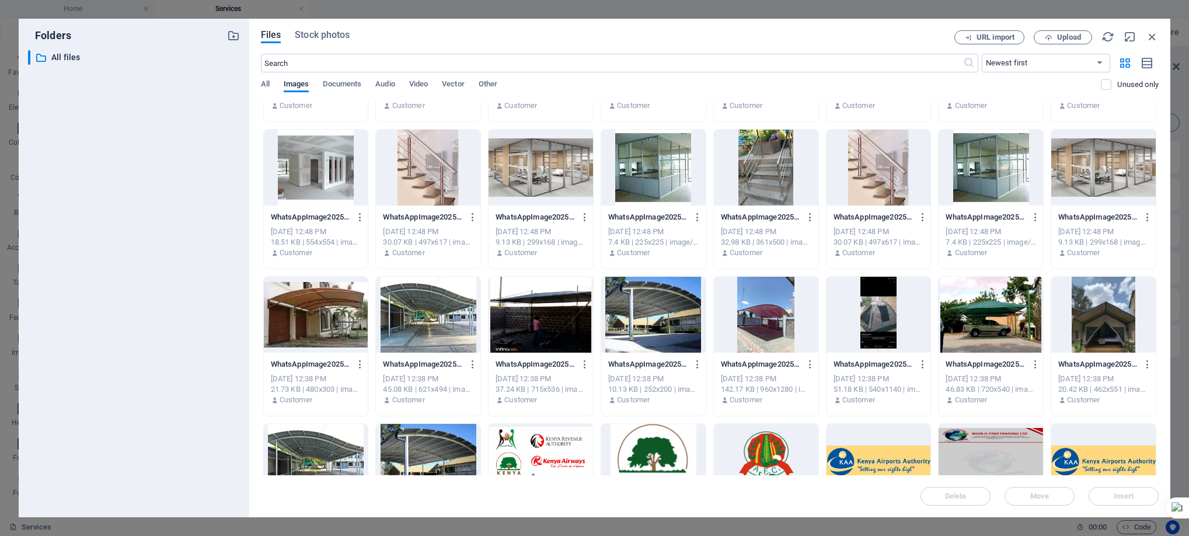
drag, startPoint x: 1159, startPoint y: 387, endPoint x: 1157, endPoint y: 412, distance: 24.6
click at [1157, 412] on div "Files Stock photos URL import Upload ​ Newest first Oldest first Name (A-Z) Nam…" at bounding box center [709, 268] width 921 height 498
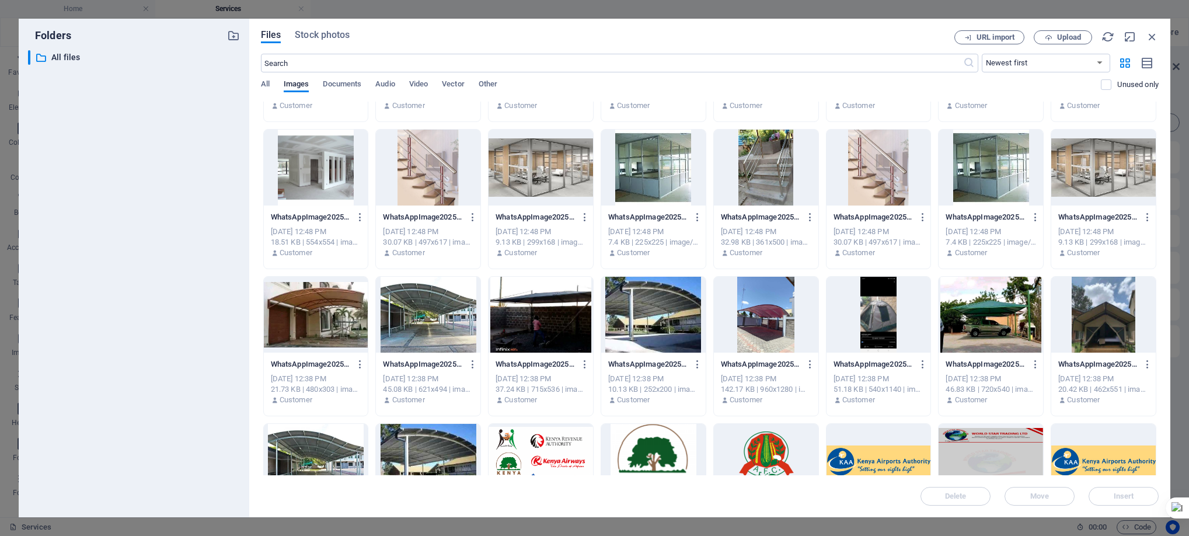
drag, startPoint x: 1158, startPoint y: 390, endPoint x: 1156, endPoint y: 447, distance: 56.6
click at [1156, 447] on div "Drop files here to upload them instantly cdf-official-logo-kipip-GXYLex3lPhm5wp…" at bounding box center [709, 288] width 897 height 373
click at [1161, 452] on div "Files Stock photos URL import Upload ​ Newest first Oldest first Name (A-Z) Nam…" at bounding box center [709, 268] width 921 height 498
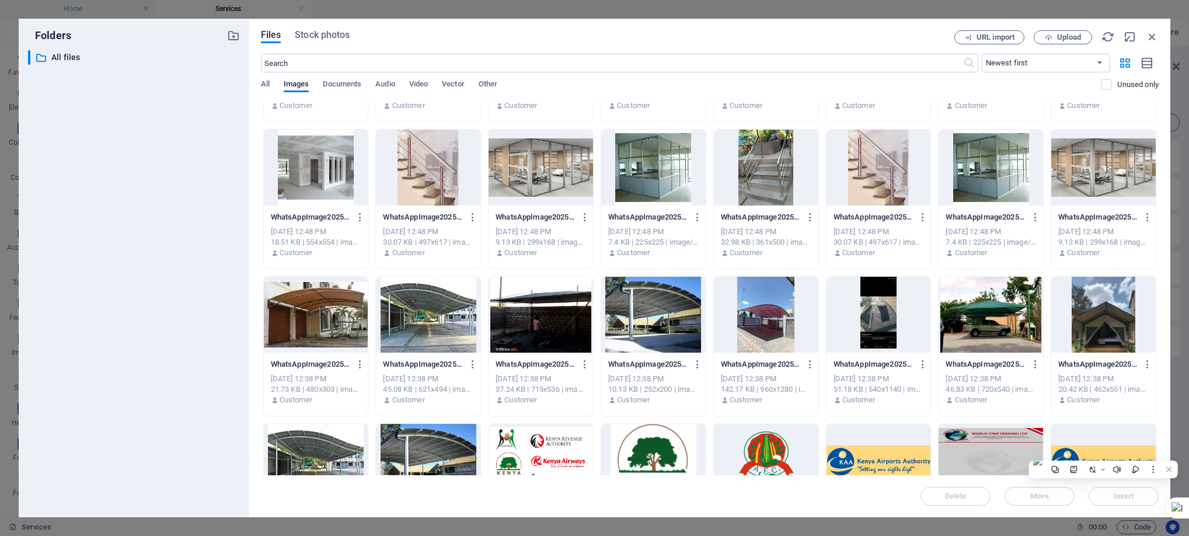
scroll to position [6864, 0]
drag, startPoint x: 1161, startPoint y: 452, endPoint x: 1183, endPoint y: 242, distance: 210.7
click at [1183, 242] on div "Folders ​ All files All files Files Stock photos URL import Upload ​ Newest fir…" at bounding box center [594, 268] width 1189 height 536
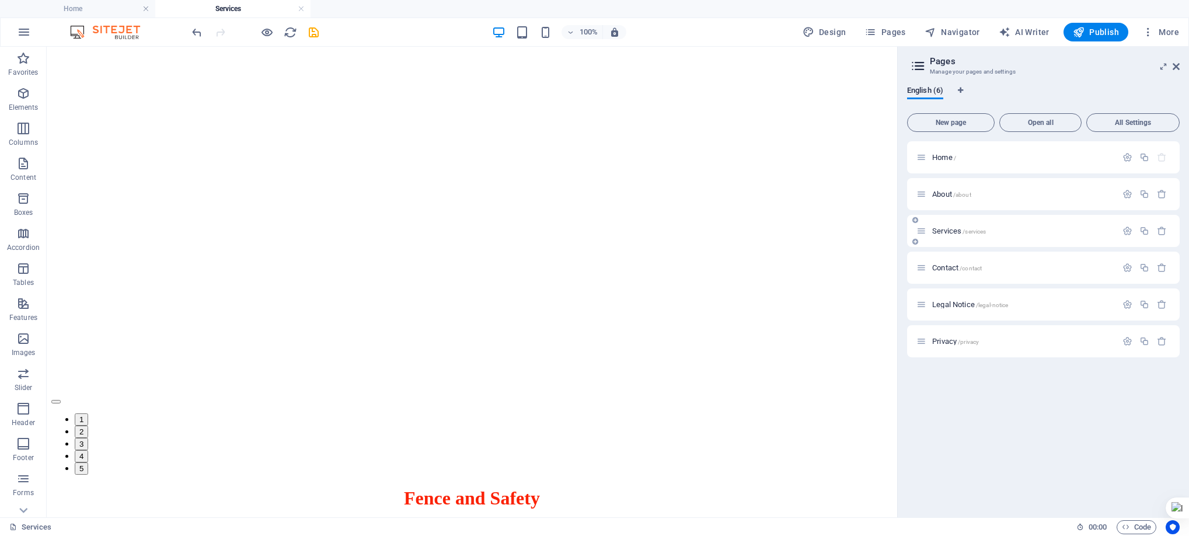
scroll to position [8227, 0]
click at [948, 226] on span "Services /services" at bounding box center [959, 230] width 54 height 9
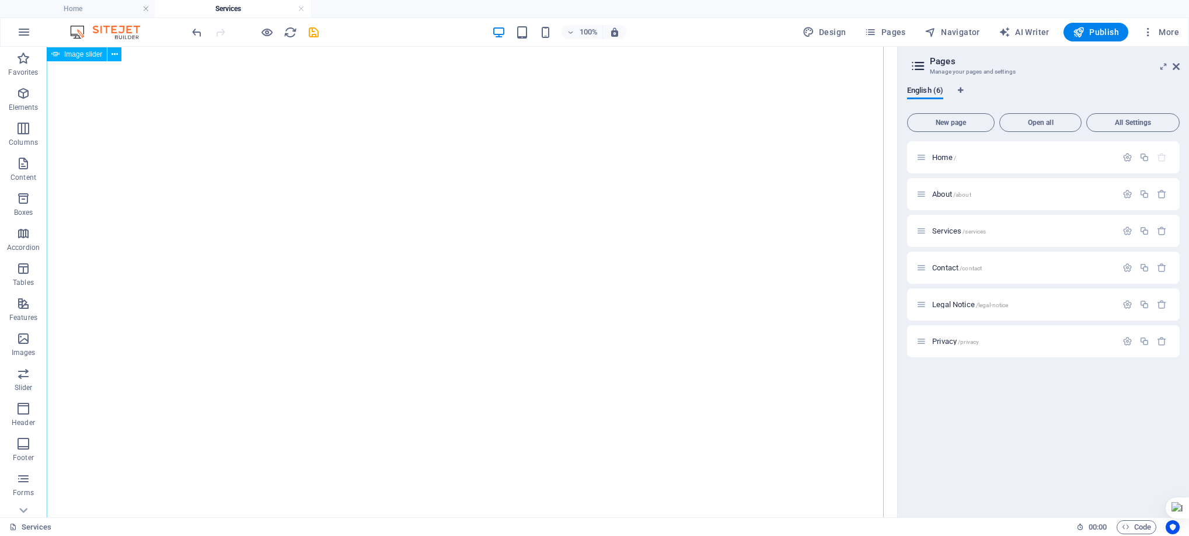
select select "fade"
select select "ms"
select select "s"
select select "progressive"
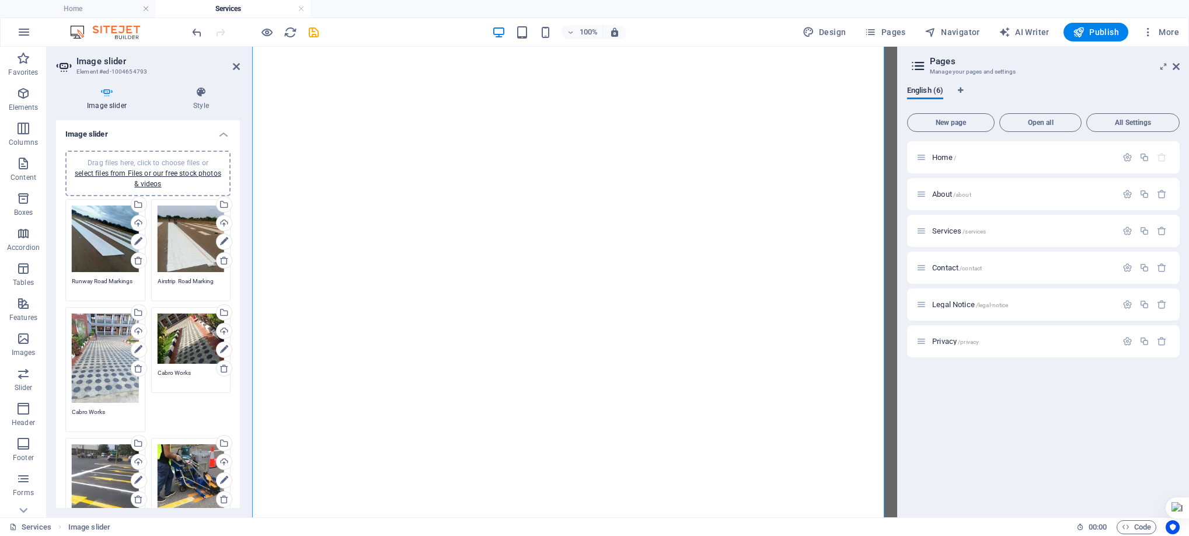
scroll to position [4411, 0]
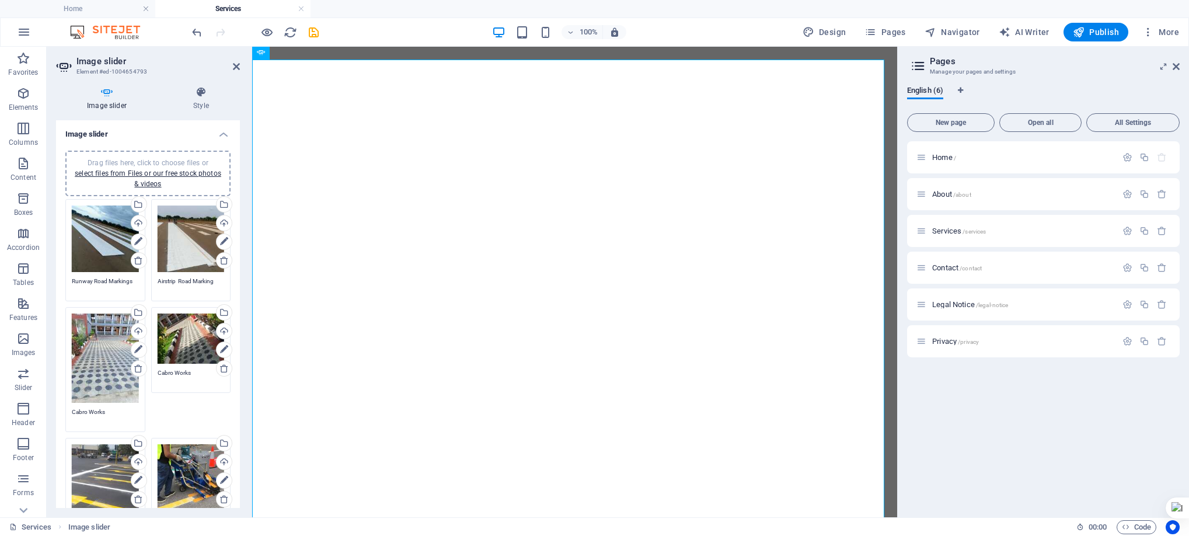
drag, startPoint x: 239, startPoint y: 235, endPoint x: 240, endPoint y: 245, distance: 10.0
click at [240, 245] on div "Image slider Style Image slider Drag files here, click to choose files or selec…" at bounding box center [148, 297] width 202 height 440
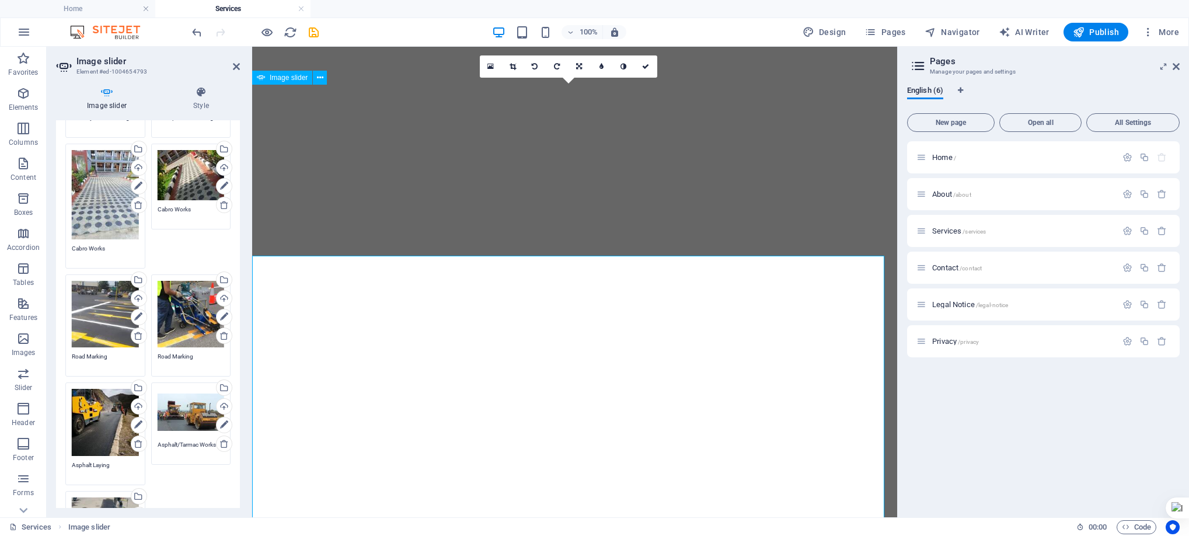
scroll to position [4200, 0]
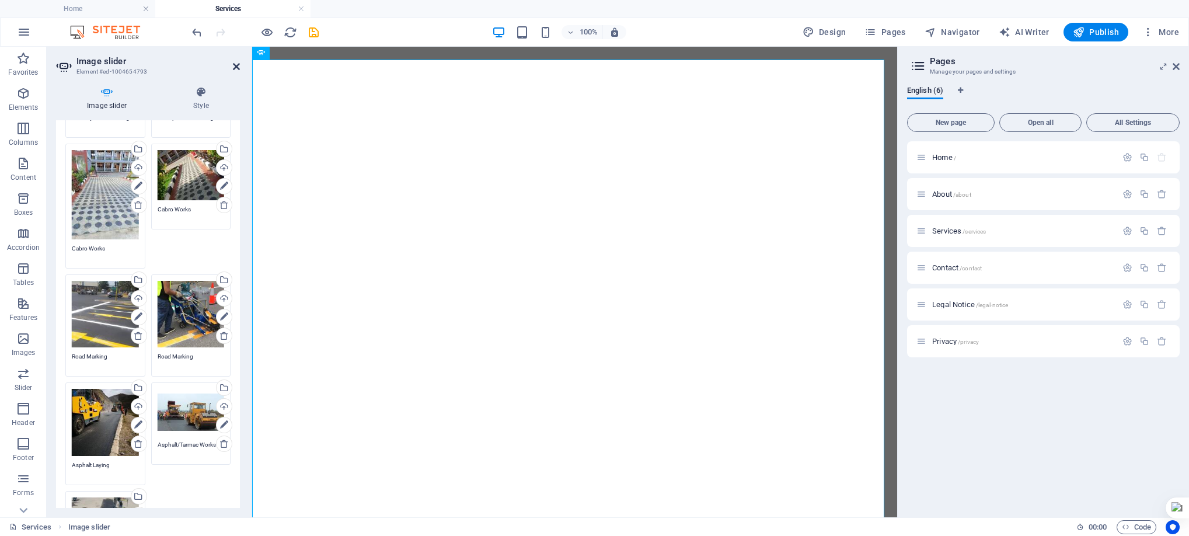
click at [233, 67] on icon at bounding box center [236, 66] width 7 height 9
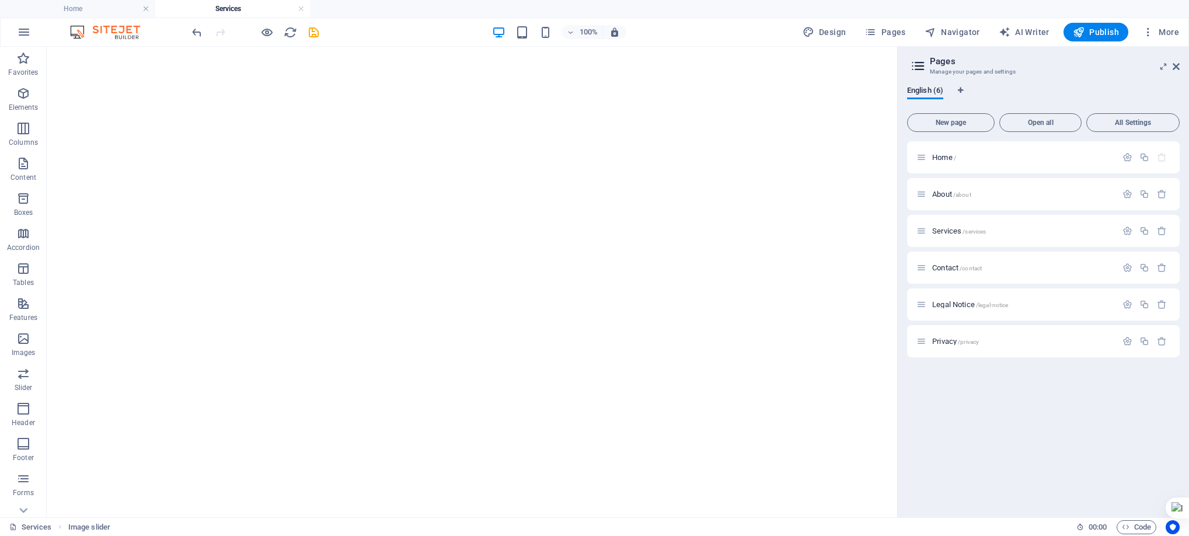
scroll to position [6798, 0]
select select "fade"
select select "ms"
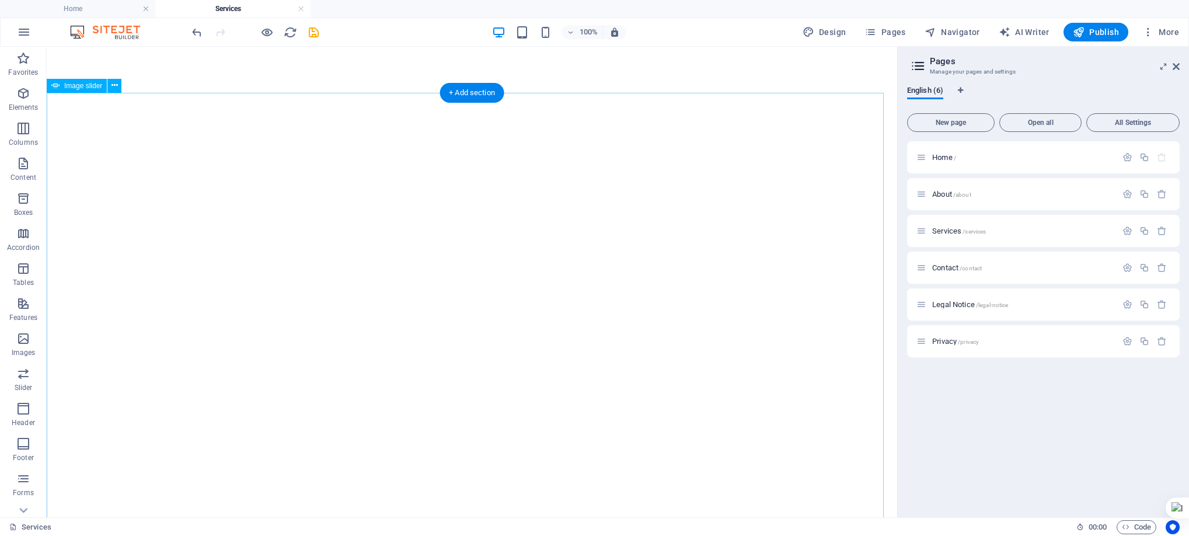
select select "s"
select select "progressive"
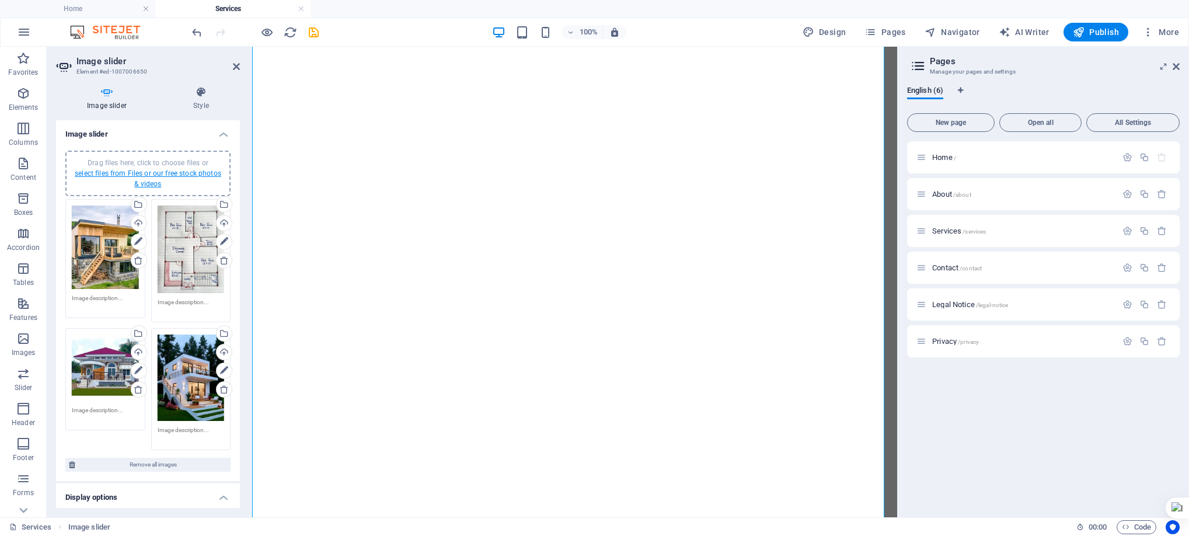
scroll to position [5418, 0]
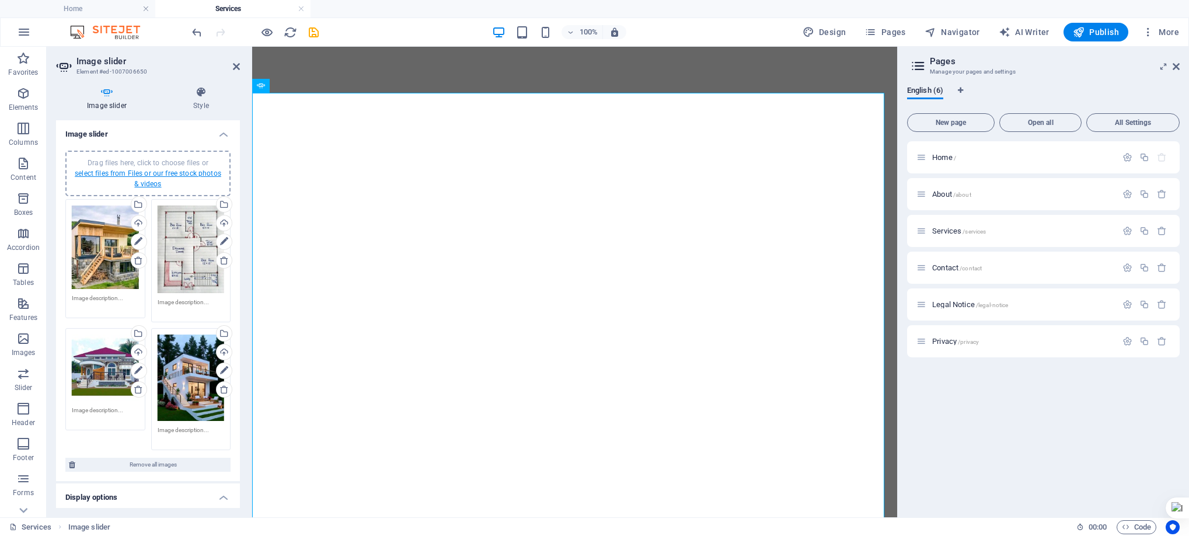
click at [144, 172] on link "select files from Files or our free stock photos & videos" at bounding box center [148, 178] width 146 height 19
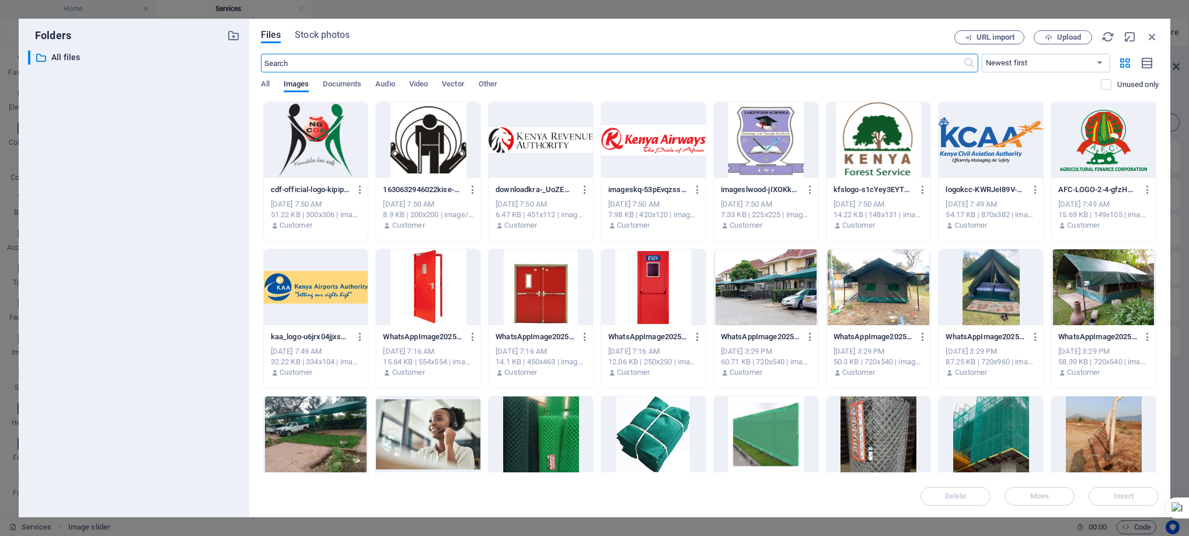
scroll to position [4219, 0]
drag, startPoint x: 1159, startPoint y: 140, endPoint x: 1159, endPoint y: 162, distance: 21.6
click at [1159, 162] on div "Files Stock photos URL import Upload ​ Newest first Oldest first Name (A-Z) Nam…" at bounding box center [709, 268] width 921 height 498
drag, startPoint x: 1158, startPoint y: 324, endPoint x: 1158, endPoint y: 375, distance: 50.2
click at [1158, 375] on div "Drop files here to upload them instantly cdf-official-logo-kipip-GXYLex3lPhm5wp…" at bounding box center [709, 288] width 897 height 373
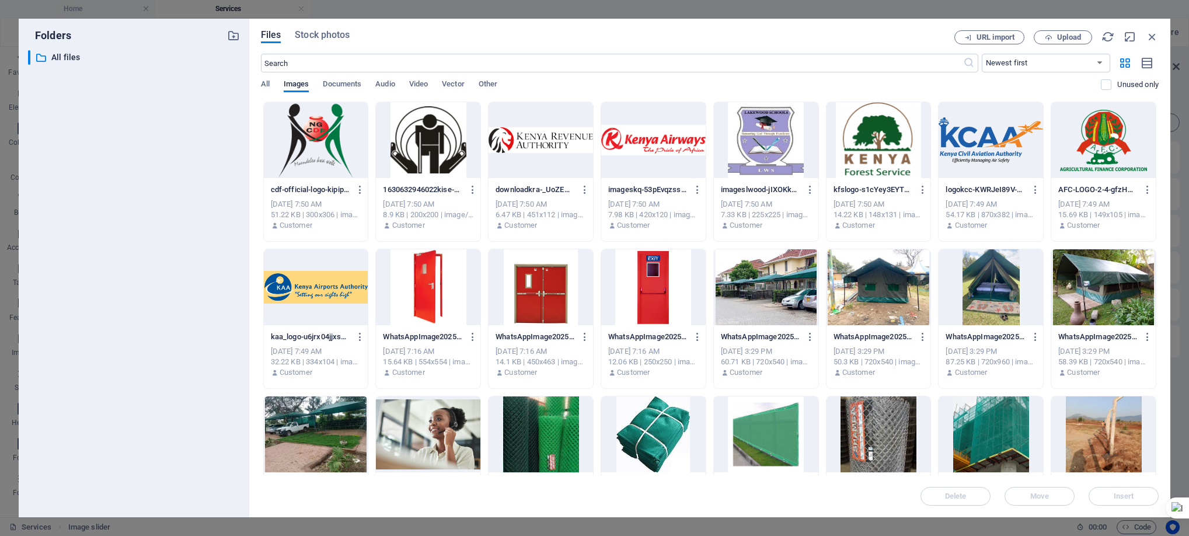
click at [1158, 375] on div "Drop files here to upload them instantly cdf-official-logo-kipip-GXYLex3lPhm5wp…" at bounding box center [709, 288] width 897 height 373
click at [1159, 389] on div "Files Stock photos URL import Upload ​ Newest first Oldest first Name (A-Z) Nam…" at bounding box center [709, 268] width 921 height 498
drag, startPoint x: 1156, startPoint y: 310, endPoint x: 1155, endPoint y: 359, distance: 49.0
click at [1155, 359] on div "cdf-official-logo-kipip-GXYLex3lPhm5wpIYCvao6A.png cdf-official-logo-kipip-GXYL…" at bounding box center [709, 392] width 897 height 581
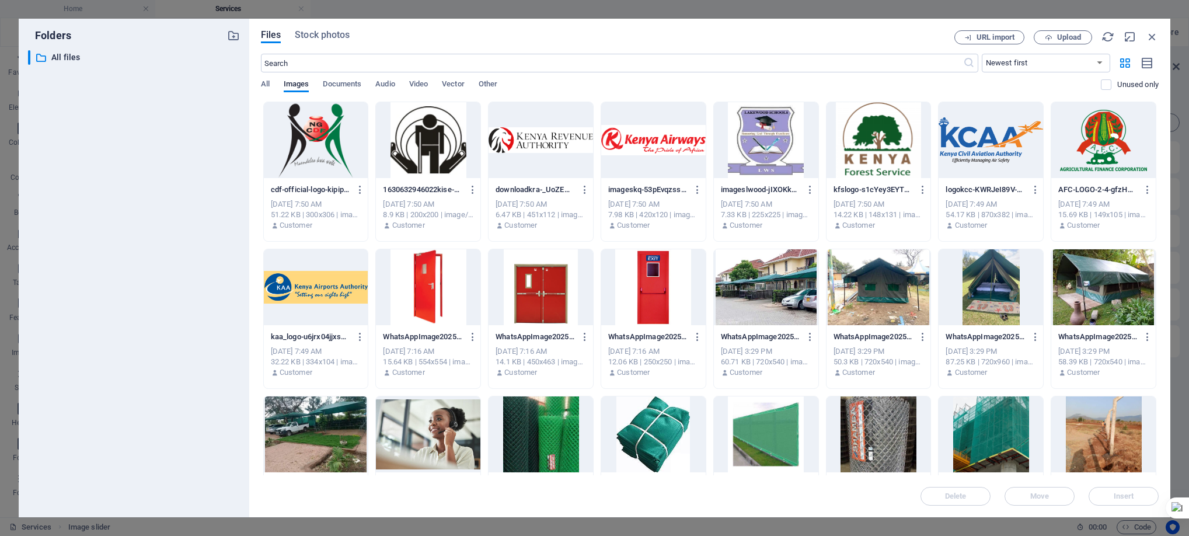
drag, startPoint x: 1158, startPoint y: 247, endPoint x: 1156, endPoint y: 303, distance: 56.0
click at [1156, 303] on div "Drop files here to upload them instantly cdf-official-logo-kipip-GXYLex3lPhm5wp…" at bounding box center [709, 288] width 897 height 373
click at [1156, 303] on div "cdf-official-logo-kipip-GXYLex3lPhm5wpIYCvao6A.png cdf-official-logo-kipip-GXYL…" at bounding box center [709, 392] width 897 height 581
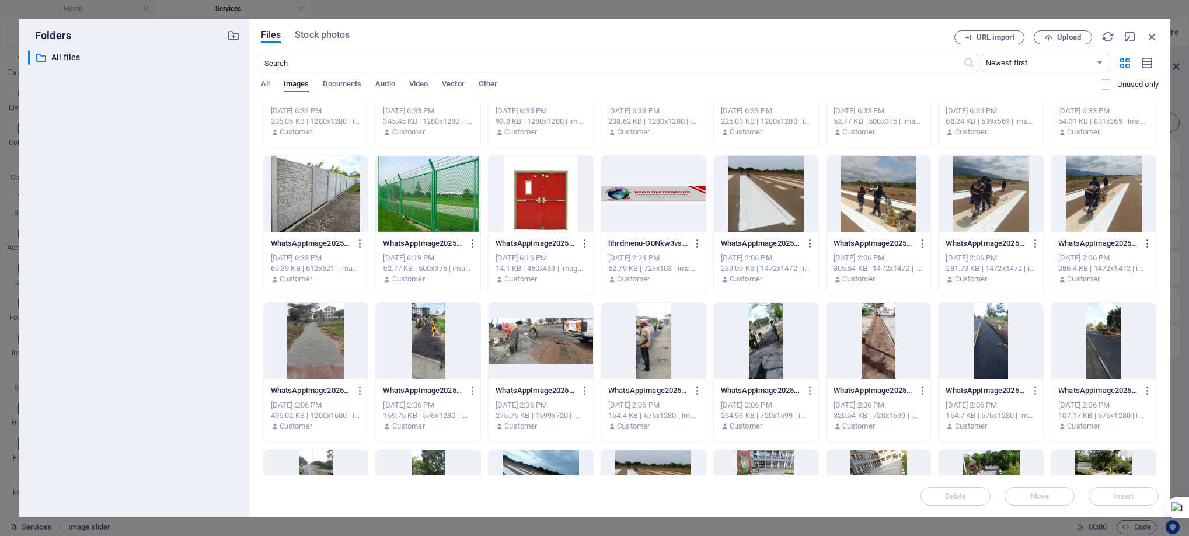
click at [1159, 450] on div "Files Stock photos URL import Upload ​ Newest first Oldest first Name (A-Z) Nam…" at bounding box center [709, 268] width 921 height 498
drag, startPoint x: 1159, startPoint y: 450, endPoint x: 1156, endPoint y: 477, distance: 26.5
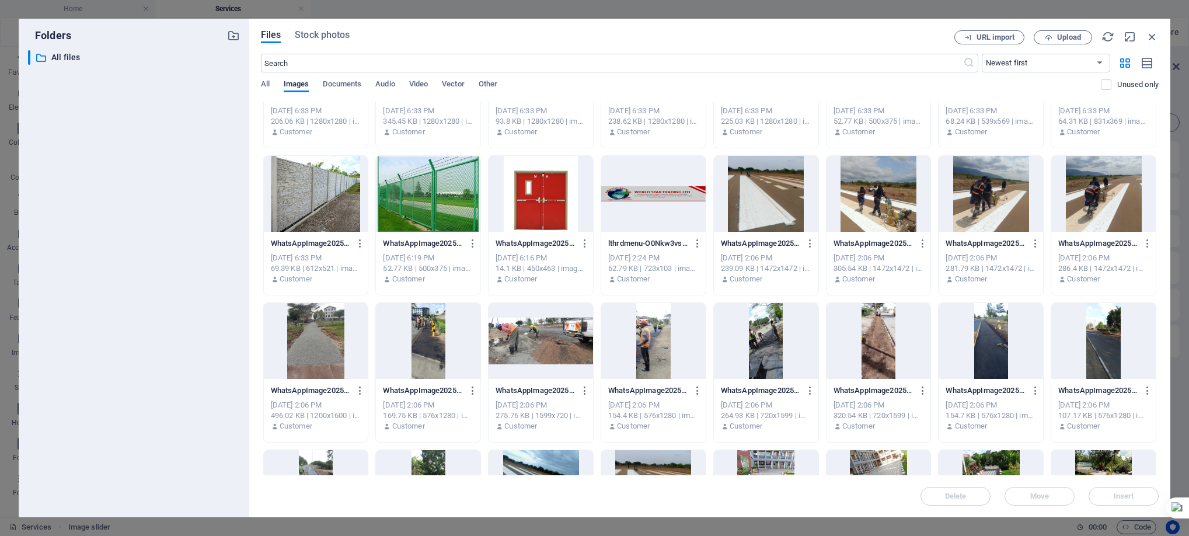
click at [1156, 477] on div "Delete Move Insert" at bounding box center [709, 490] width 897 height 30
drag, startPoint x: 1156, startPoint y: 275, endPoint x: 1151, endPoint y: 324, distance: 49.9
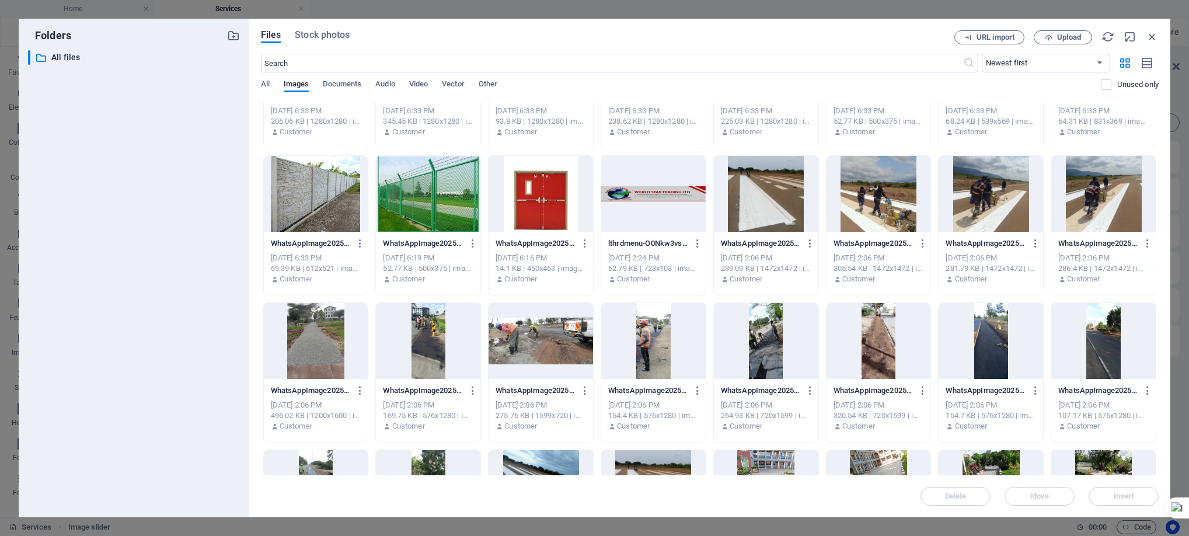
click at [1151, 324] on div "cdf-official-logo-kipip-GXYLex3lPhm5wpIYCvao6A.png cdf-official-logo-kipip-GXYL…" at bounding box center [709, 446] width 897 height 1758
click at [1158, 331] on div "Drop files here to upload them instantly cdf-official-logo-kipip-GXYLex3lPhm5wp…" at bounding box center [709, 288] width 897 height 373
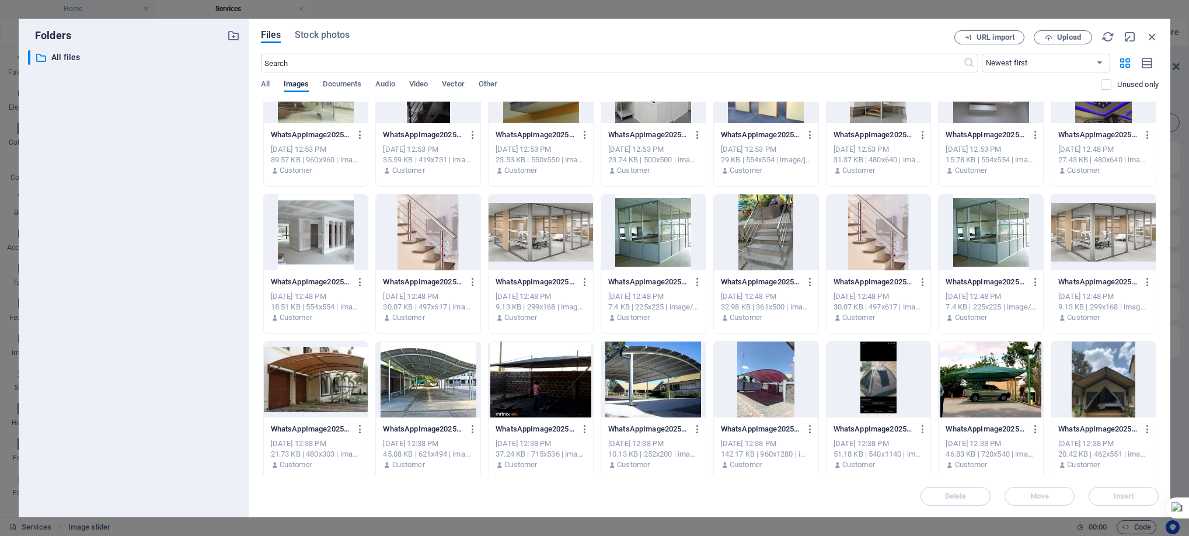
drag, startPoint x: 1156, startPoint y: 371, endPoint x: 1161, endPoint y: 431, distance: 59.7
click at [1161, 431] on div "Files Stock photos URL import Upload ​ Newest first Oldest first Name (A-Z) Nam…" at bounding box center [709, 268] width 921 height 498
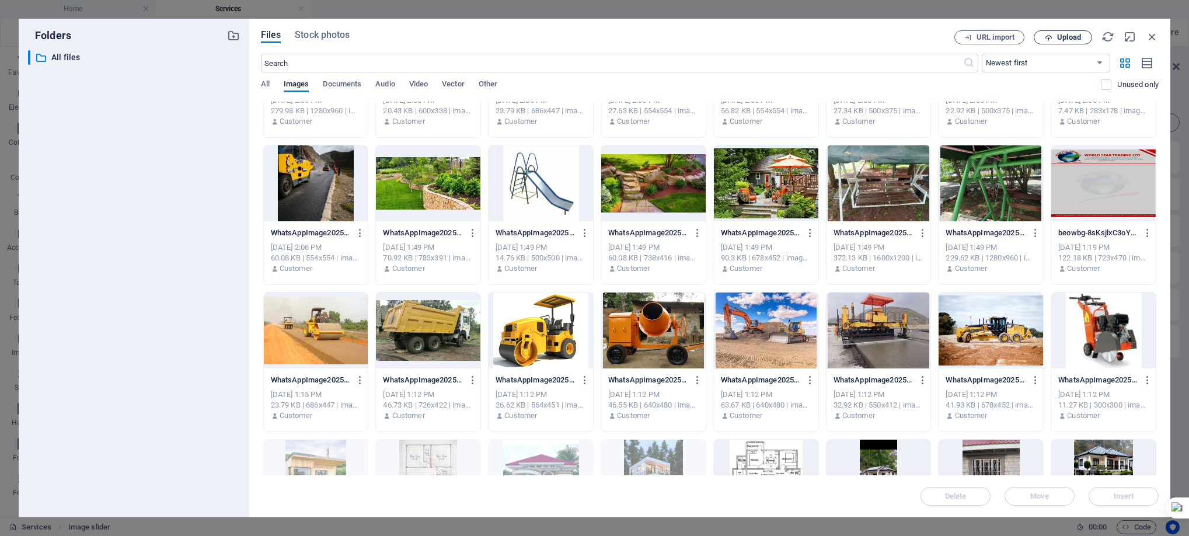
click at [1064, 37] on span "Upload" at bounding box center [1069, 37] width 24 height 7
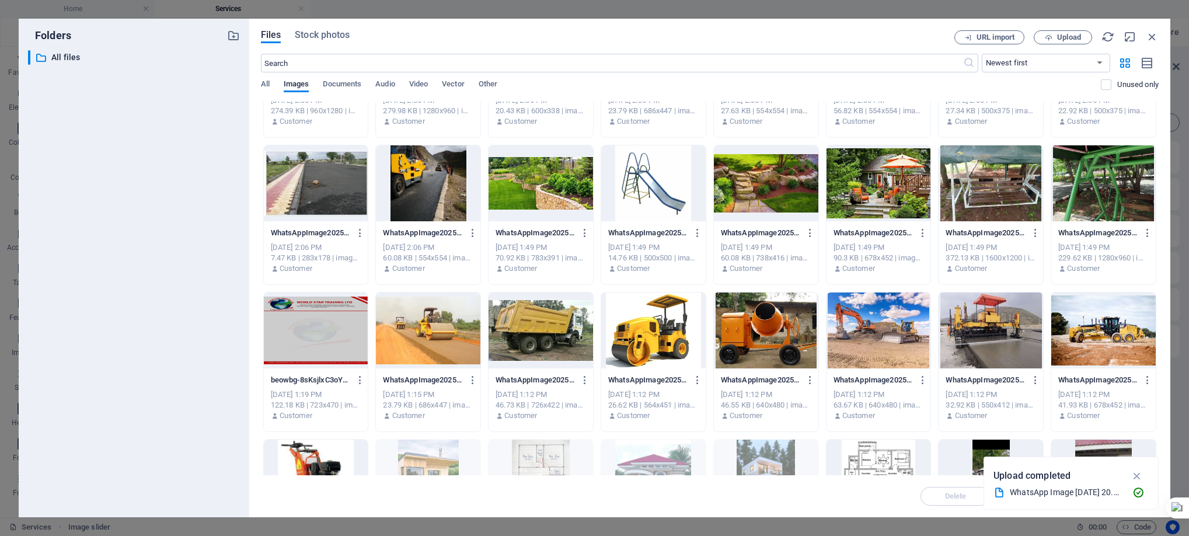
scroll to position [4376, 0]
drag, startPoint x: 1156, startPoint y: 251, endPoint x: 1162, endPoint y: 172, distance: 79.6
click at [1162, 172] on div "Files Stock photos URL import Upload ​ Newest first Oldest first Name (A-Z) Nam…" at bounding box center [709, 268] width 921 height 498
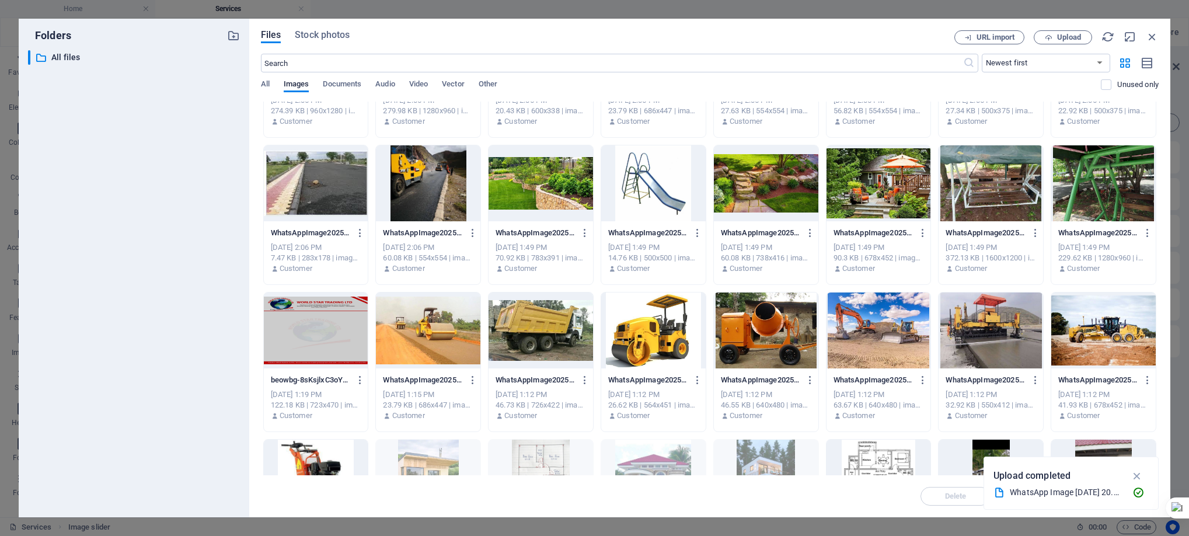
drag, startPoint x: 1159, startPoint y: 264, endPoint x: 1161, endPoint y: 207, distance: 57.8
click at [1161, 207] on div "Files Stock photos URL import Upload ​ Newest first Oldest first Name (A-Z) Nam…" at bounding box center [709, 268] width 921 height 498
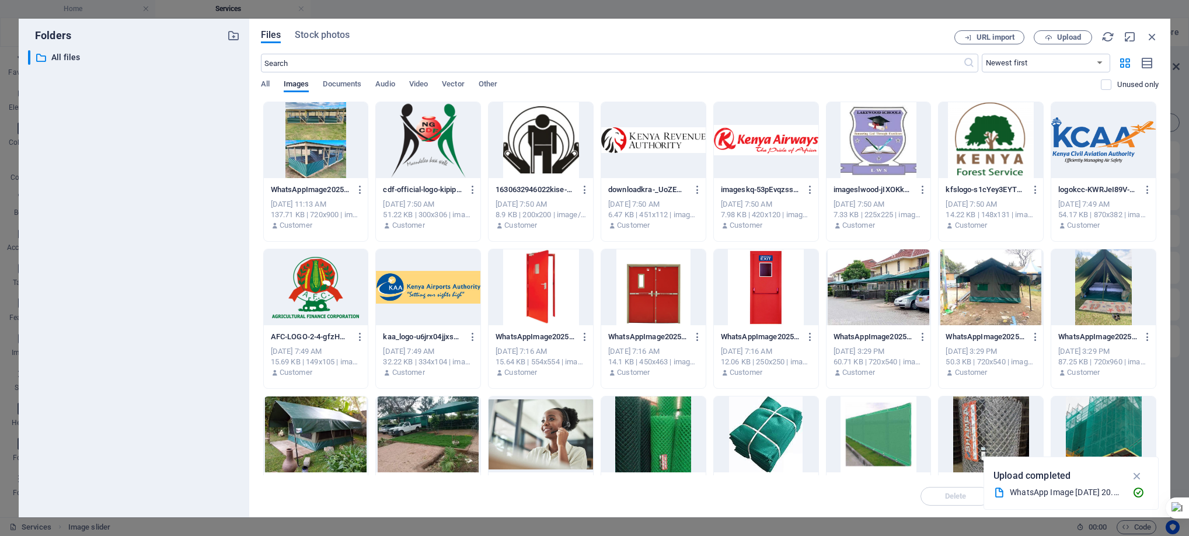
click at [312, 173] on div at bounding box center [316, 140] width 104 height 76
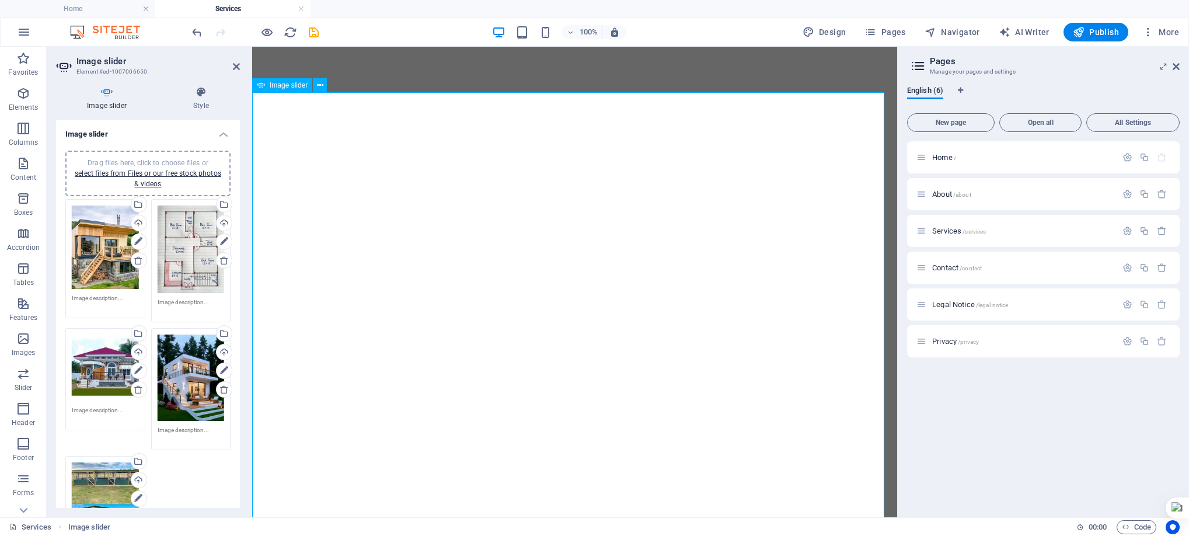
scroll to position [5208, 0]
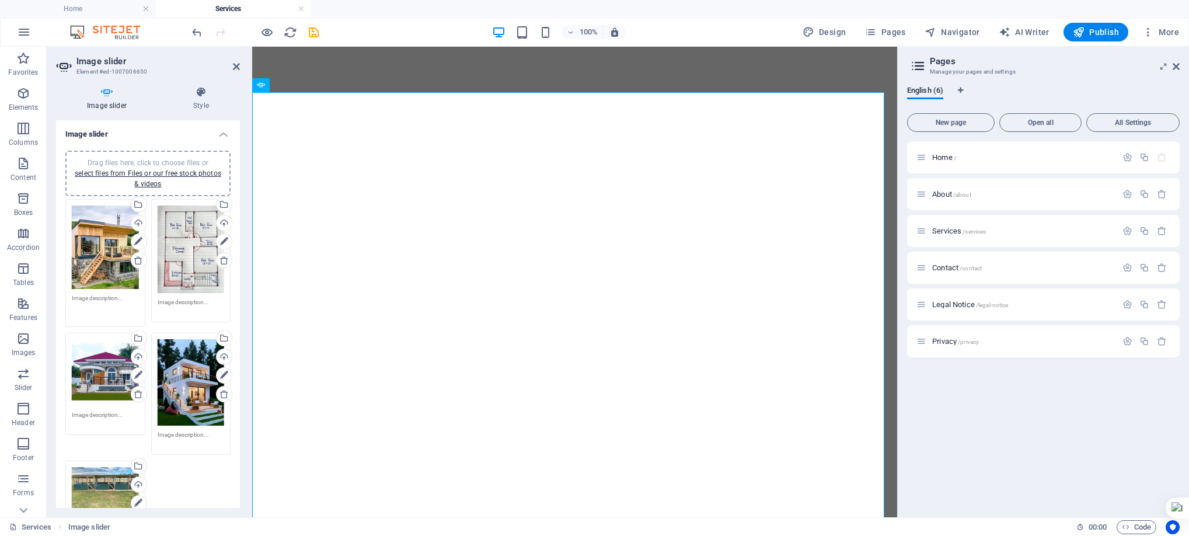
click at [117, 296] on textarea at bounding box center [105, 307] width 67 height 26
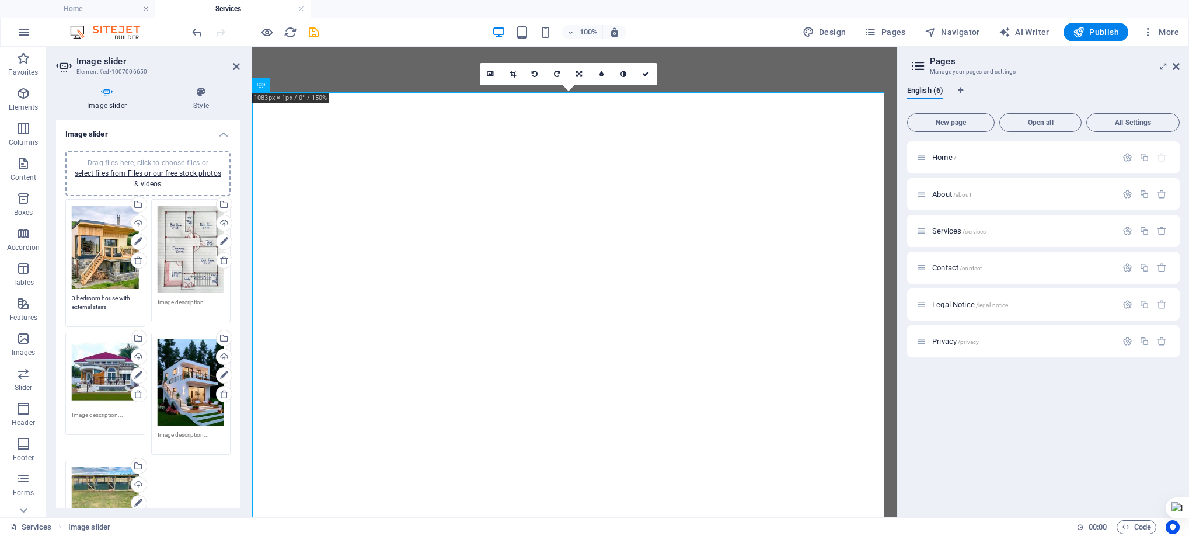
type textarea "3 bedroom house with external stairs"
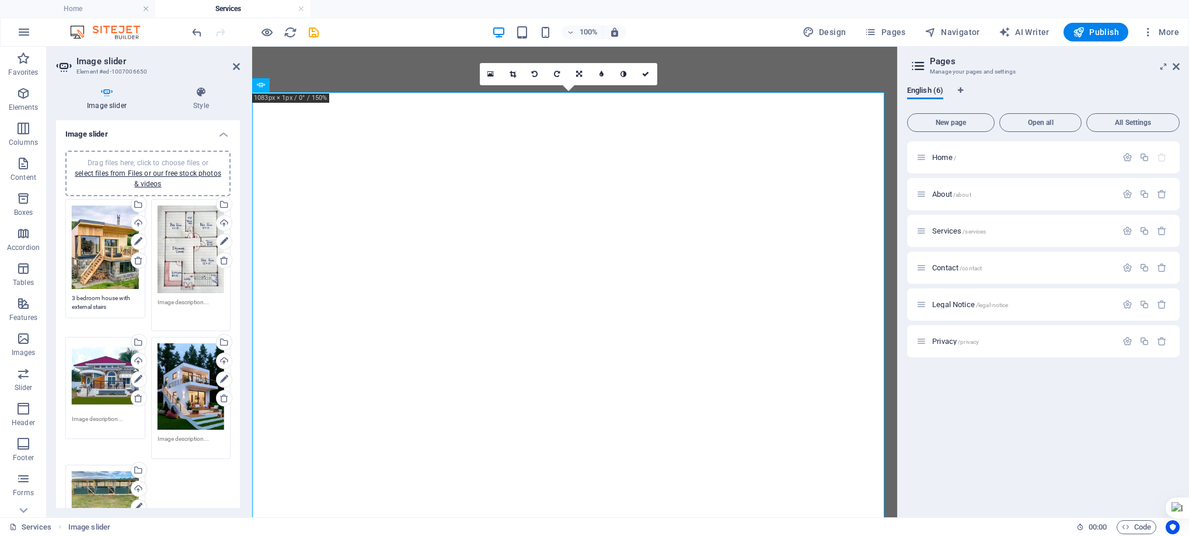
click at [165, 298] on textarea at bounding box center [191, 311] width 67 height 26
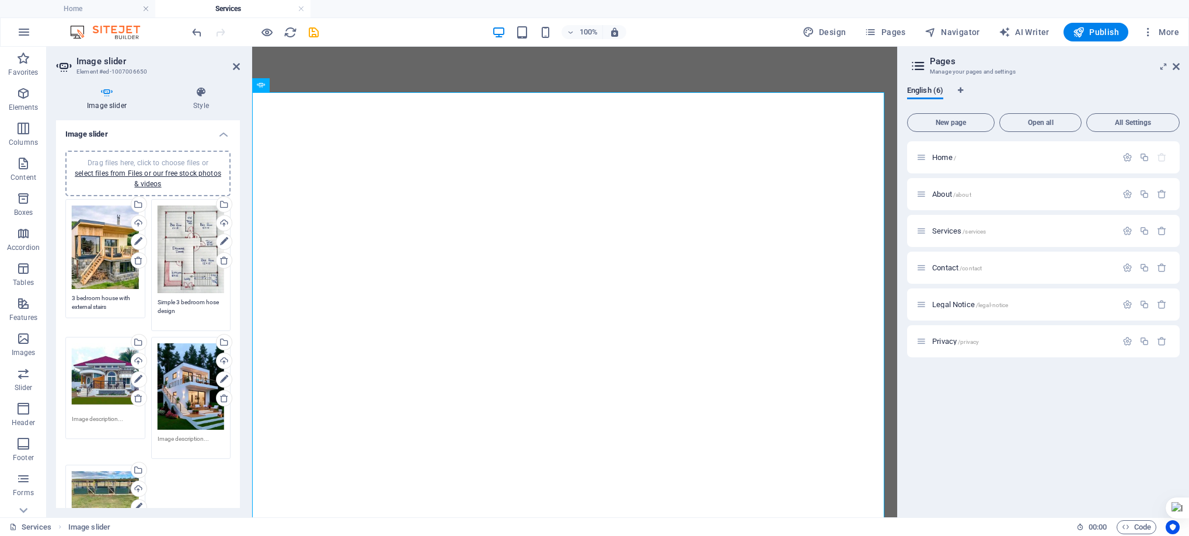
type textarea "Simple 3 bedroom hose design"
click at [100, 415] on textarea at bounding box center [105, 423] width 67 height 18
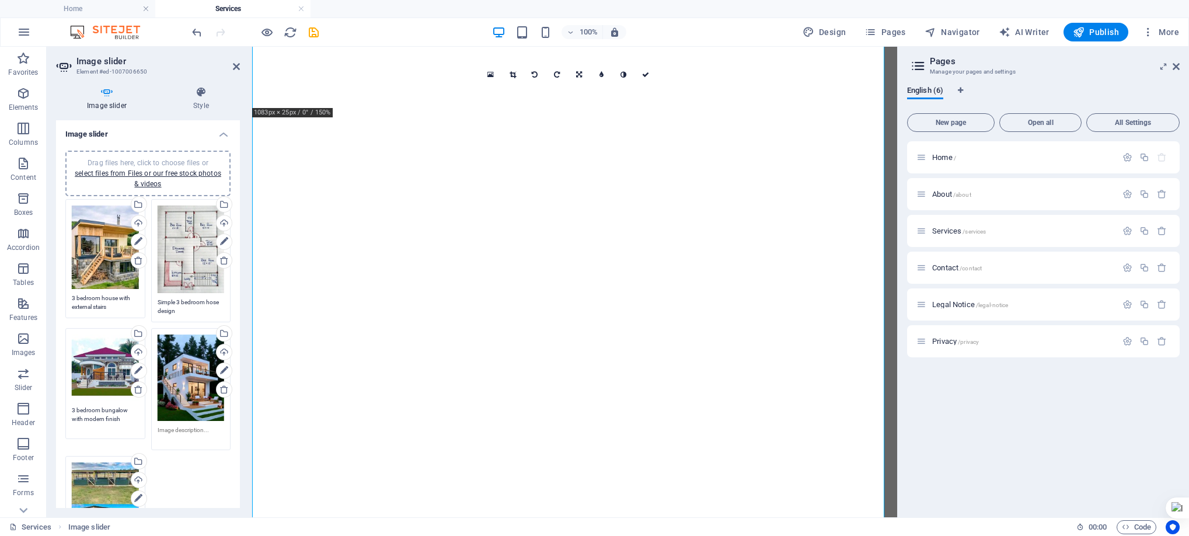
scroll to position [5418, 0]
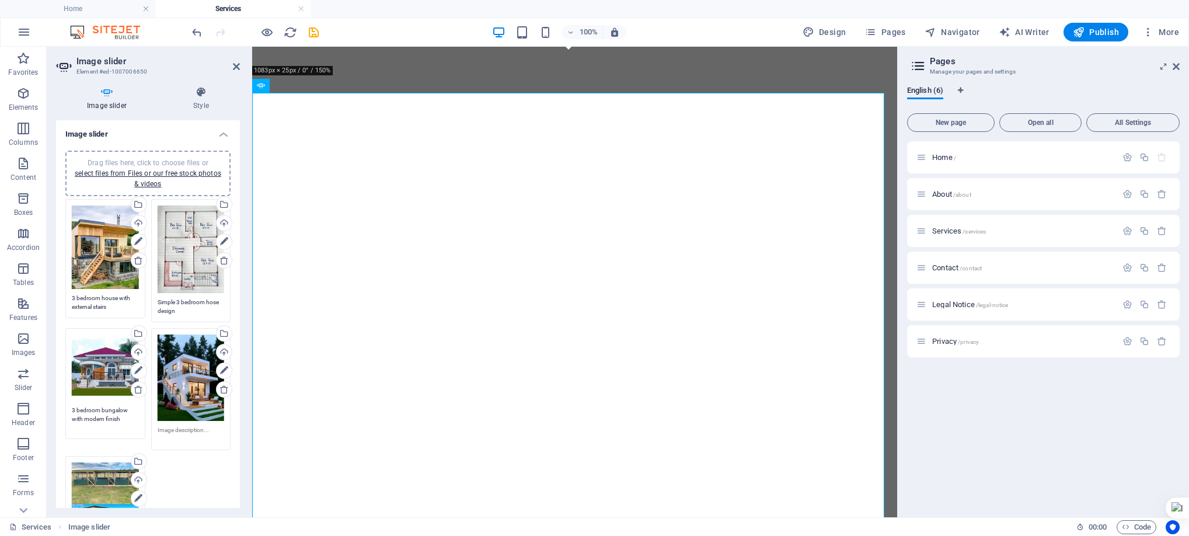
type textarea "3 bedroom bungalow with modern finish"
click at [177, 425] on textarea at bounding box center [191, 434] width 67 height 18
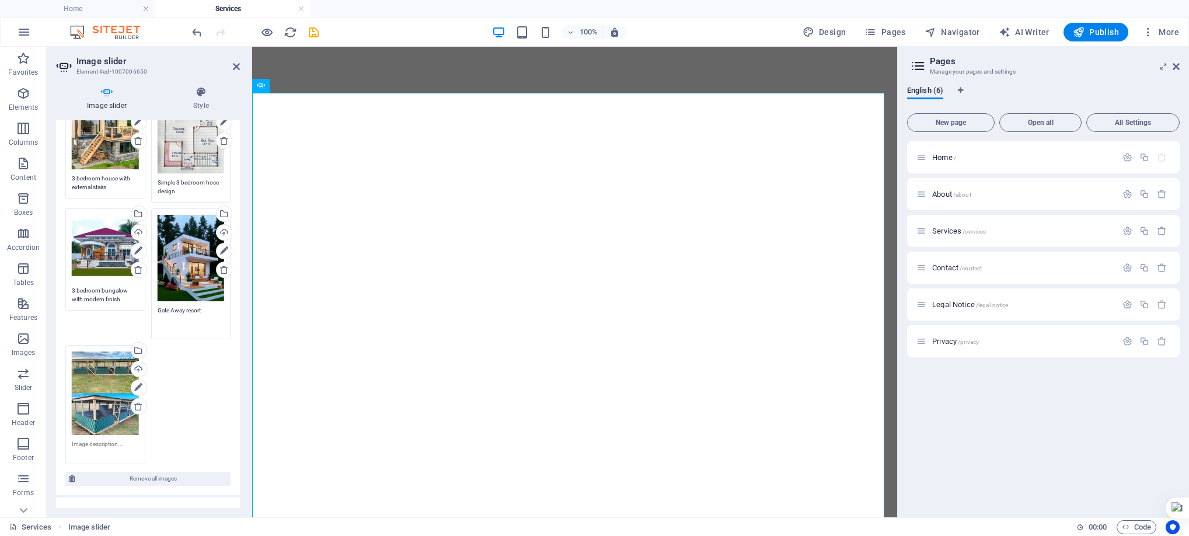
scroll to position [156, 0]
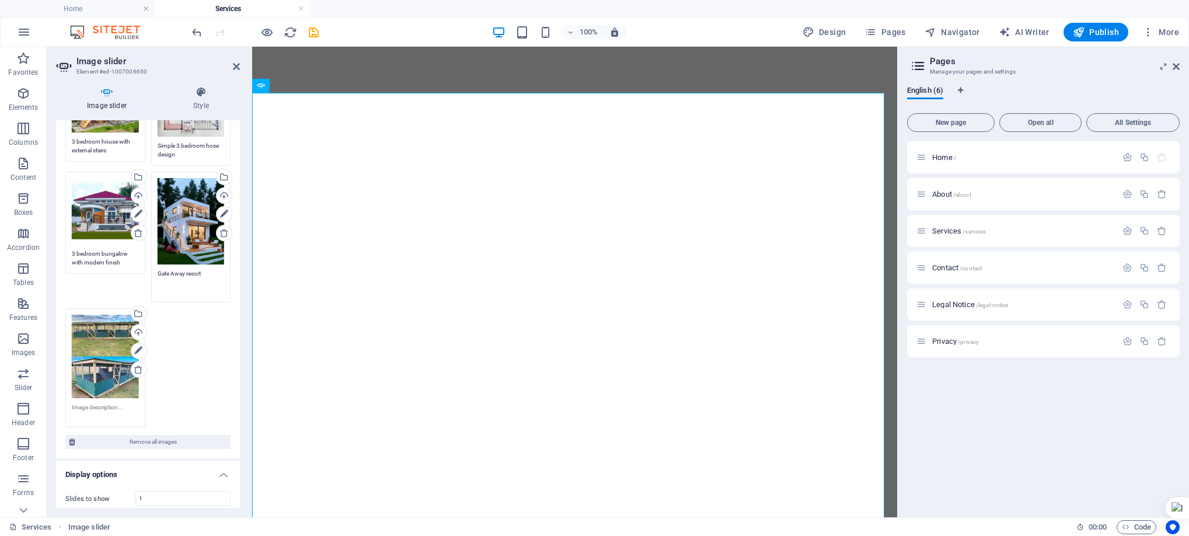
type textarea "Gate Away resort"
click at [99, 404] on textarea at bounding box center [105, 412] width 67 height 18
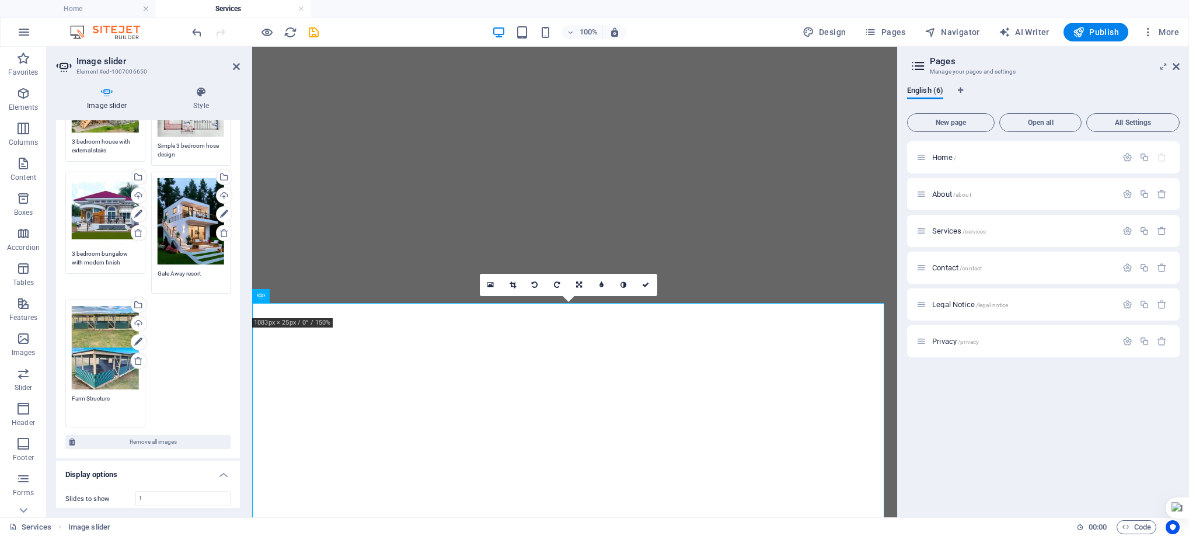
scroll to position [5208, 0]
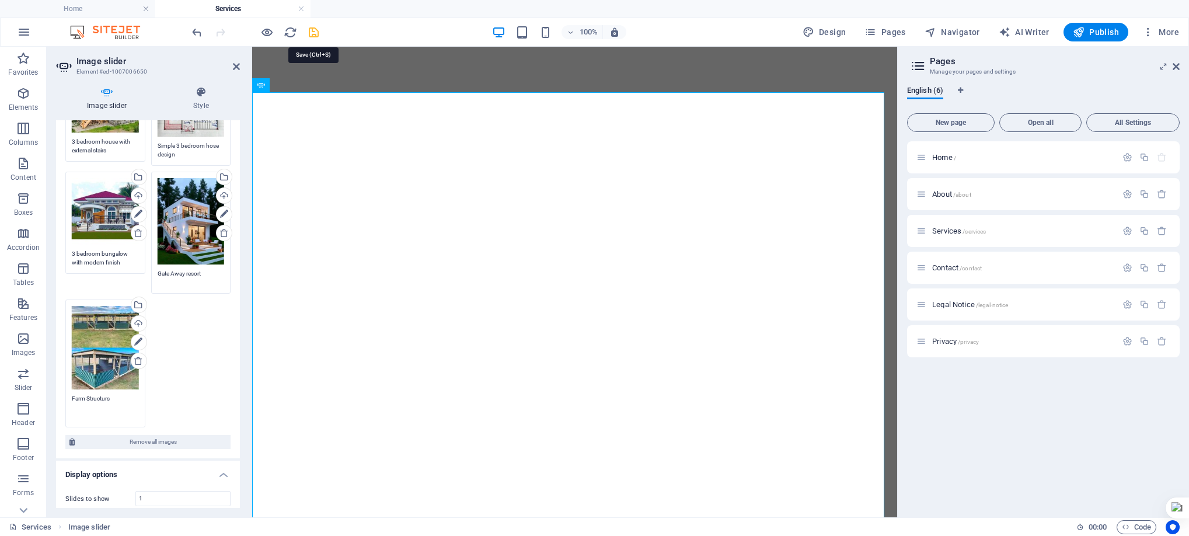
type textarea "Farm Structurs"
click at [314, 32] on icon "save" at bounding box center [313, 32] width 13 height 13
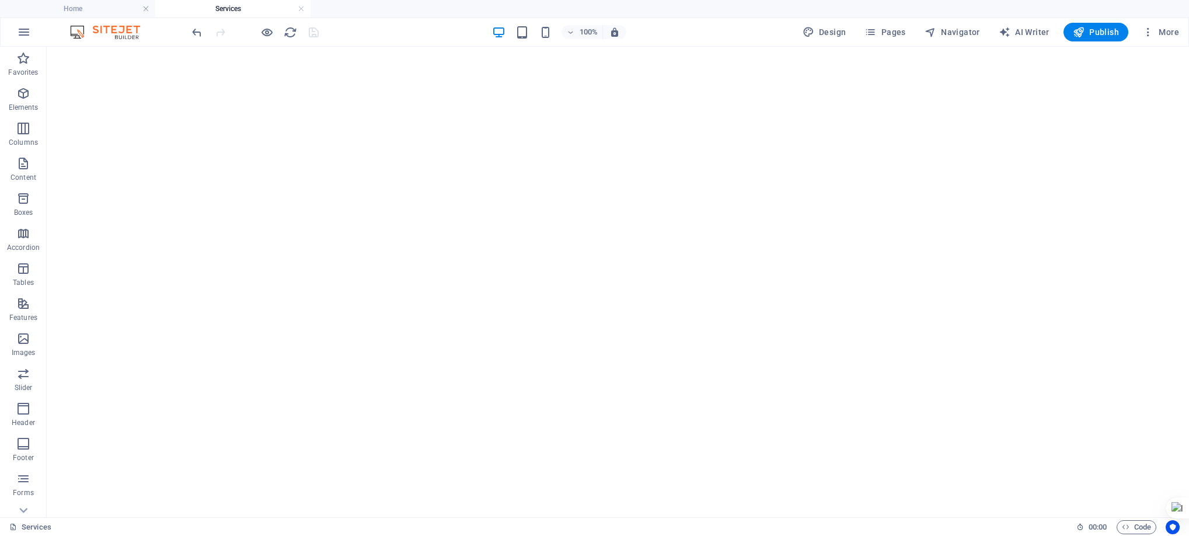
scroll to position [10448, 0]
select select "fade"
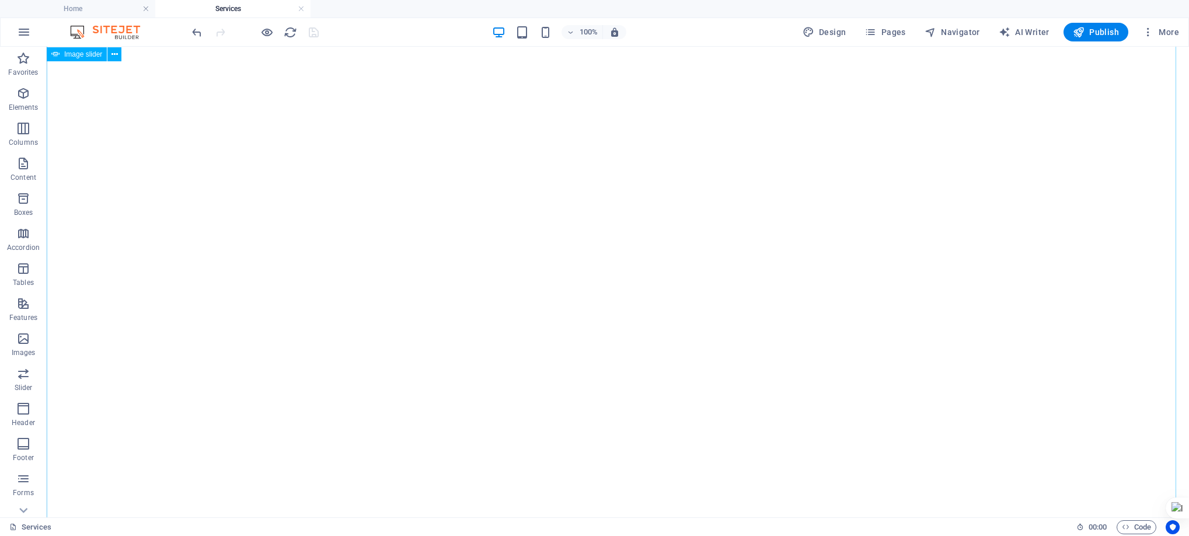
select select "ms"
select select "s"
select select "progressive"
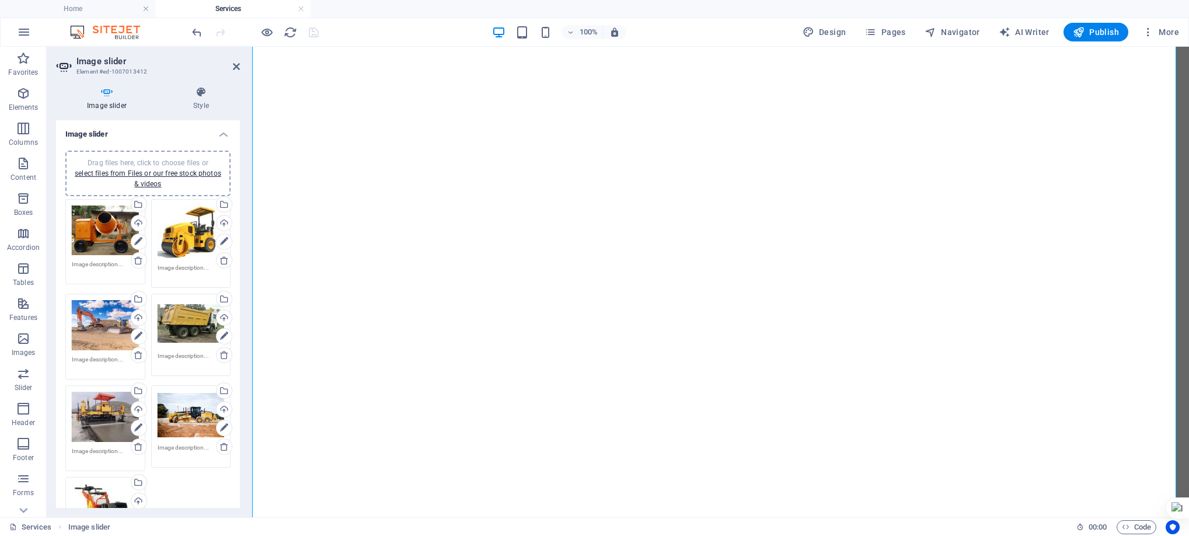
scroll to position [9099, 0]
click at [89, 264] on textarea at bounding box center [105, 269] width 67 height 18
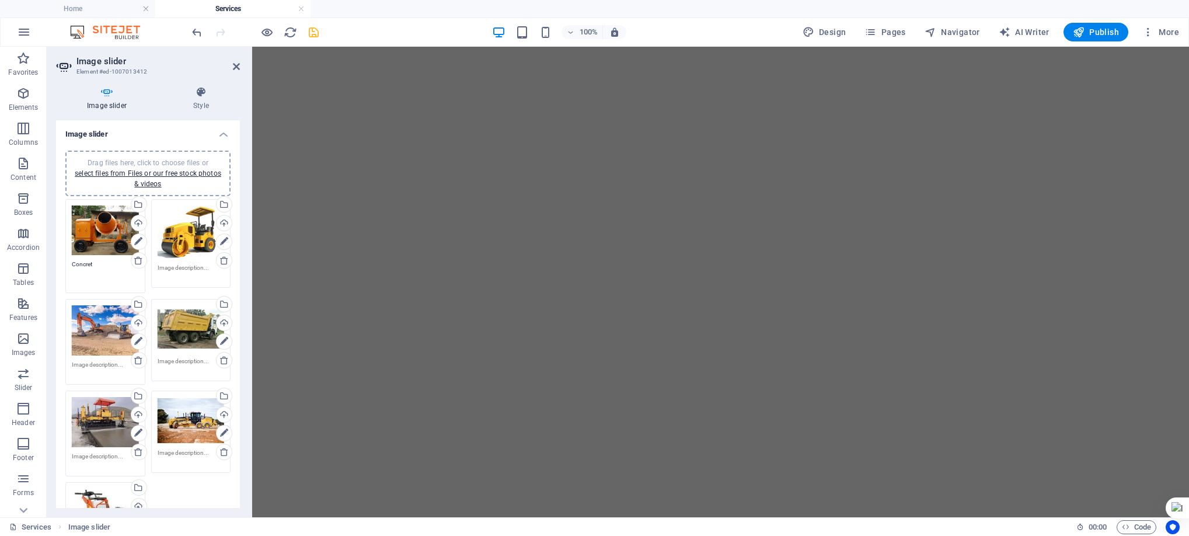
scroll to position [8792, 0]
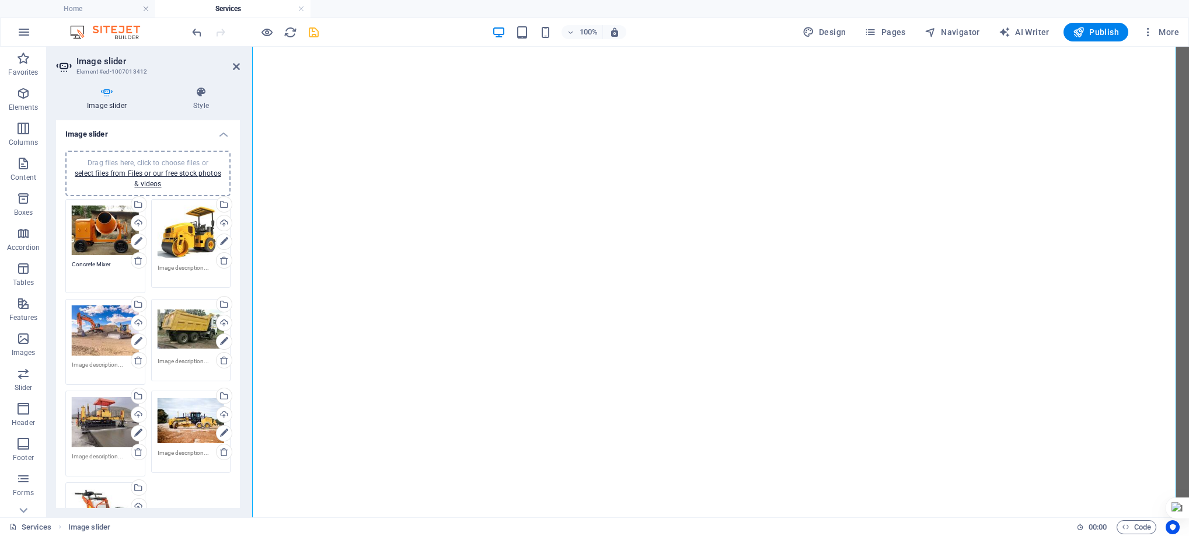
type textarea "Concrete Mixer"
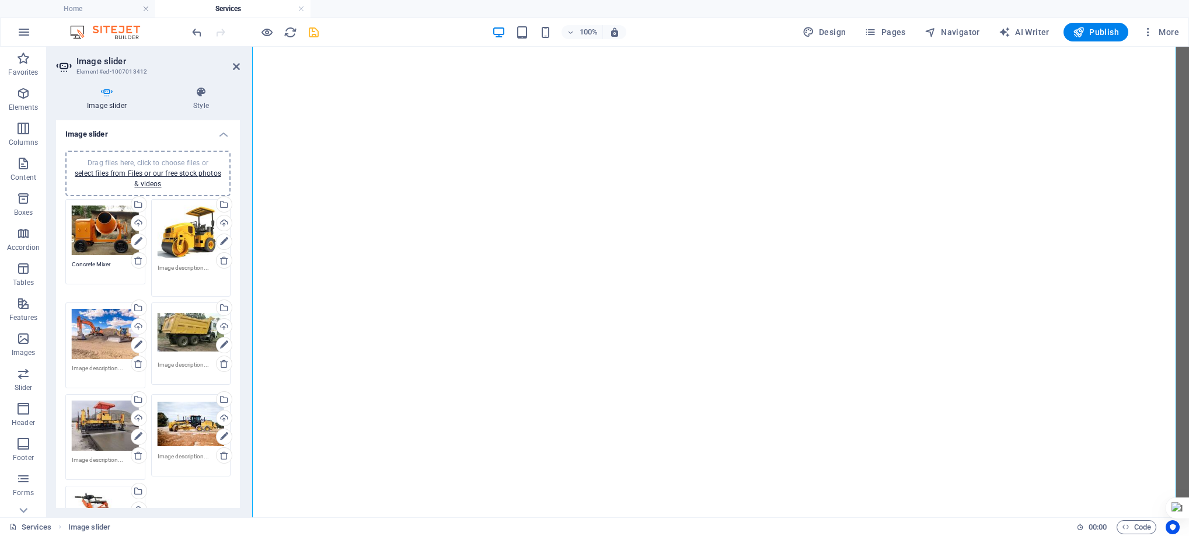
click at [204, 265] on textarea at bounding box center [191, 276] width 67 height 26
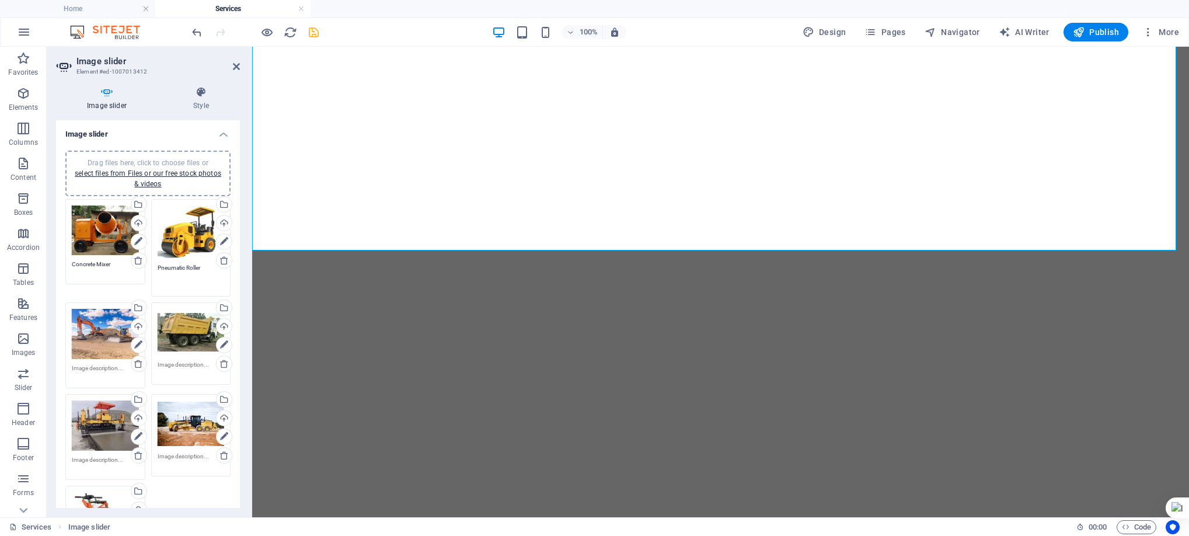
scroll to position [9100, 0]
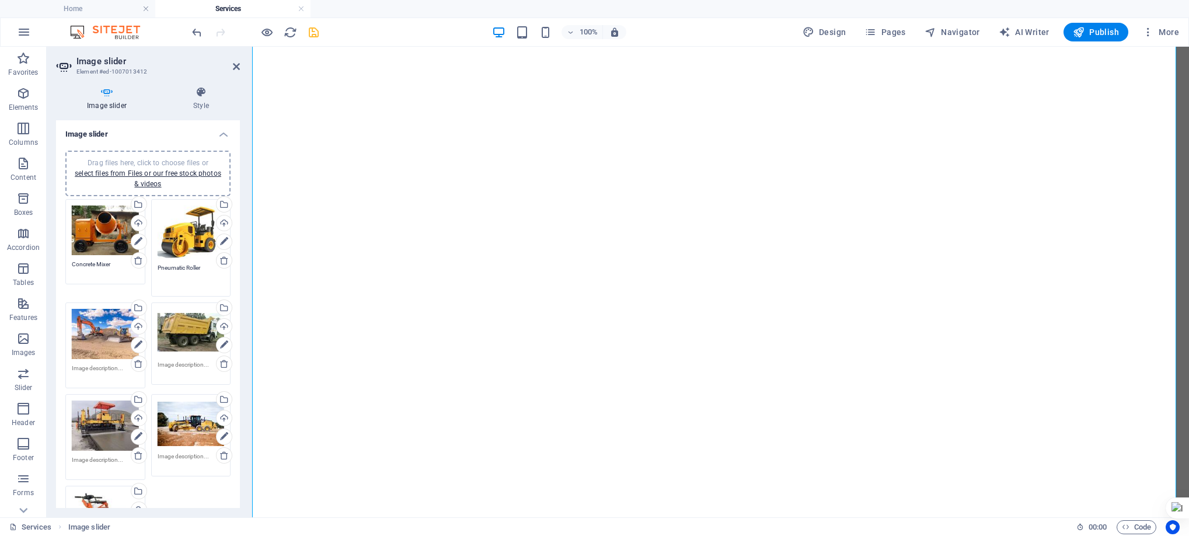
type textarea "Pneumatic Roller"
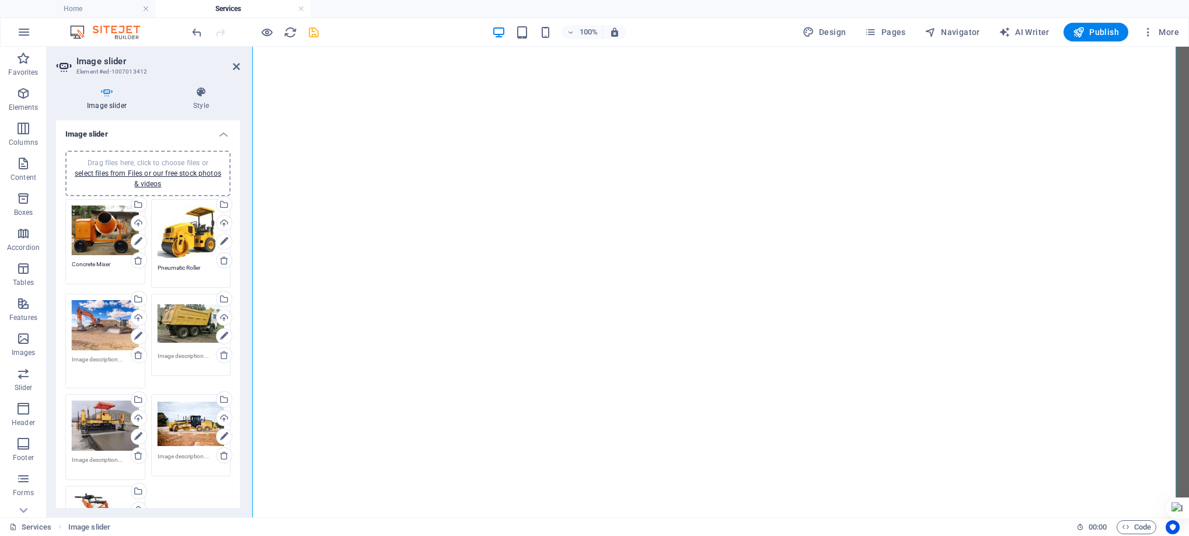
click at [106, 366] on textarea at bounding box center [105, 368] width 67 height 26
click at [176, 356] on textarea at bounding box center [191, 360] width 67 height 18
type textarea "Excavator and Bulldozer"
click at [179, 355] on textarea at bounding box center [191, 360] width 67 height 18
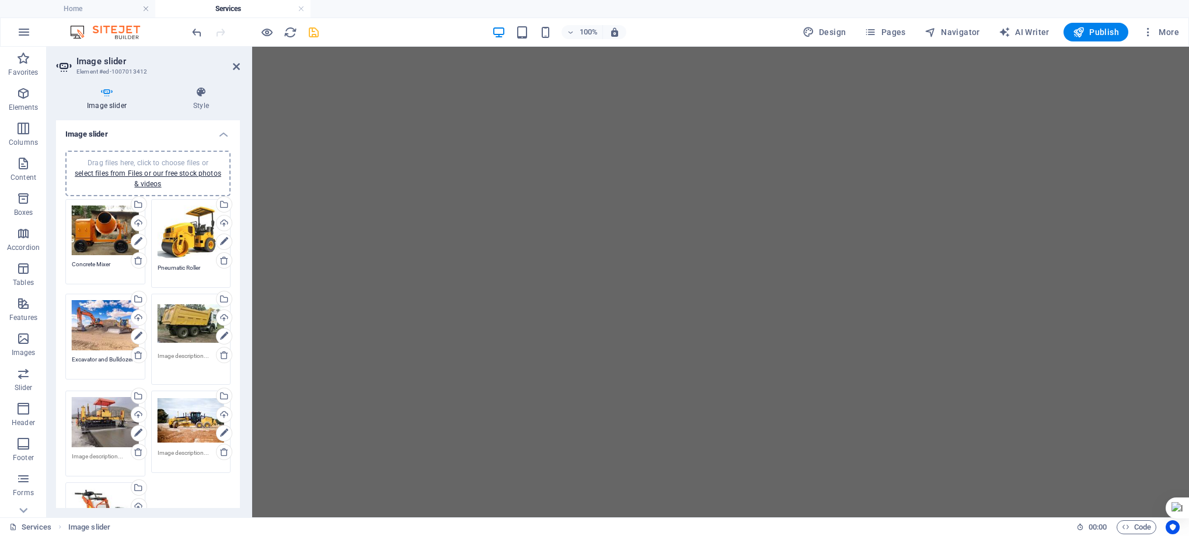
scroll to position [8792, 0]
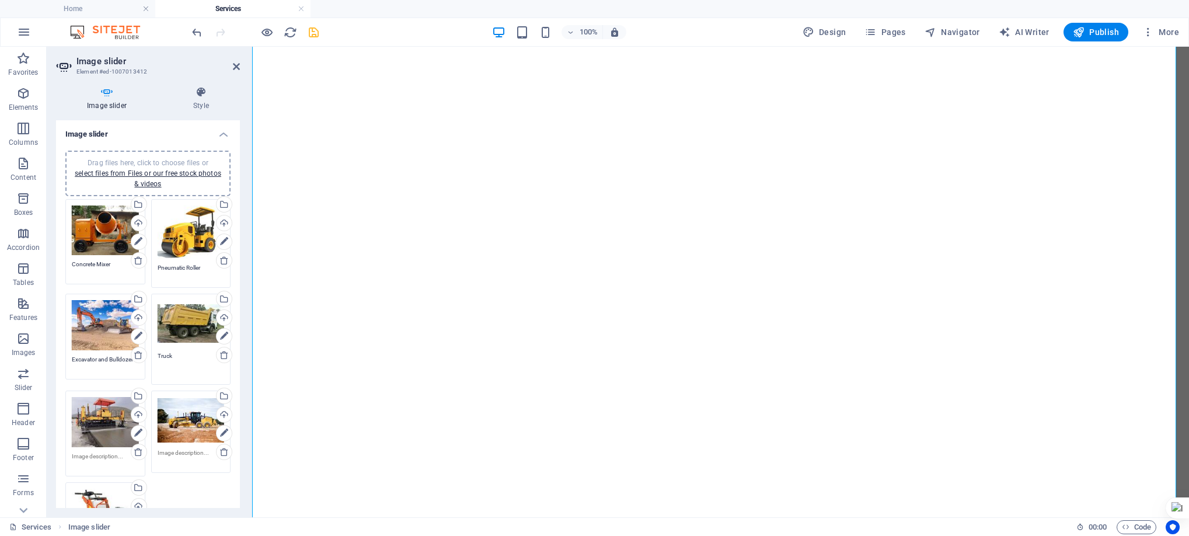
type textarea "Truck"
click at [95, 452] on textarea at bounding box center [105, 461] width 67 height 18
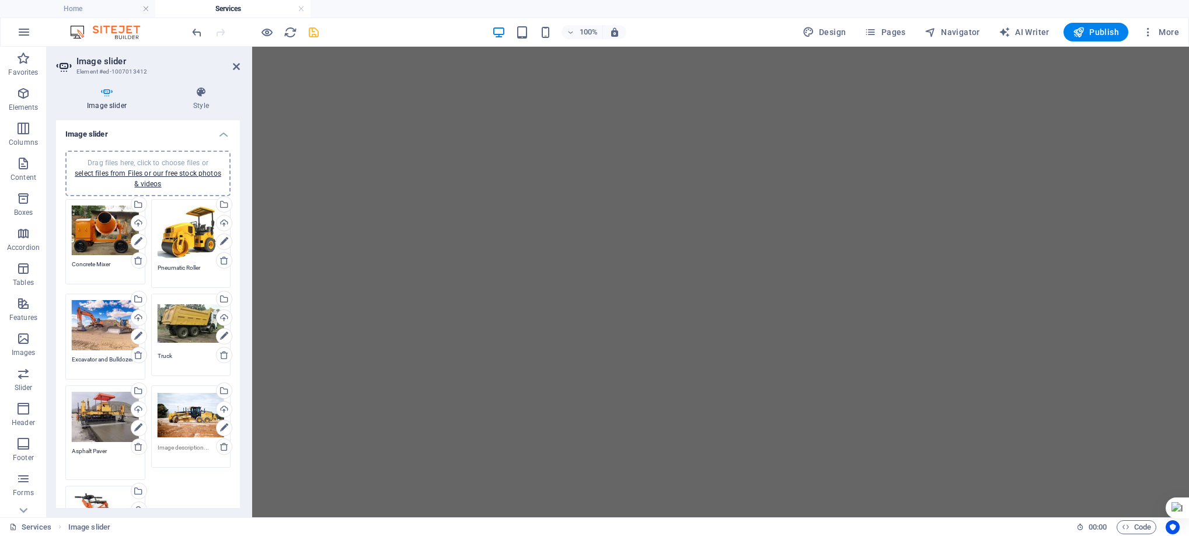
scroll to position [9100, 0]
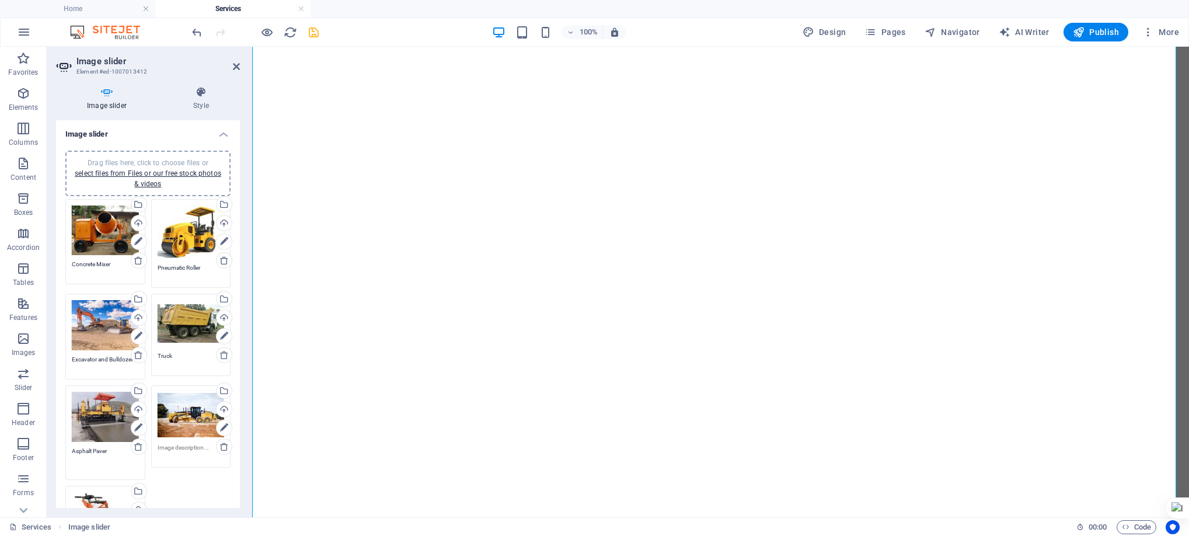
type textarea "Asphalt Paver"
click at [172, 445] on textarea at bounding box center [191, 456] width 67 height 26
type textarea "Grader"
drag, startPoint x: 236, startPoint y: 257, endPoint x: 239, endPoint y: 277, distance: 19.4
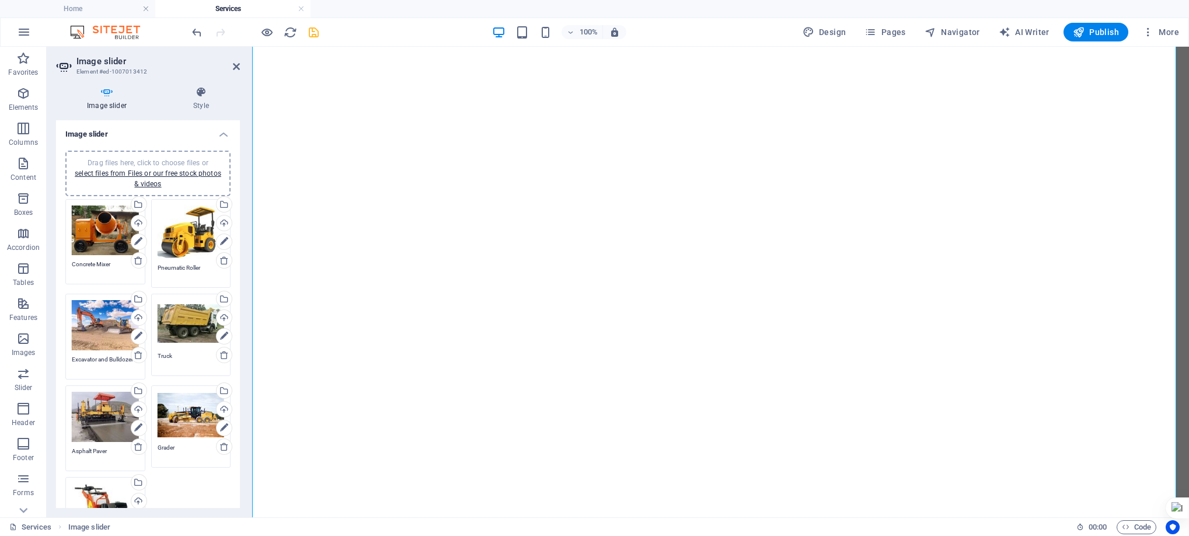
click at [239, 277] on div "Image slider Drag files here, click to choose files or select files from Files …" at bounding box center [148, 313] width 184 height 387
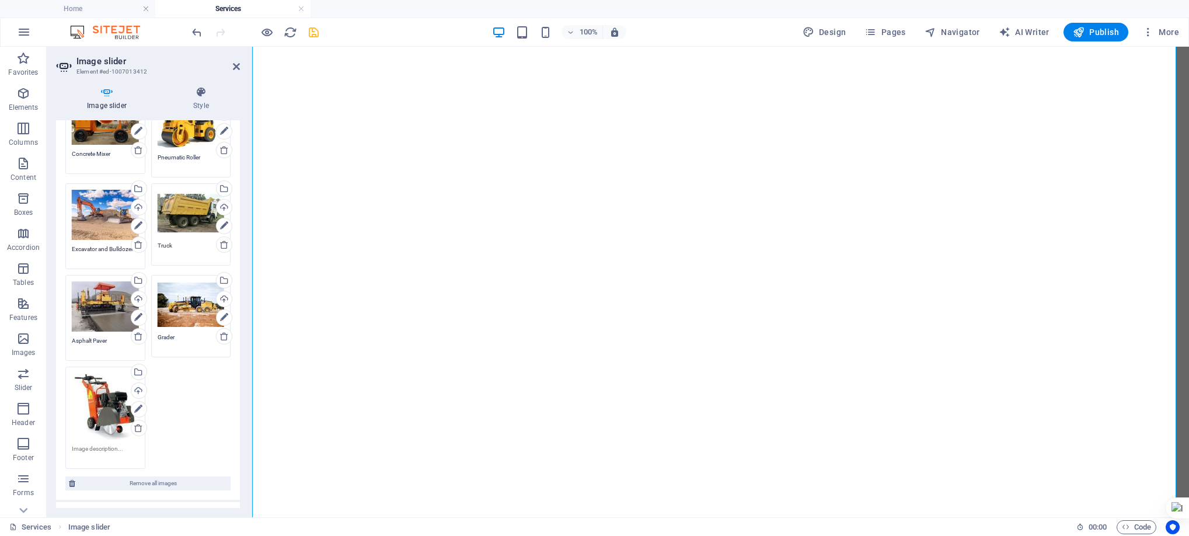
scroll to position [128, 0]
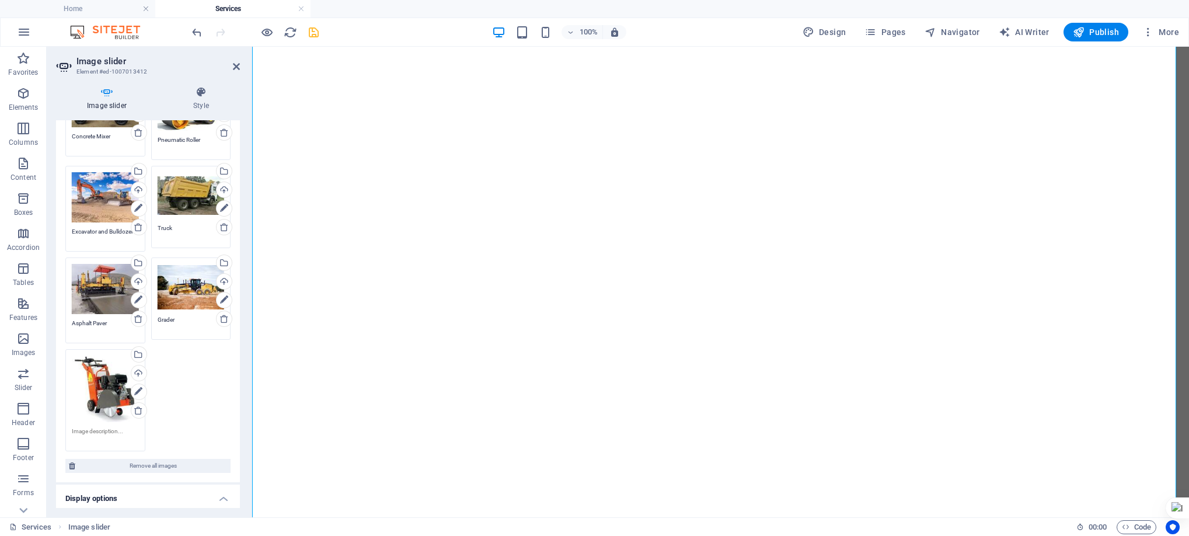
click at [86, 427] on textarea at bounding box center [105, 436] width 67 height 18
type textarea "Asphalt Cutting Machine"
click at [310, 33] on icon "save" at bounding box center [313, 32] width 13 height 13
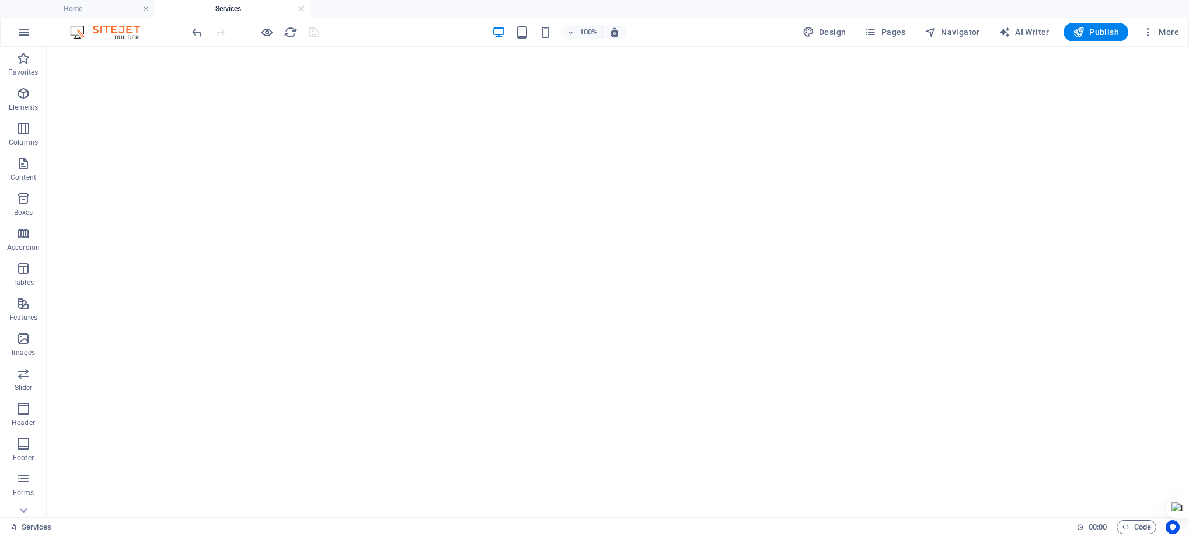
scroll to position [10722, 0]
click at [876, 35] on icon "button" at bounding box center [870, 32] width 12 height 12
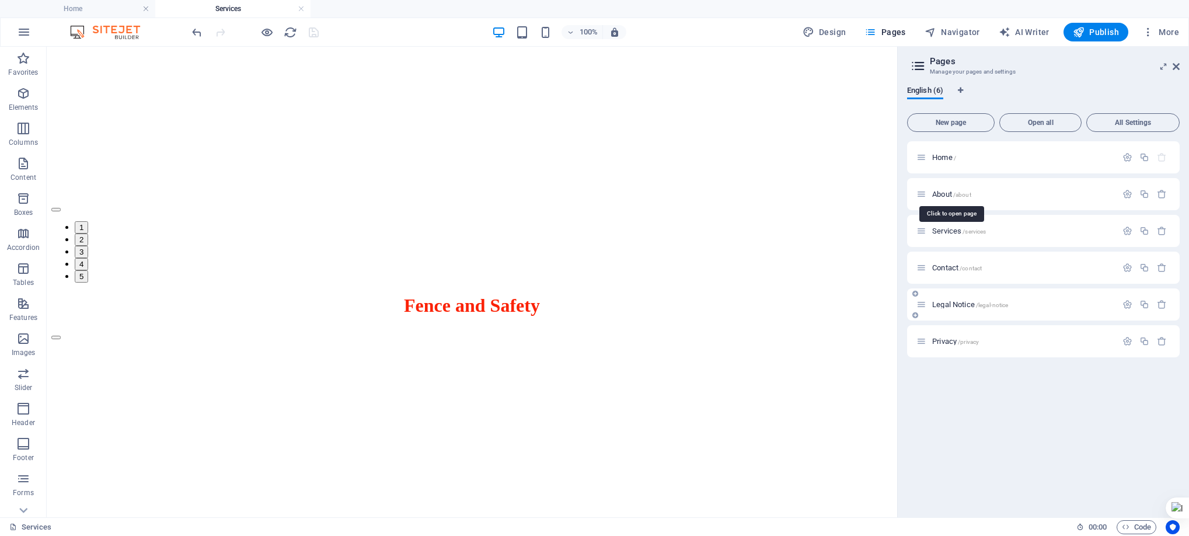
scroll to position [8160, 0]
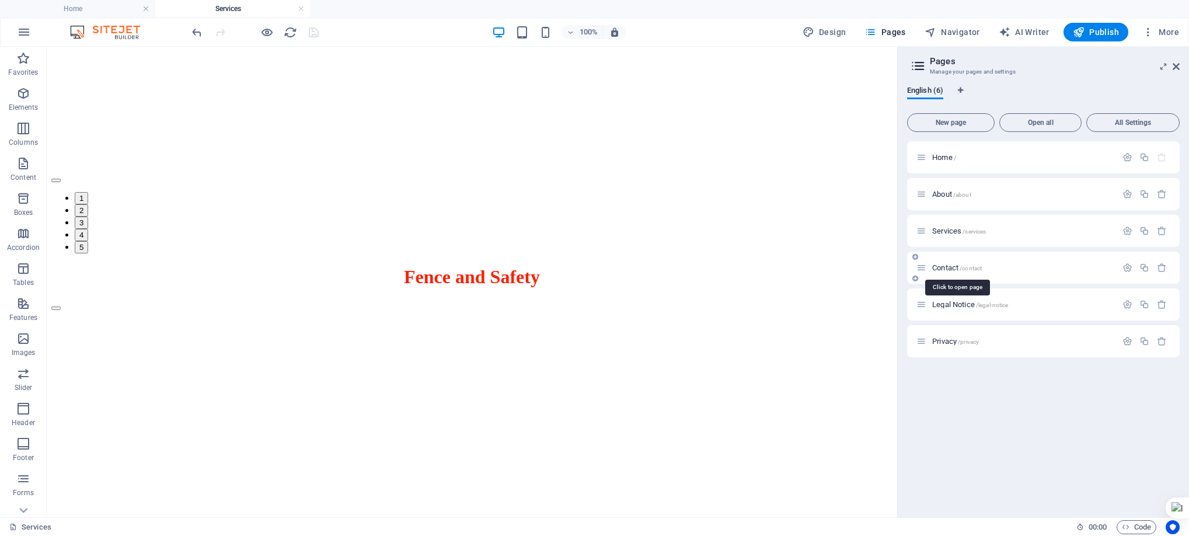
click at [939, 267] on span "Contact /contact" at bounding box center [957, 267] width 50 height 9
click at [939, 288] on div "Legal Notice /legal-notice" at bounding box center [1043, 304] width 272 height 32
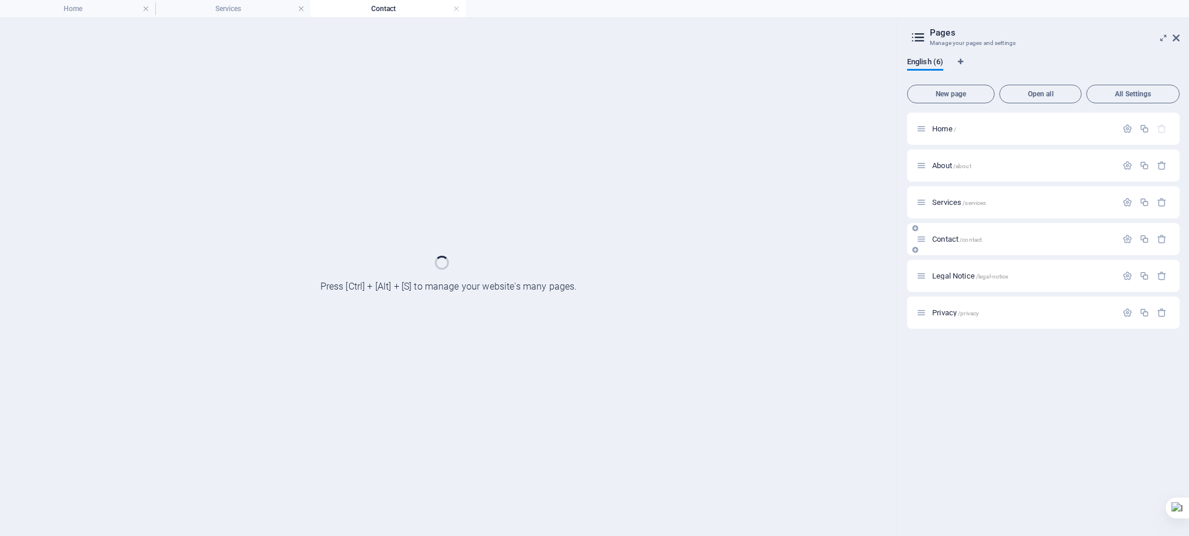
scroll to position [0, 0]
